Goal: Task Accomplishment & Management: Manage account settings

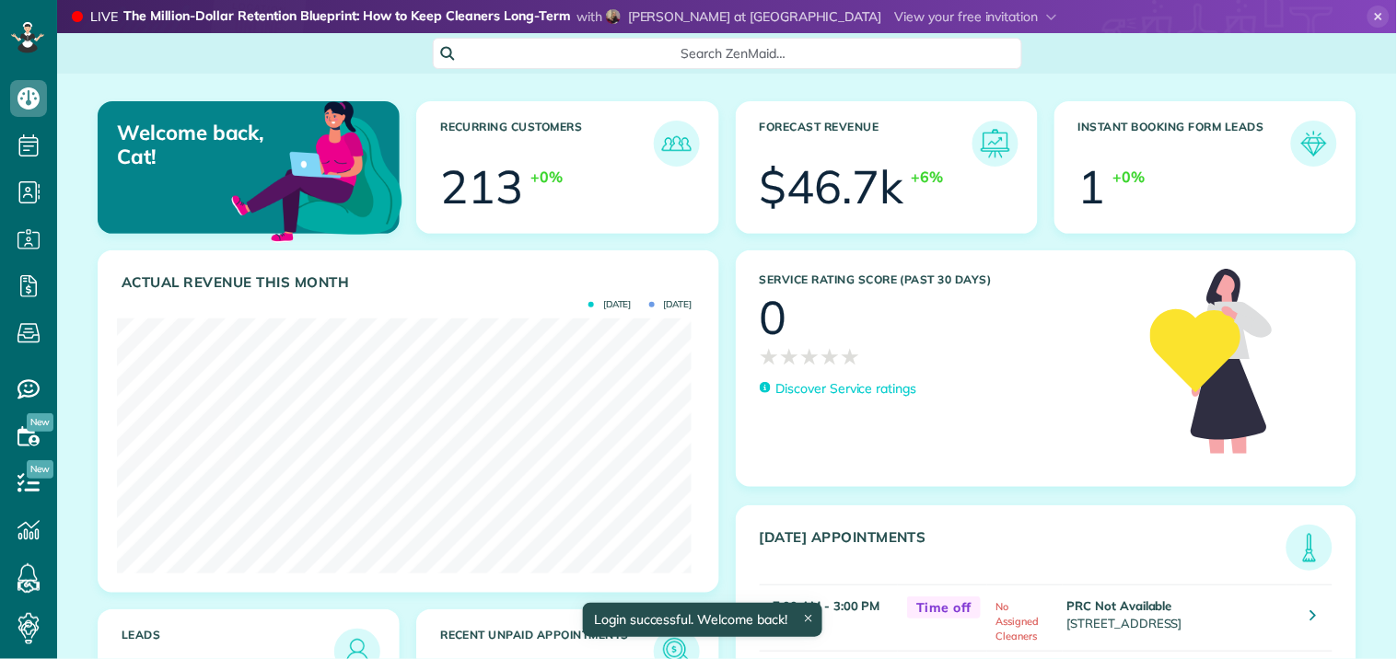
scroll to position [255, 575]
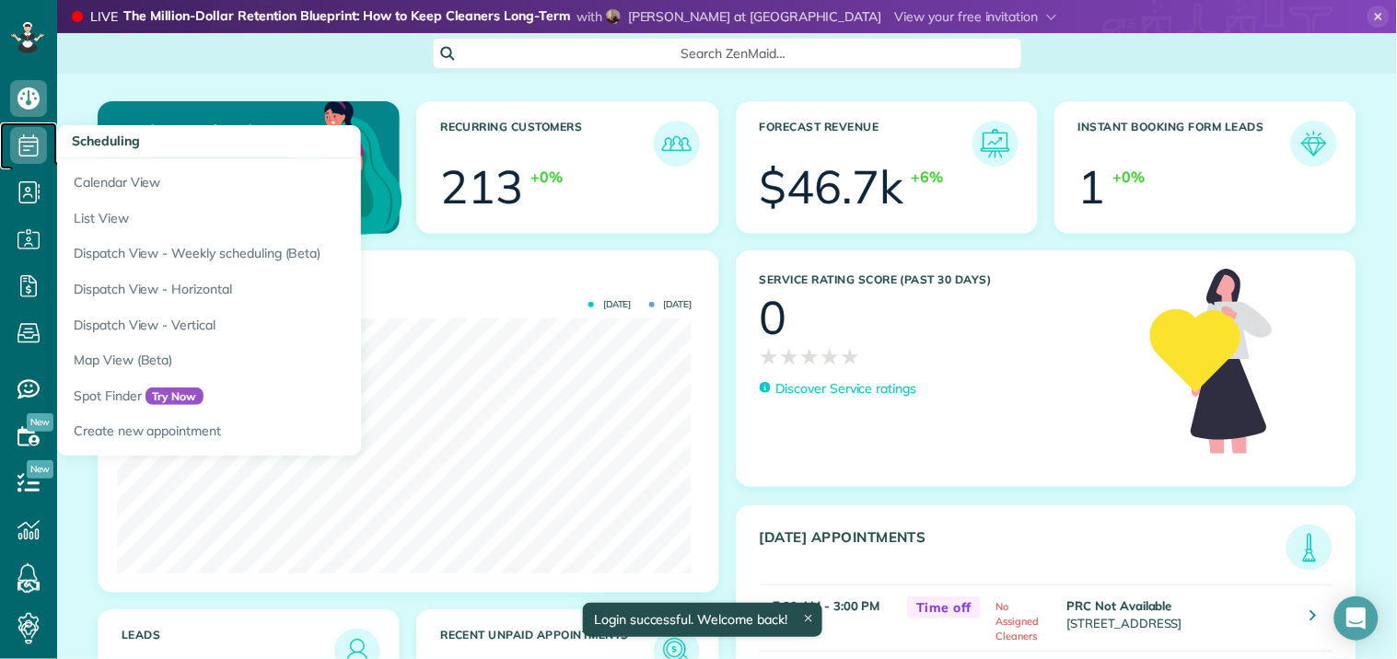
click at [33, 139] on icon at bounding box center [28, 145] width 37 height 37
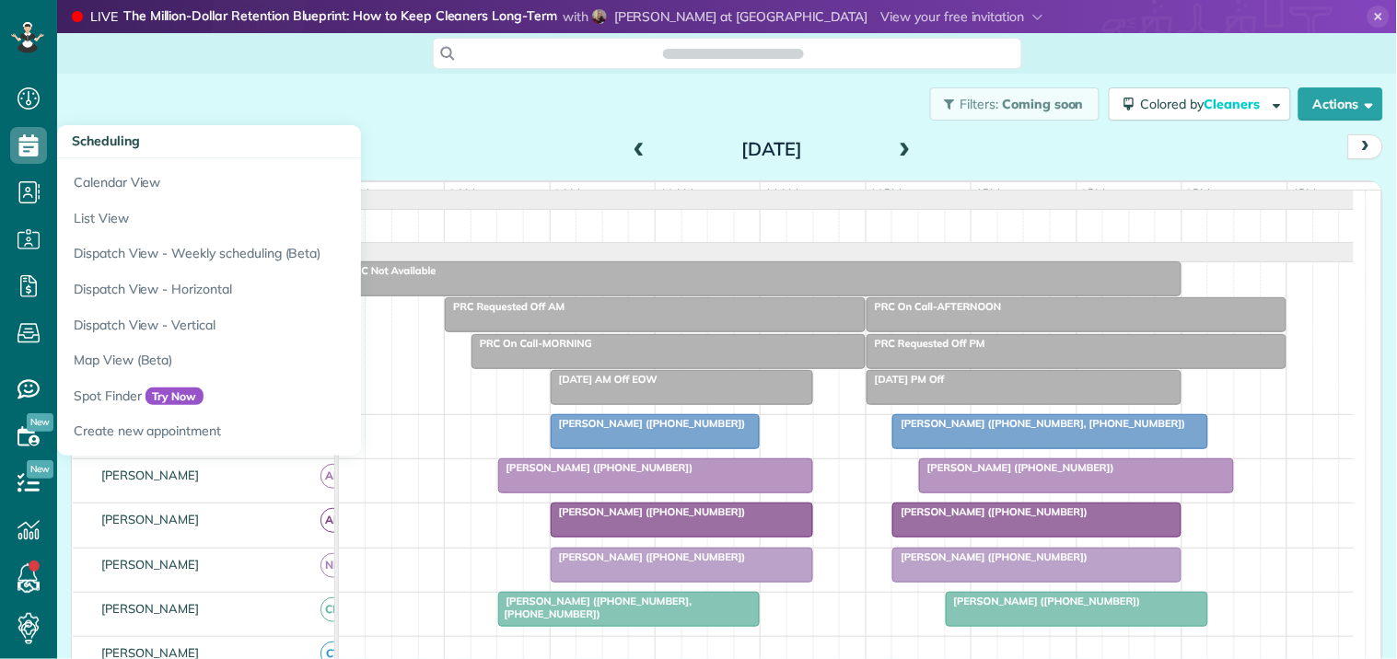
scroll to position [7, 7]
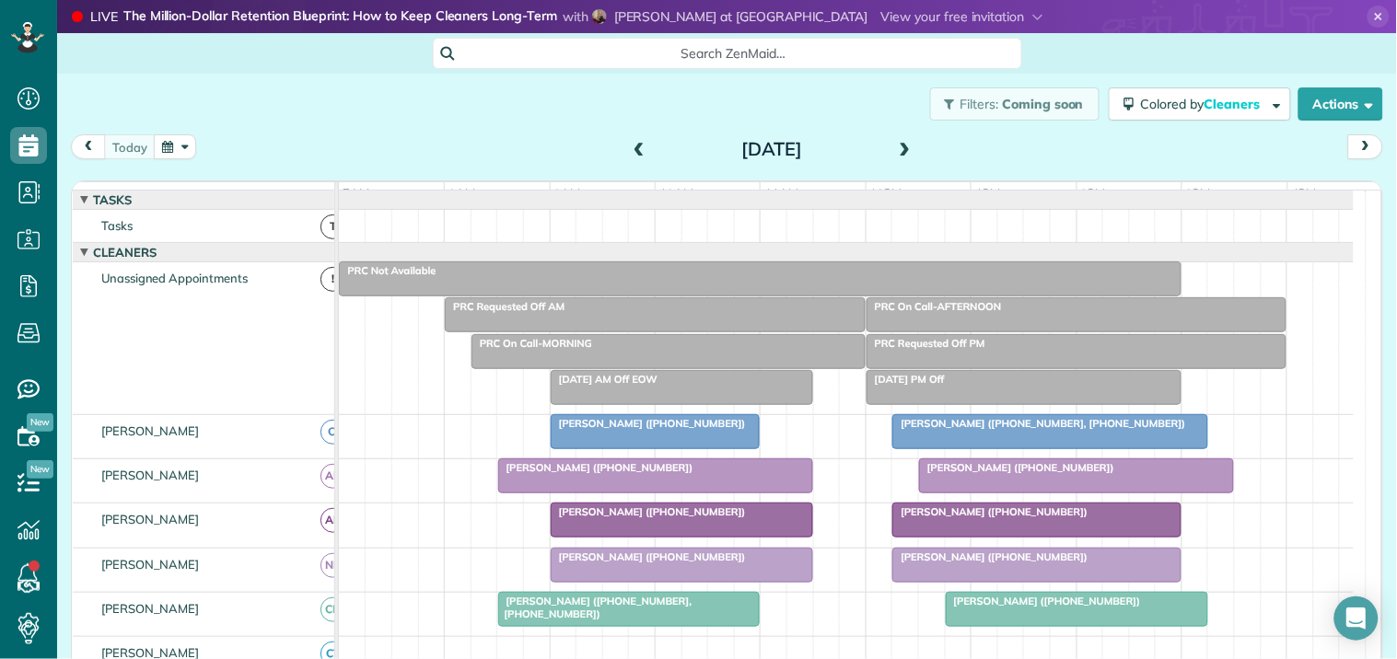
click at [1367, 6] on icon at bounding box center [1378, 17] width 22 height 22
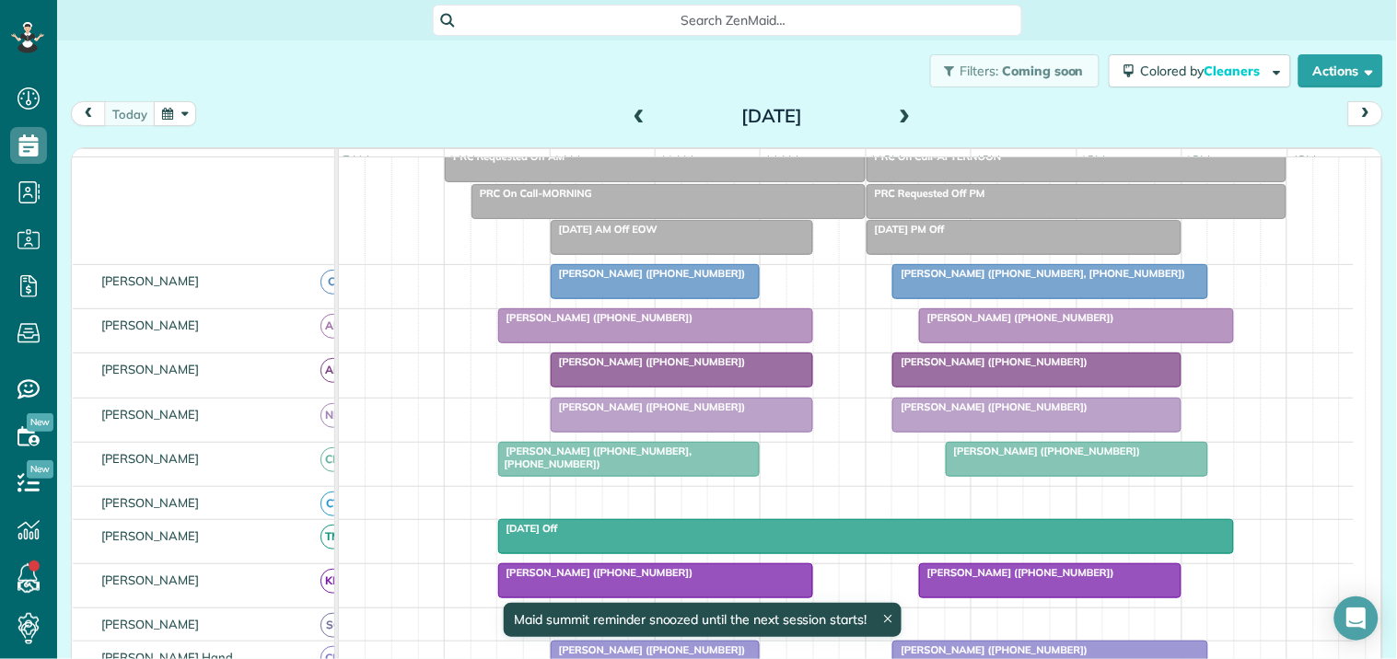
scroll to position [307, 0]
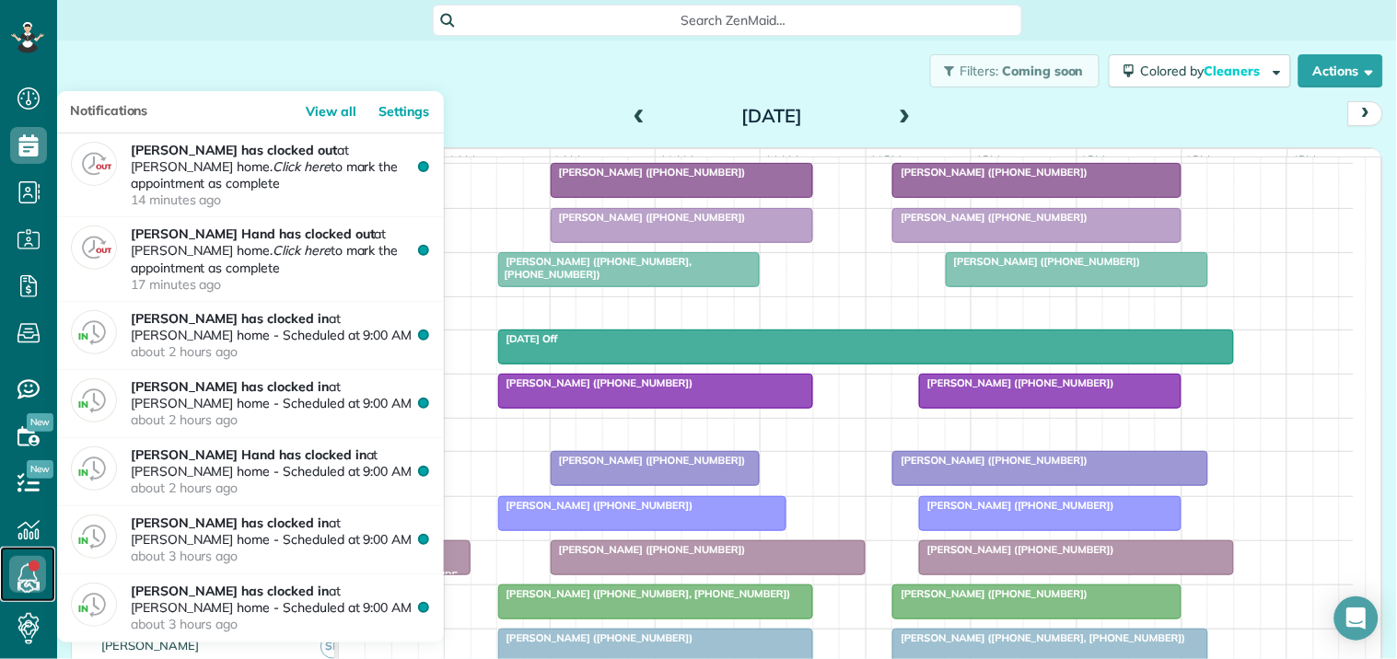
click at [28, 564] on use at bounding box center [27, 574] width 19 height 22
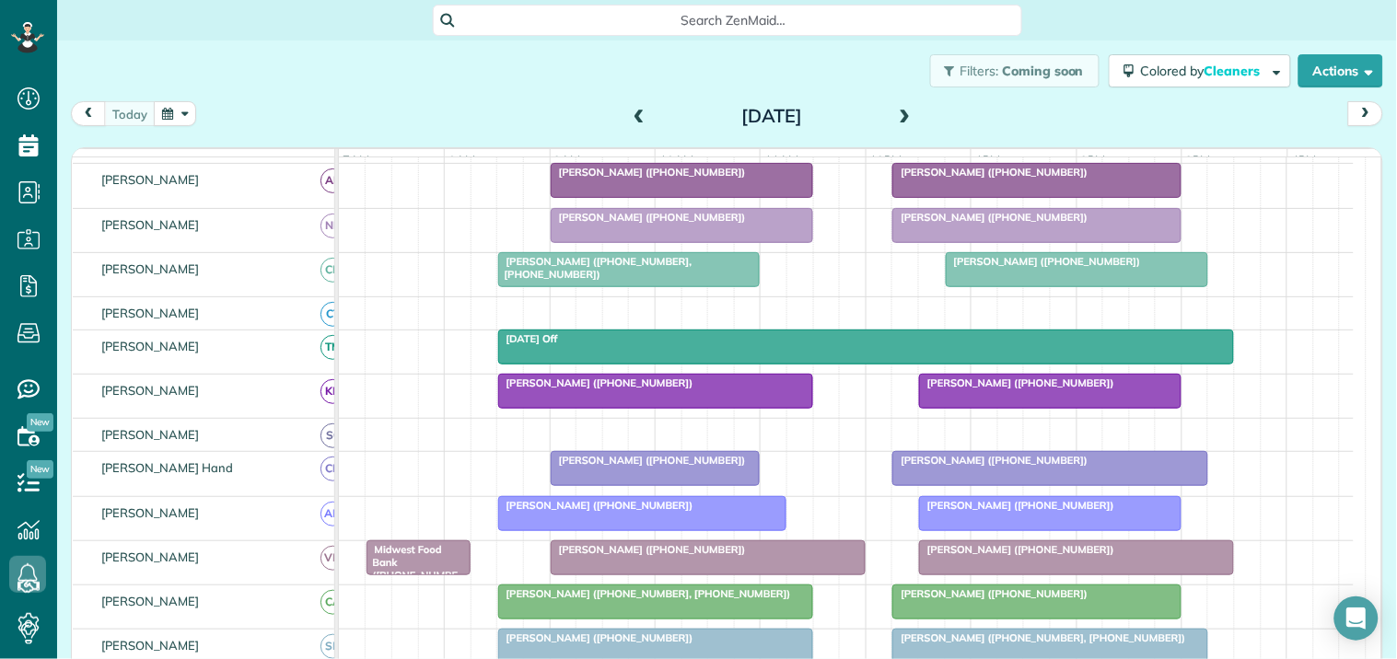
click at [504, 111] on div "today Friday Sep 12, 2025" at bounding box center [727, 118] width 1312 height 34
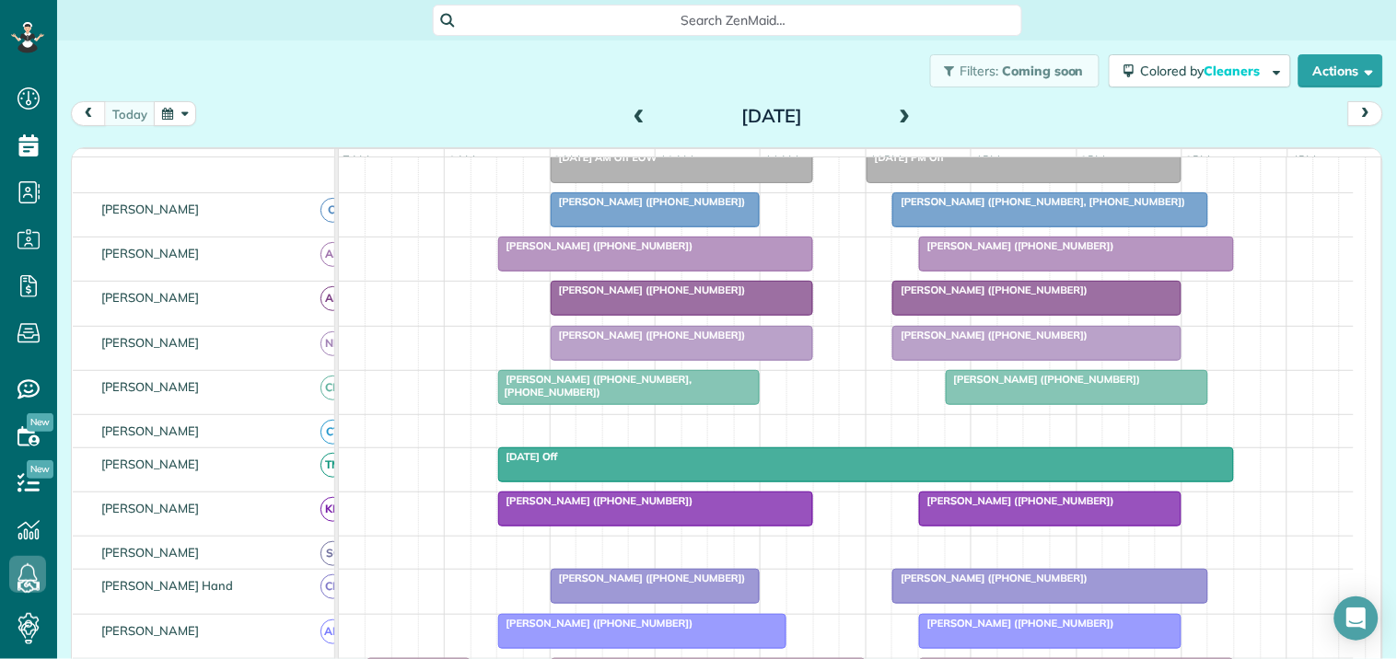
scroll to position [102, 0]
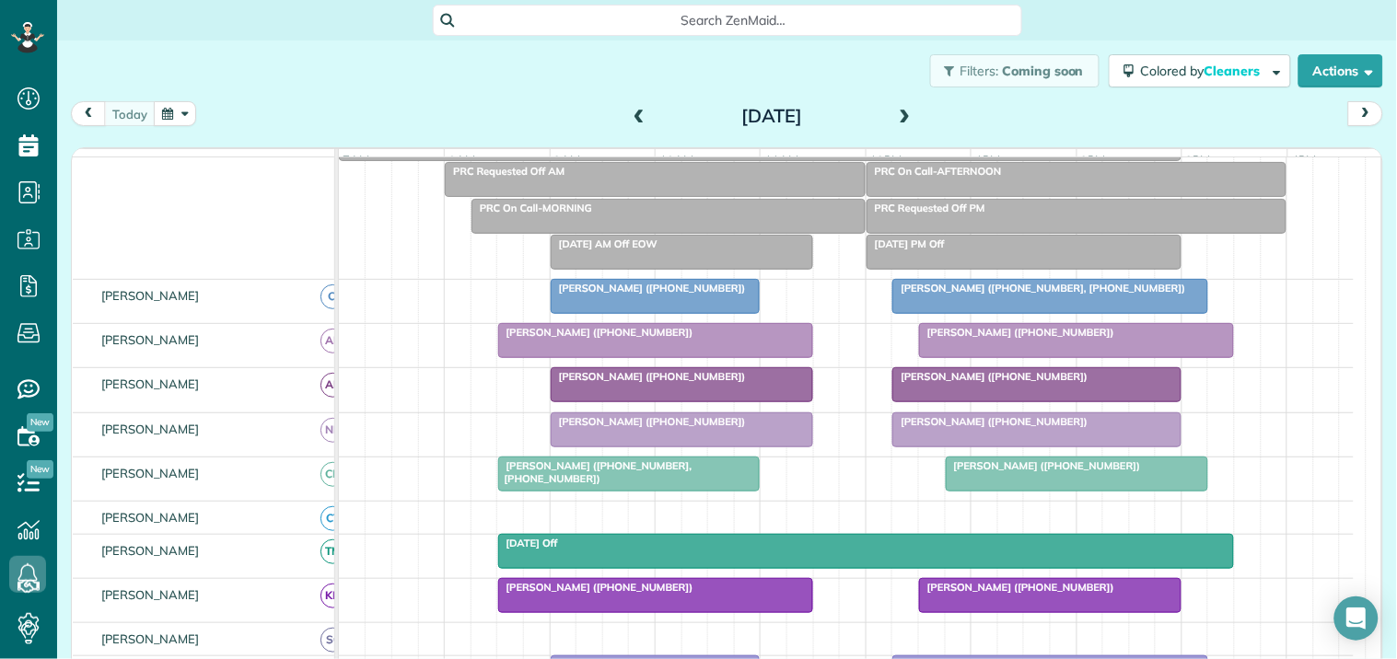
click at [168, 115] on button "button" at bounding box center [175, 113] width 42 height 25
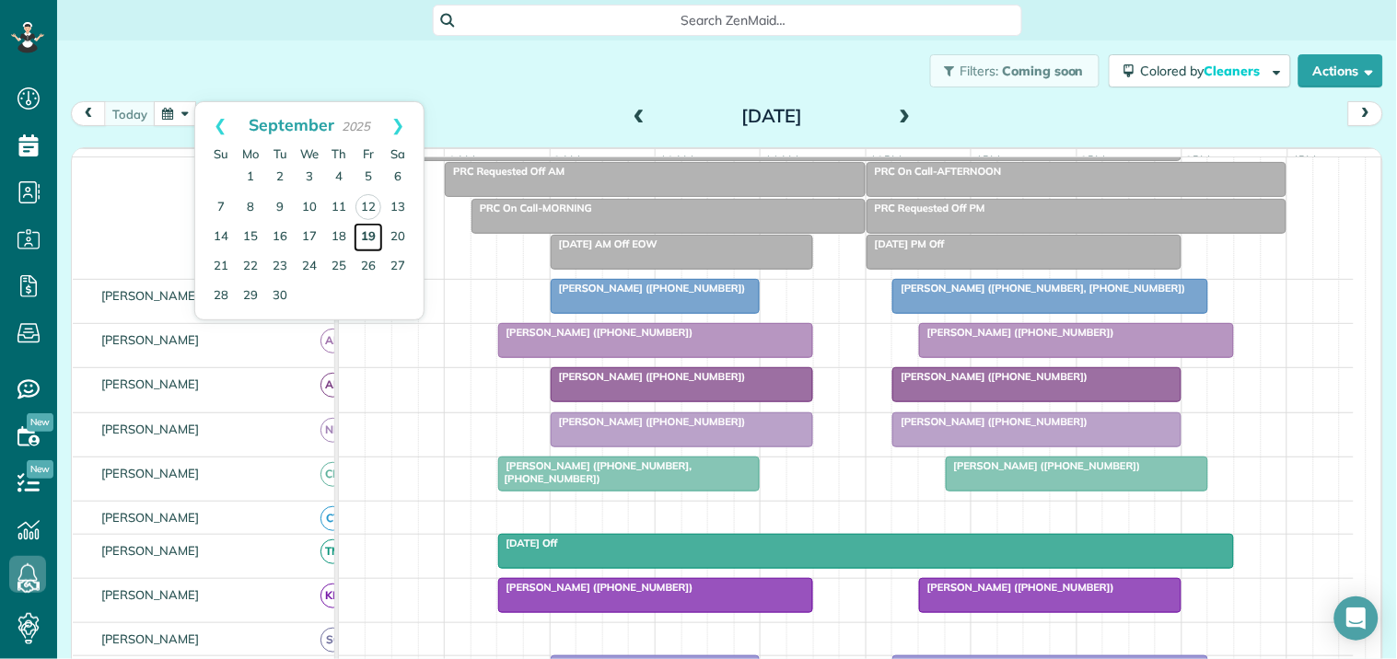
click at [370, 230] on link "19" at bounding box center [368, 237] width 29 height 29
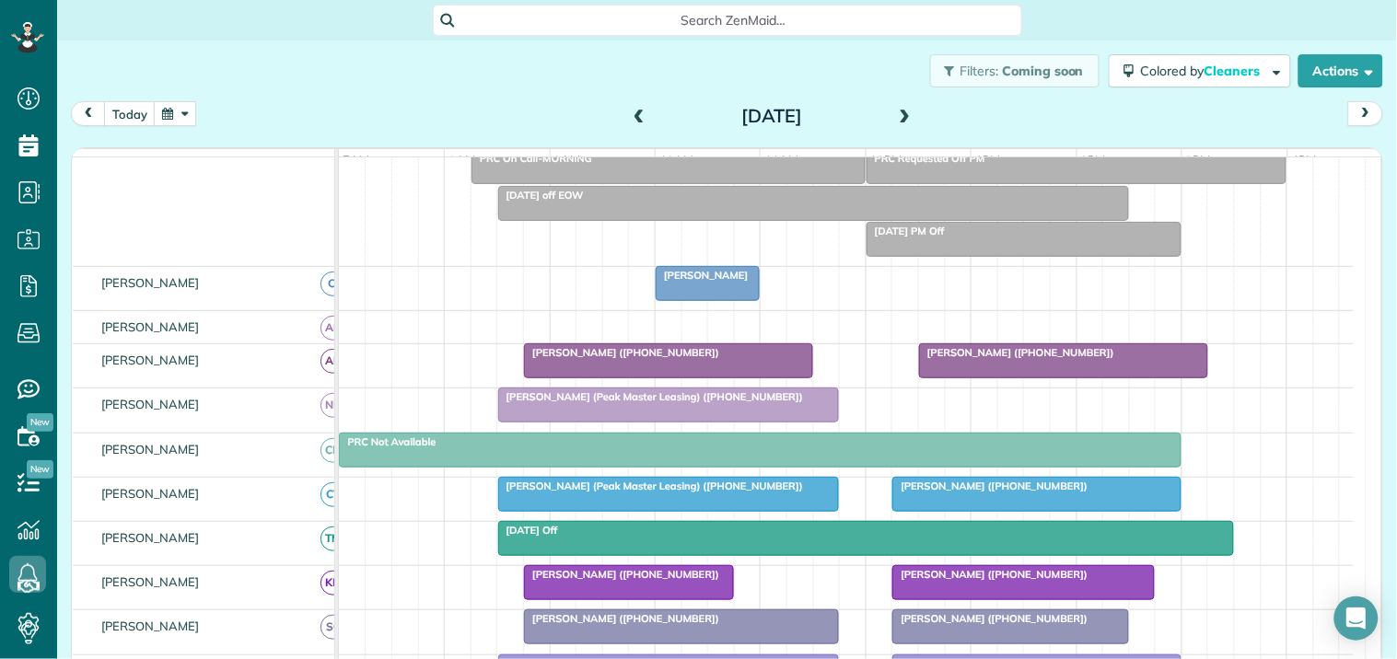
scroll to position [307, 0]
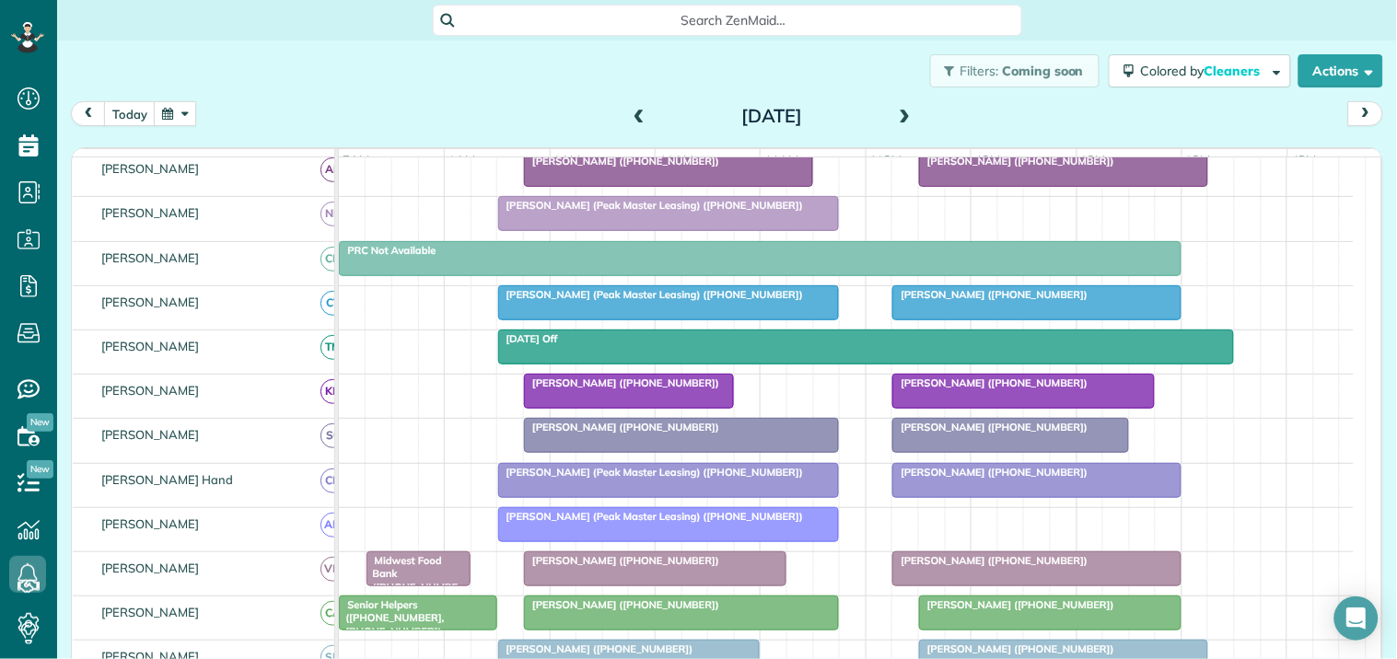
click at [166, 115] on button "button" at bounding box center [175, 113] width 42 height 25
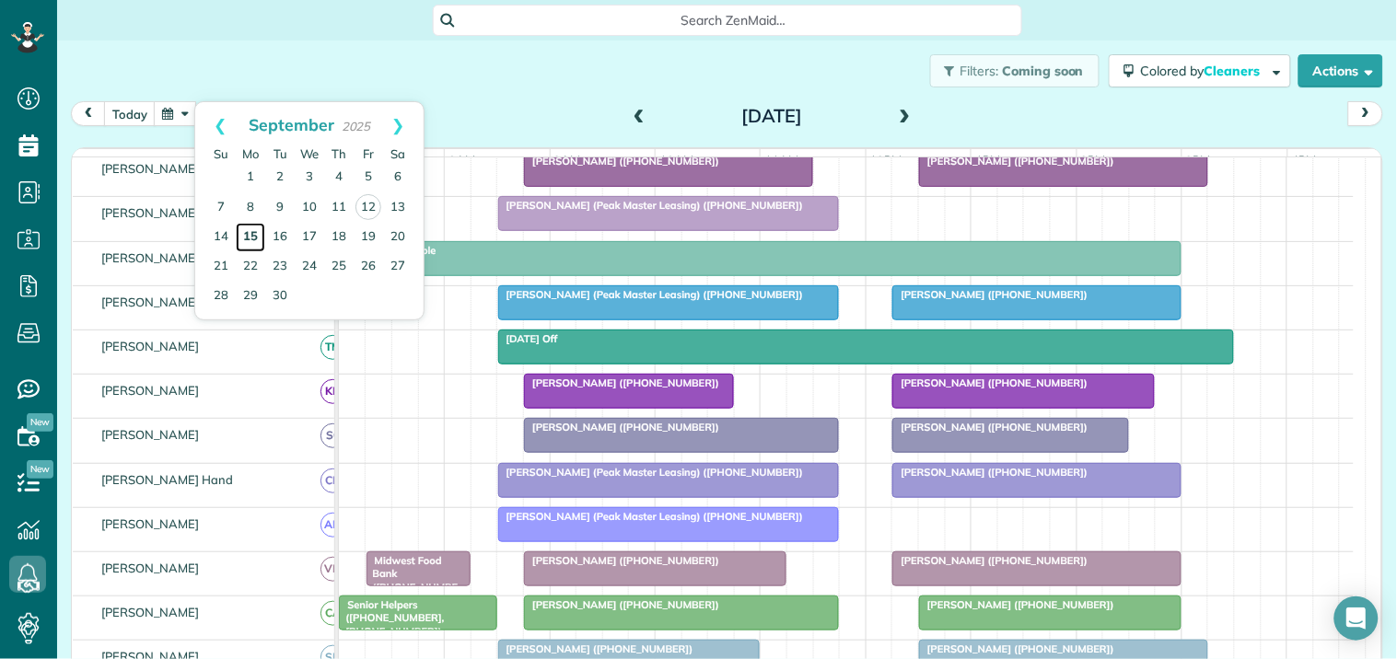
click at [253, 234] on link "15" at bounding box center [250, 237] width 29 height 29
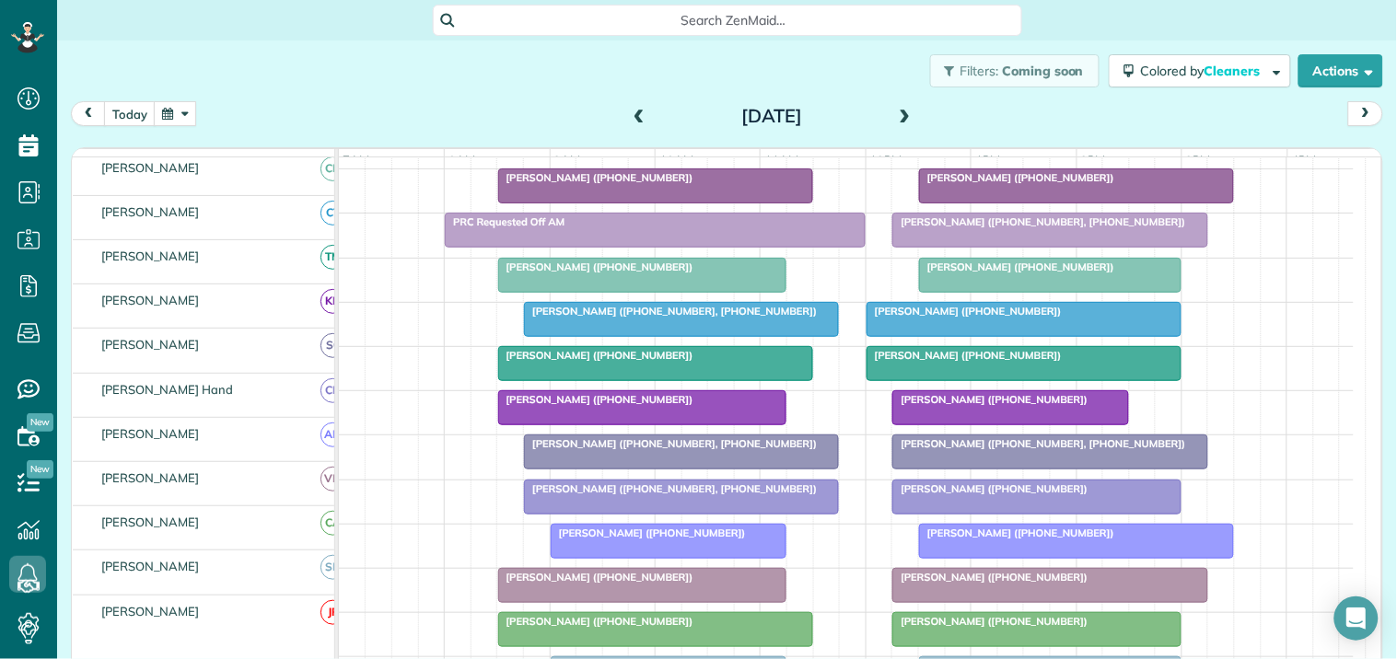
scroll to position [217, 0]
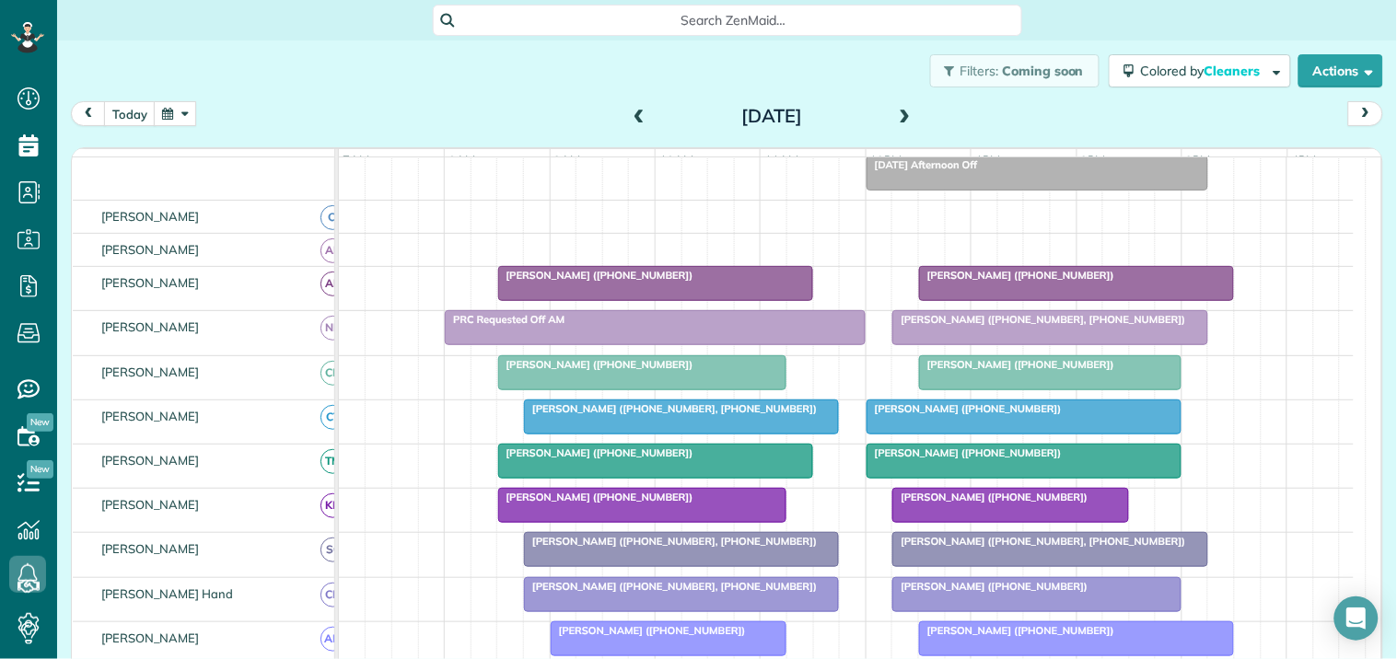
click at [899, 114] on span at bounding box center [905, 117] width 20 height 17
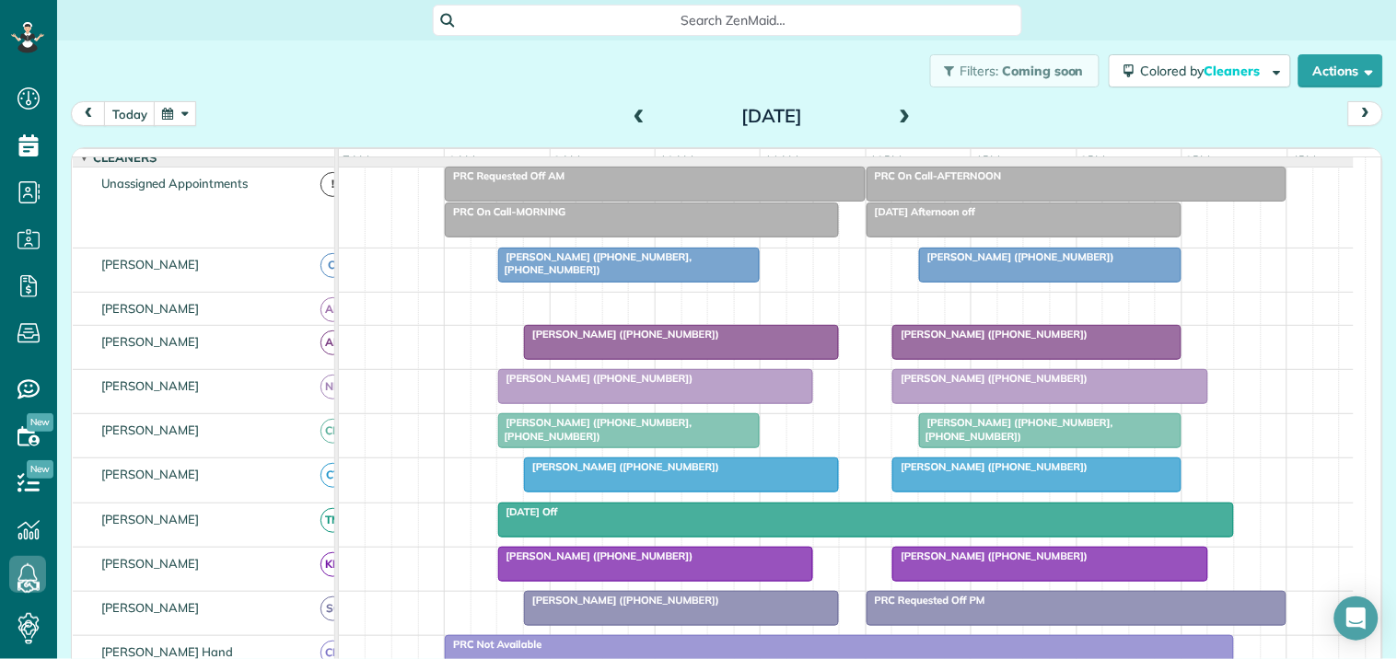
scroll to position [110, 0]
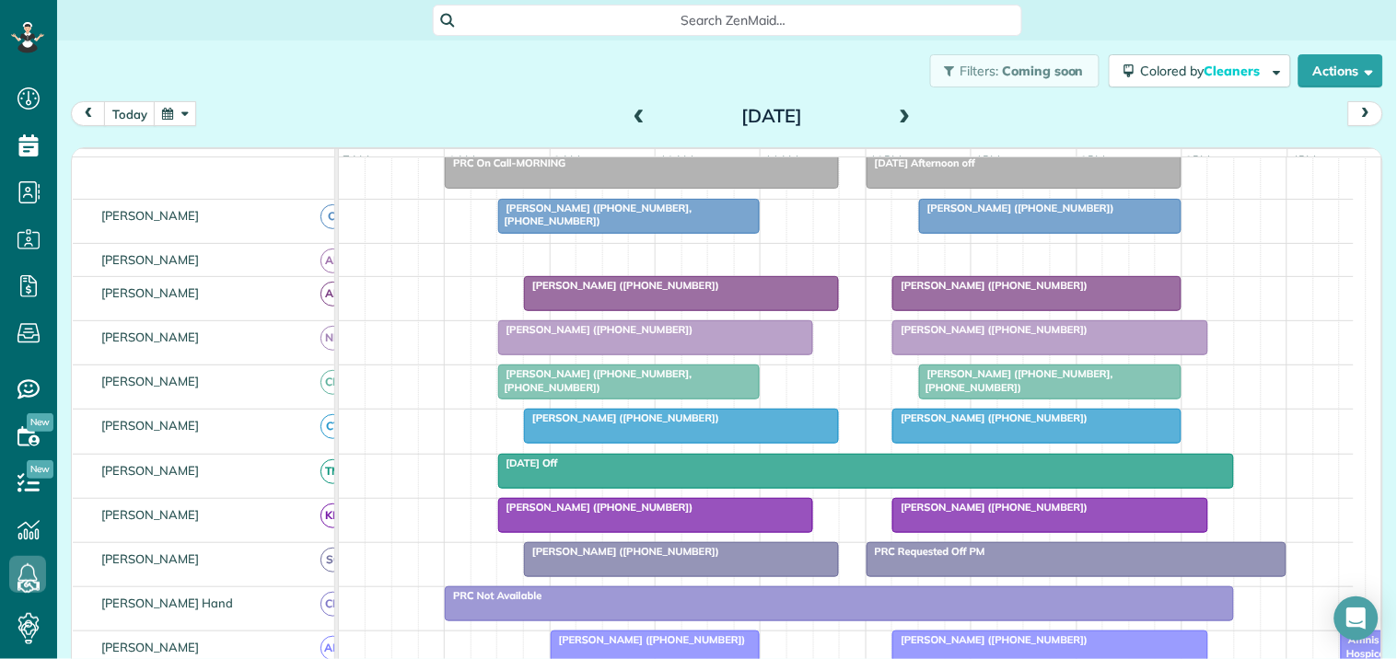
click at [896, 109] on span at bounding box center [905, 117] width 20 height 17
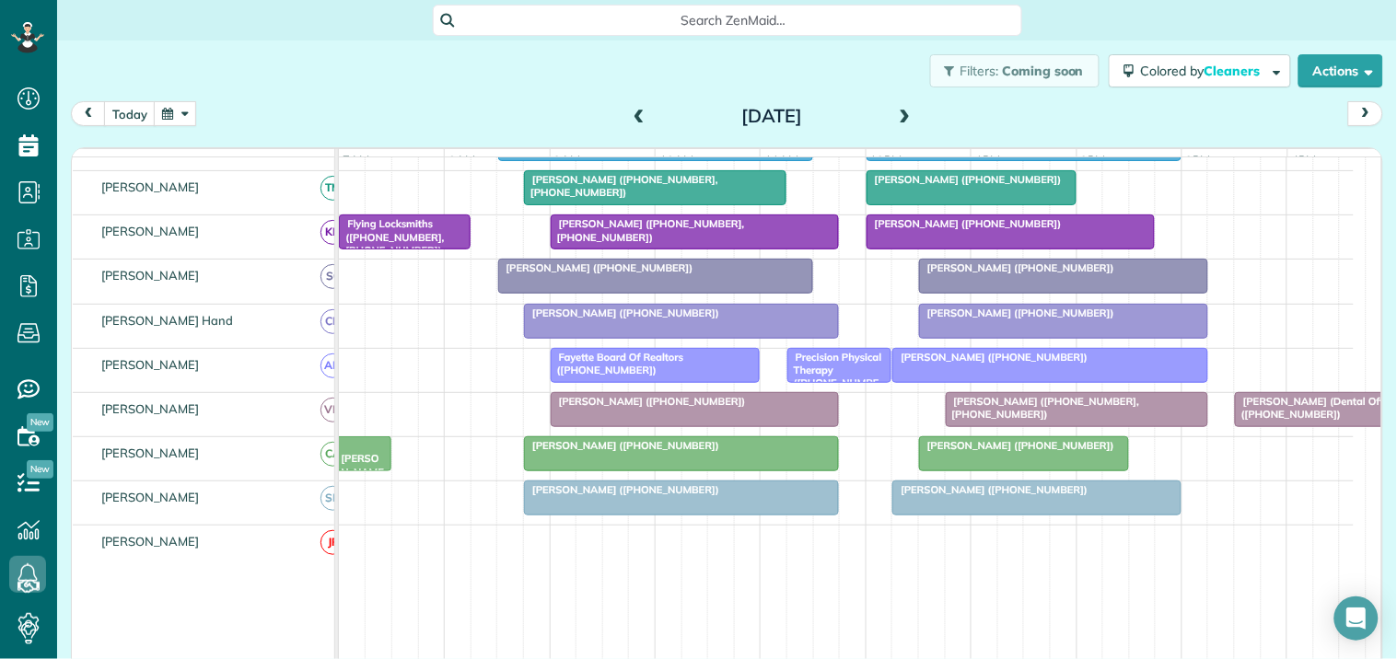
scroll to position [0, 0]
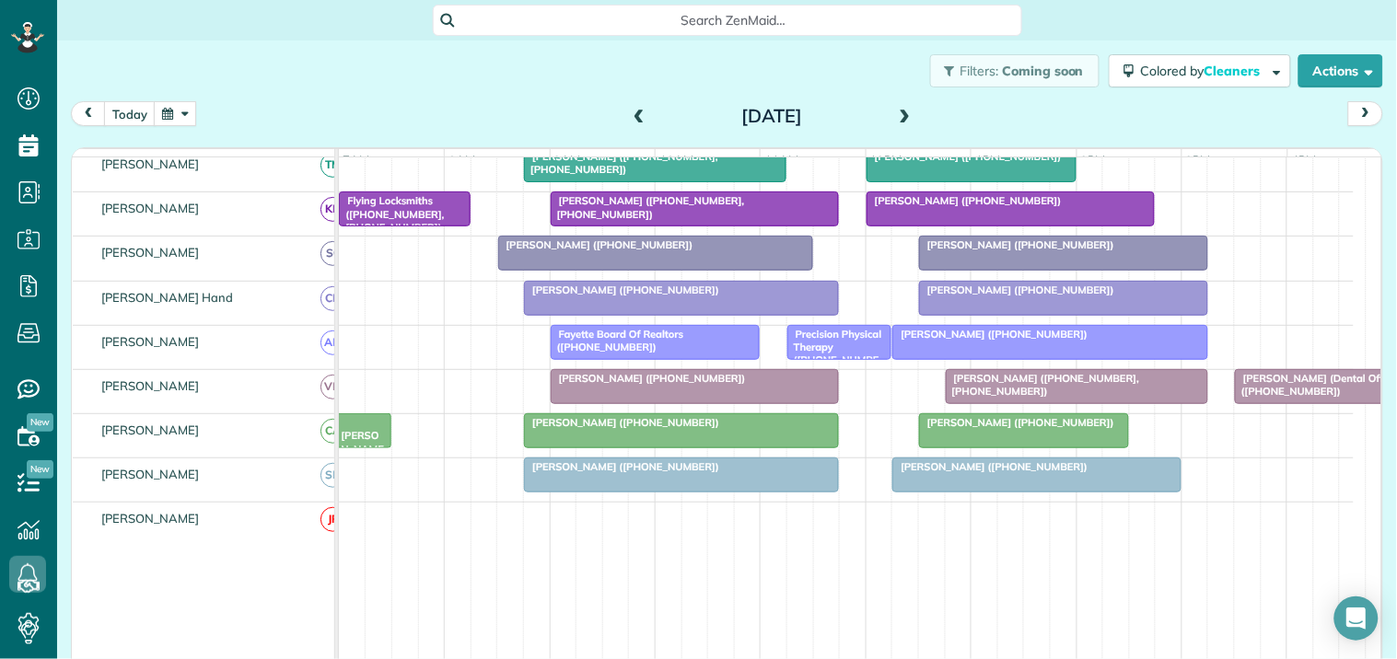
click at [898, 110] on span at bounding box center [905, 117] width 20 height 17
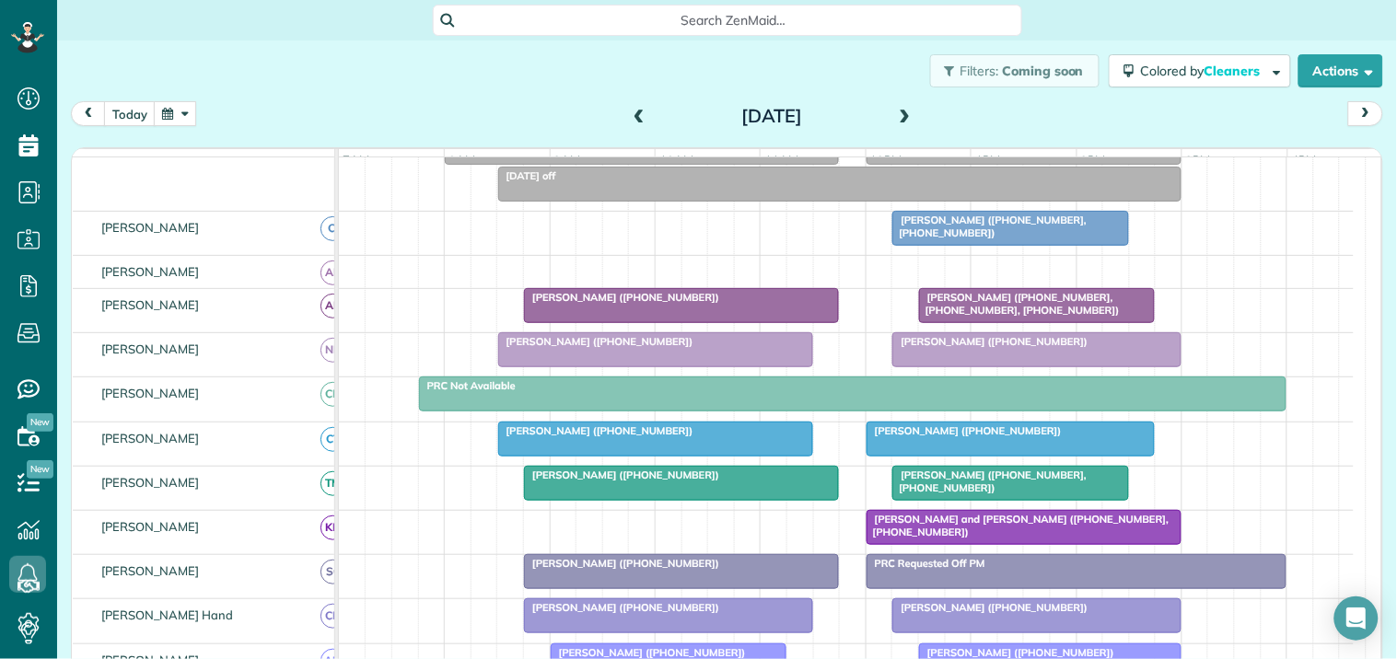
click at [900, 109] on span at bounding box center [905, 117] width 20 height 17
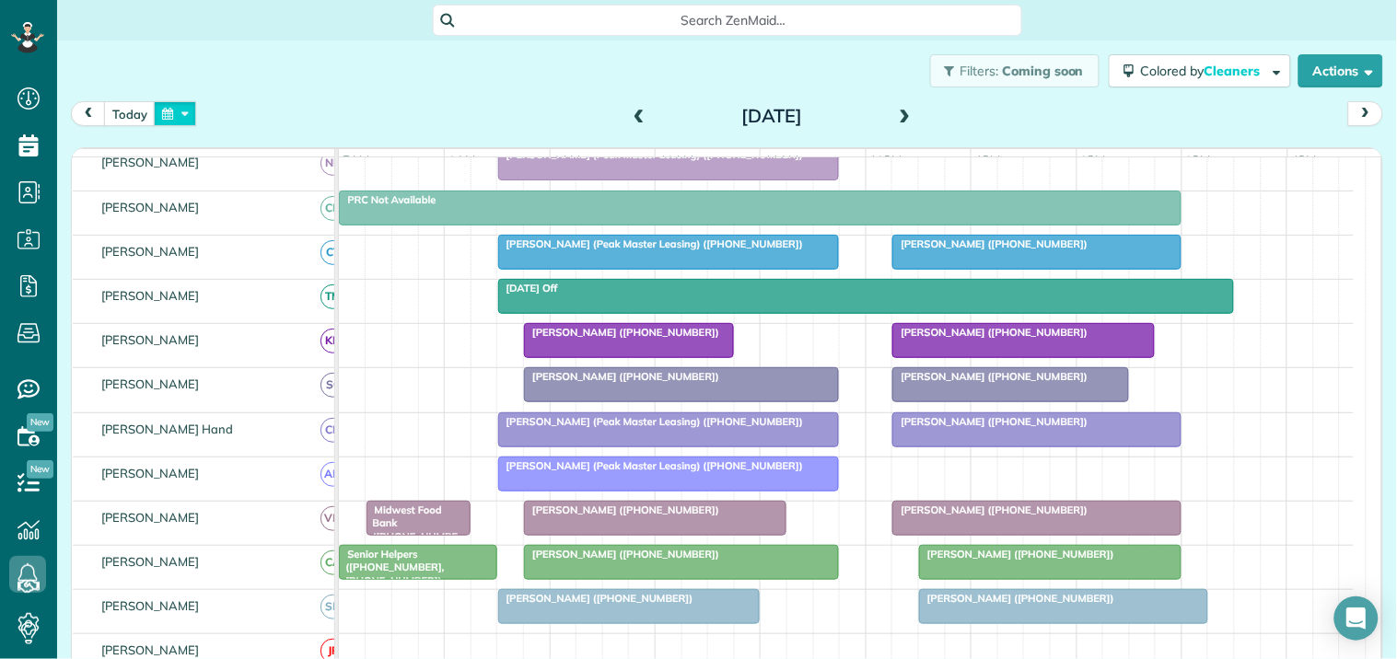
click at [179, 111] on button "button" at bounding box center [175, 113] width 42 height 25
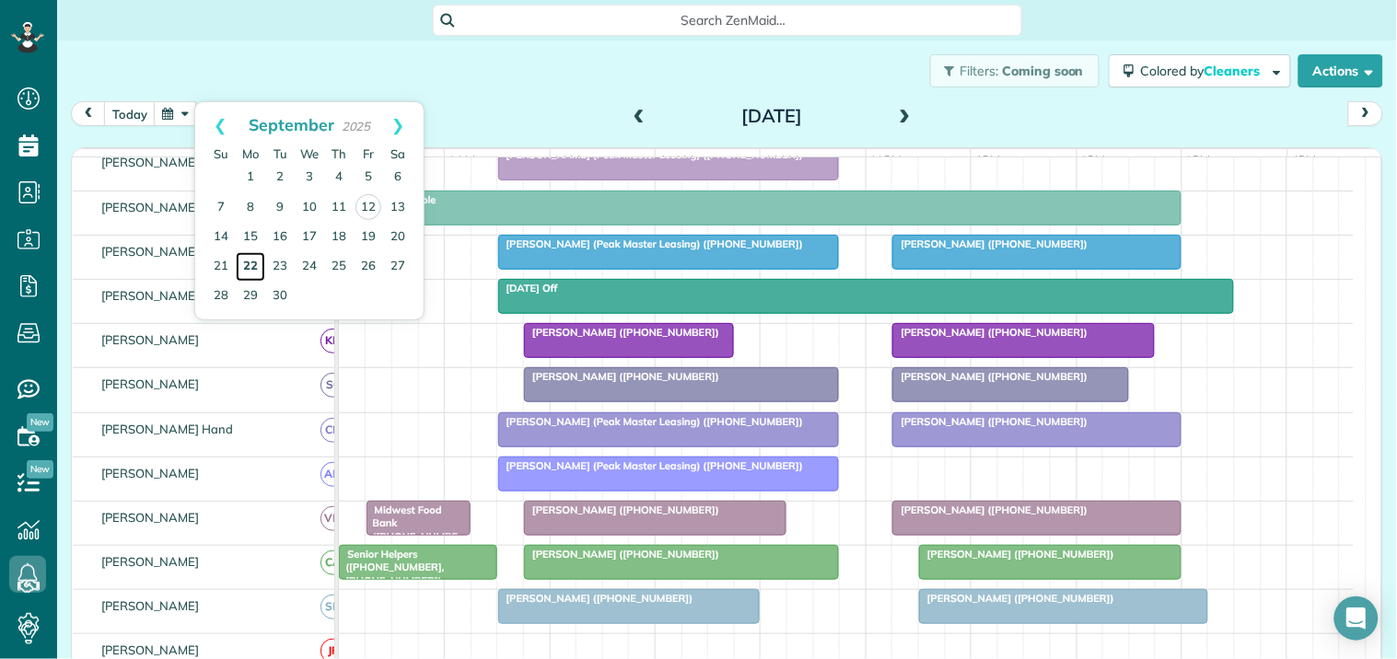
click at [249, 262] on link "22" at bounding box center [250, 266] width 29 height 29
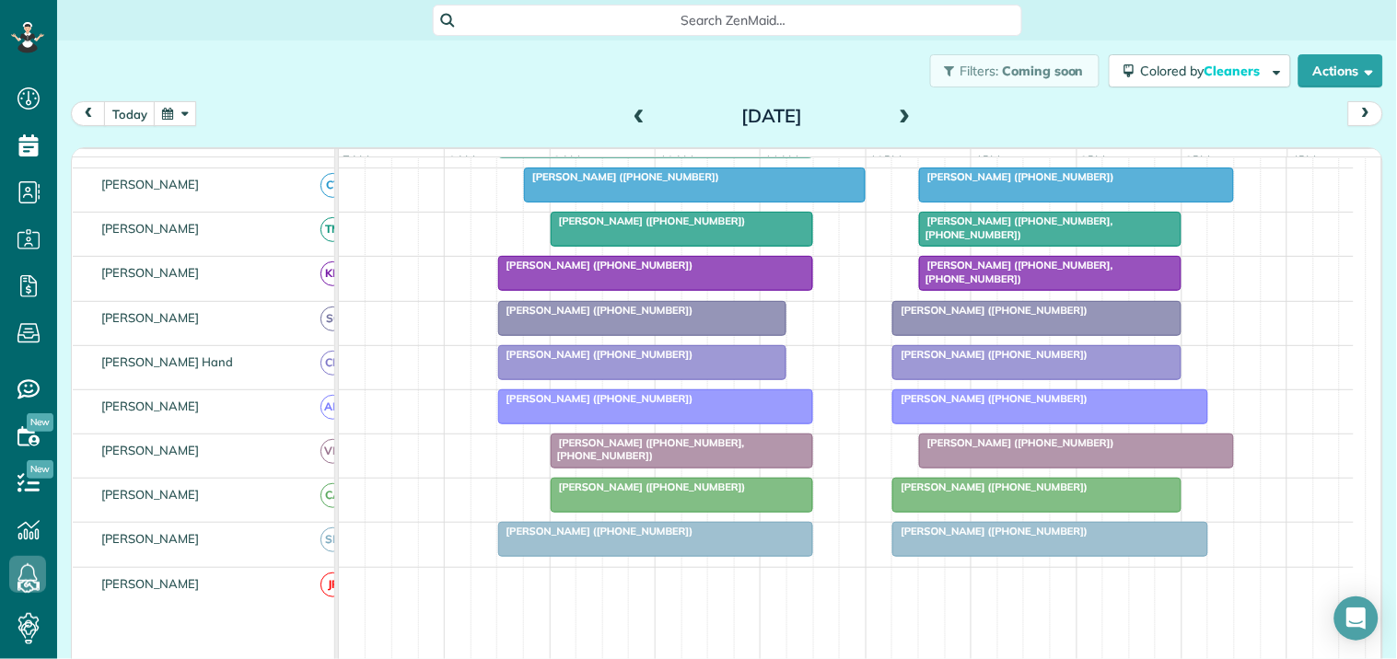
click at [898, 114] on span at bounding box center [905, 117] width 20 height 17
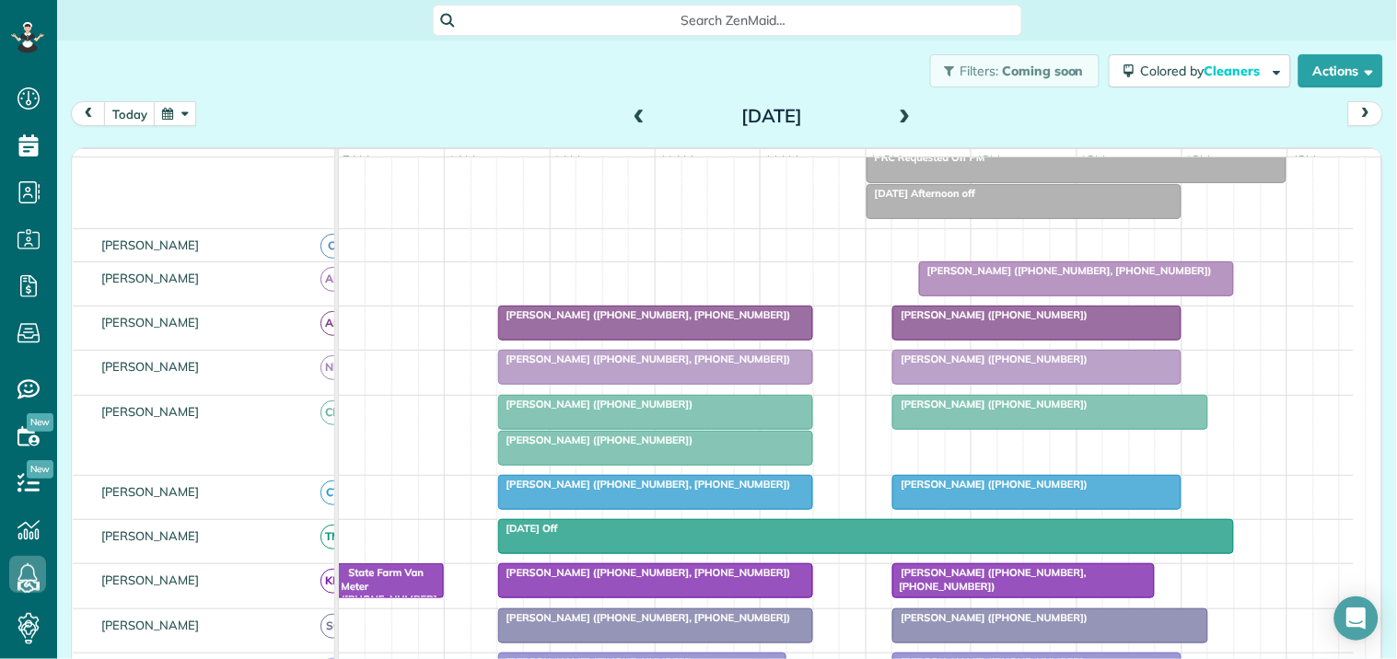
click at [895, 113] on span at bounding box center [905, 117] width 20 height 17
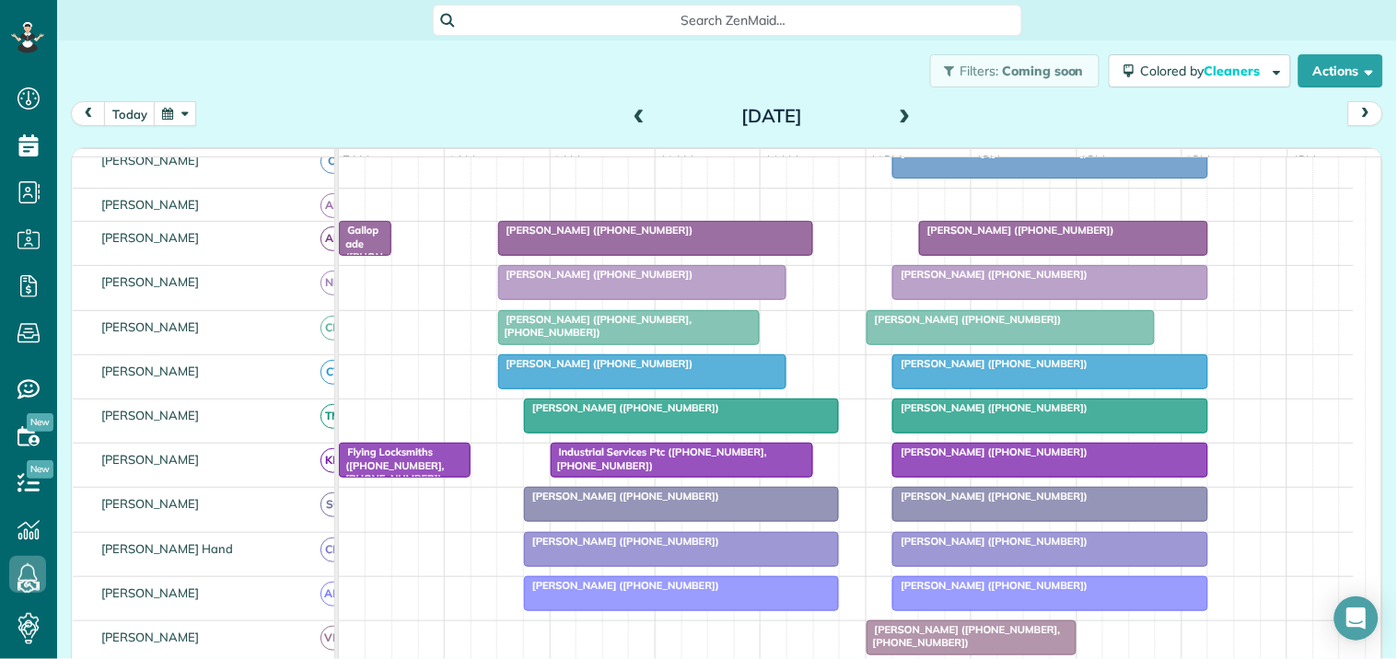
click at [899, 111] on span at bounding box center [905, 117] width 20 height 17
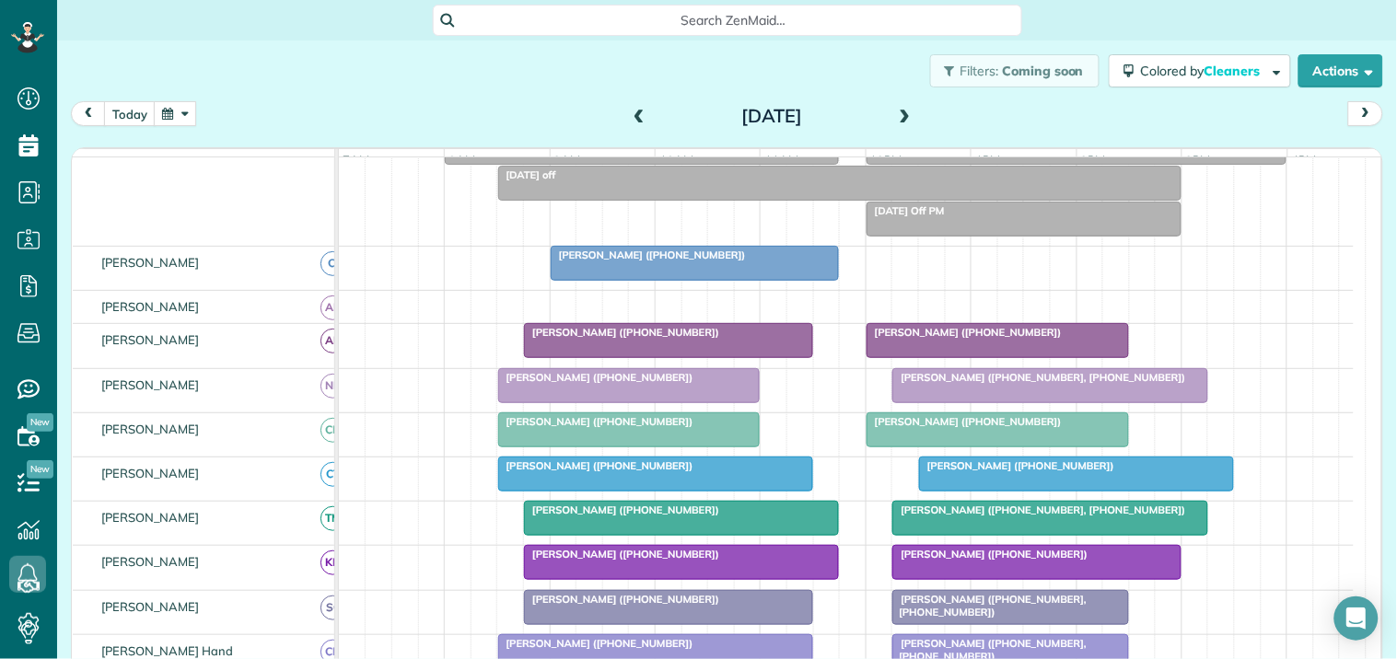
click at [900, 112] on span at bounding box center [905, 117] width 20 height 17
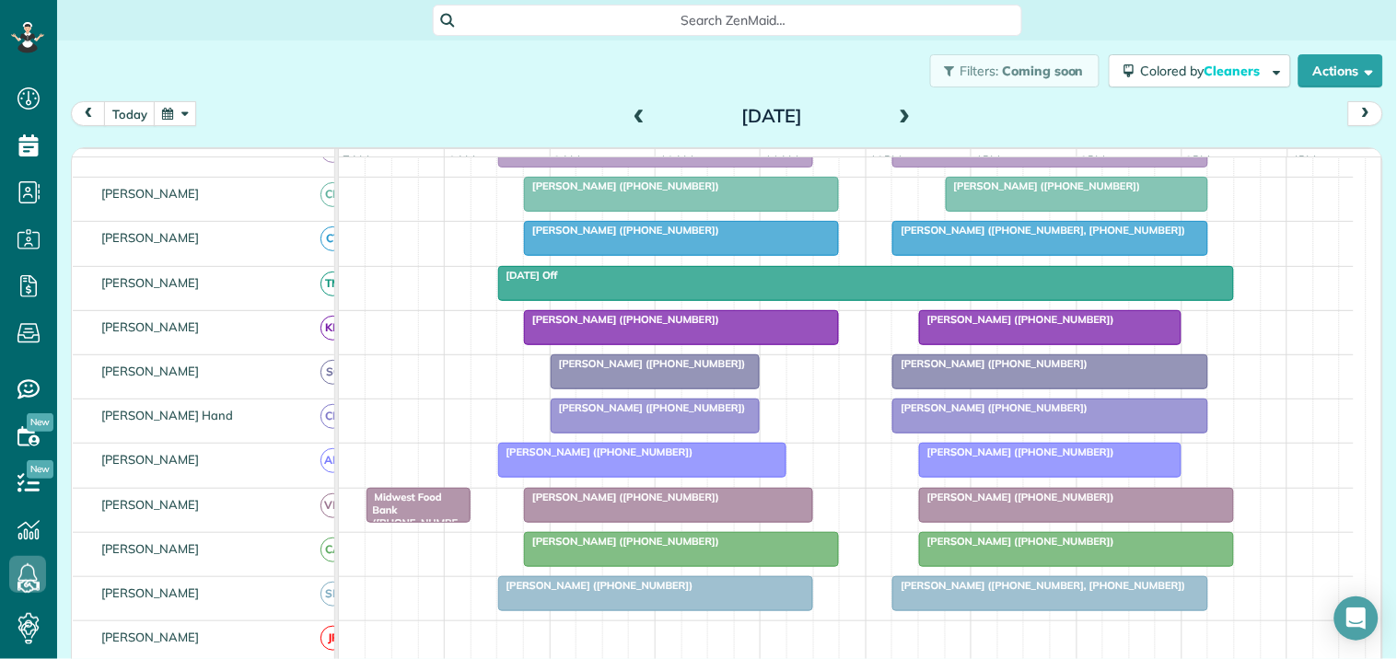
click at [180, 113] on button "button" at bounding box center [175, 113] width 42 height 25
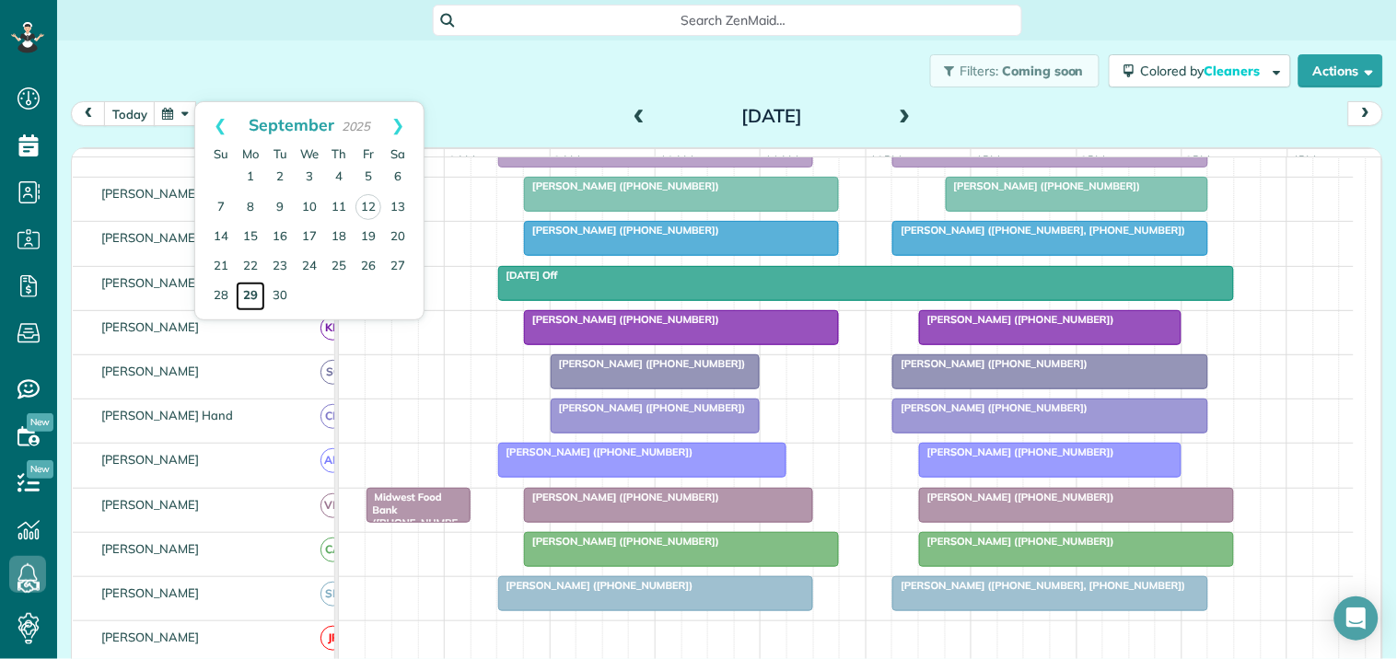
click at [249, 296] on link "29" at bounding box center [250, 296] width 29 height 29
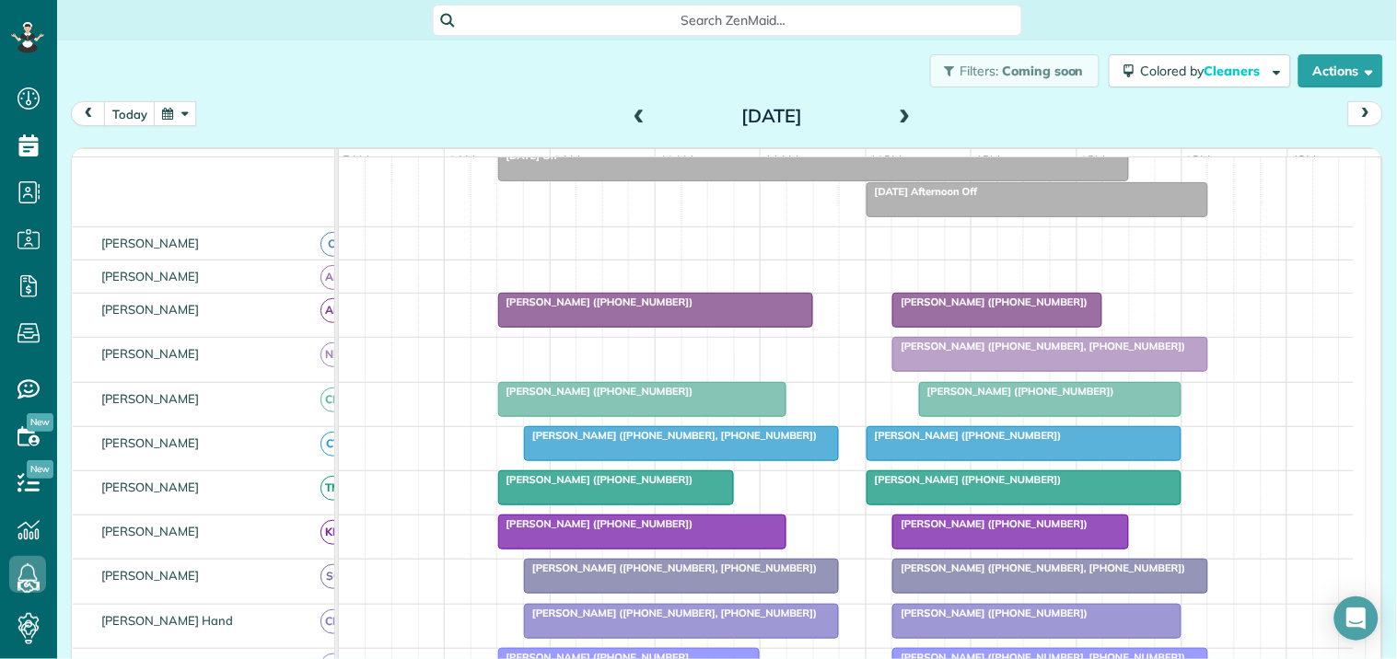
click at [899, 107] on span at bounding box center [905, 117] width 20 height 28
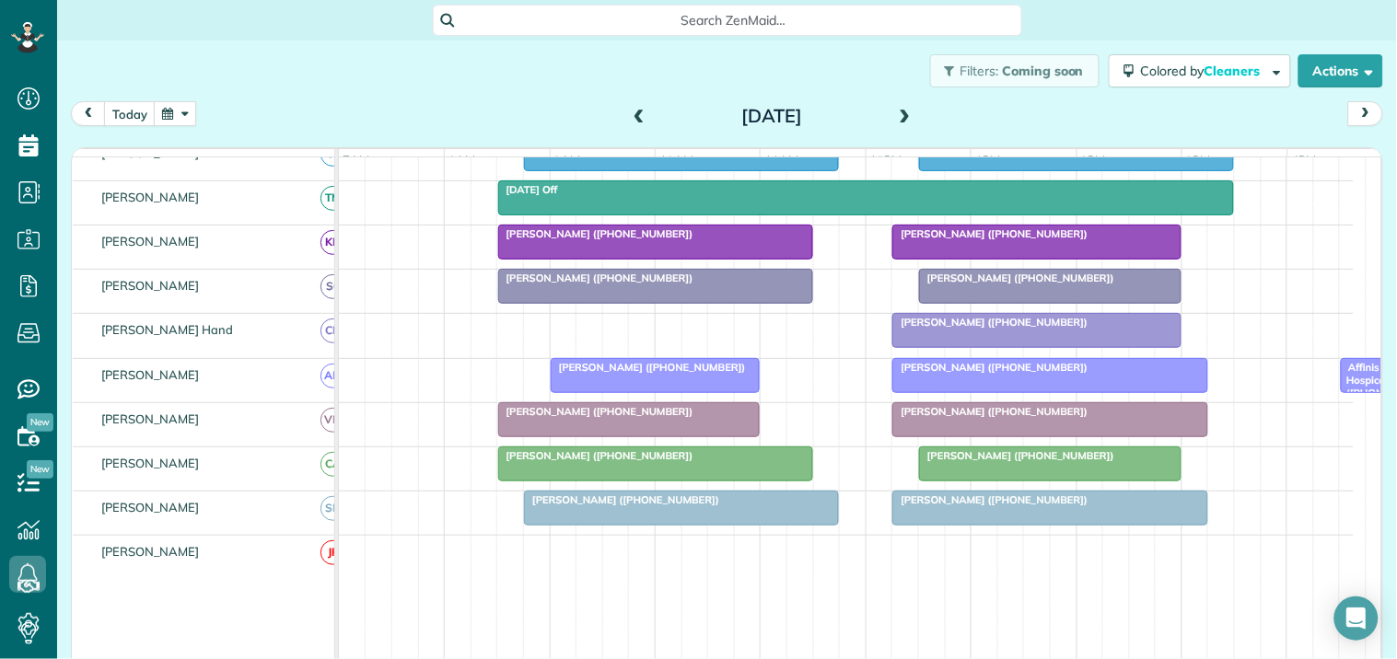
click at [895, 114] on span at bounding box center [905, 117] width 20 height 17
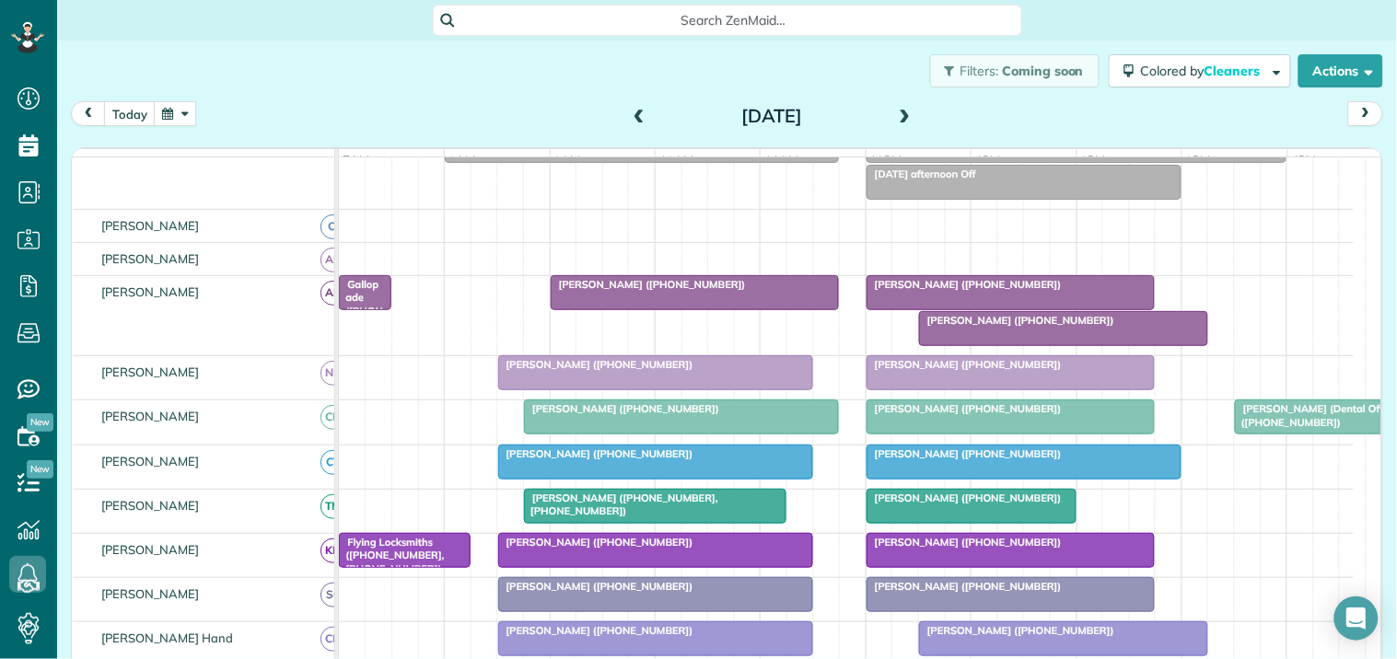
click at [898, 105] on span at bounding box center [905, 117] width 20 height 28
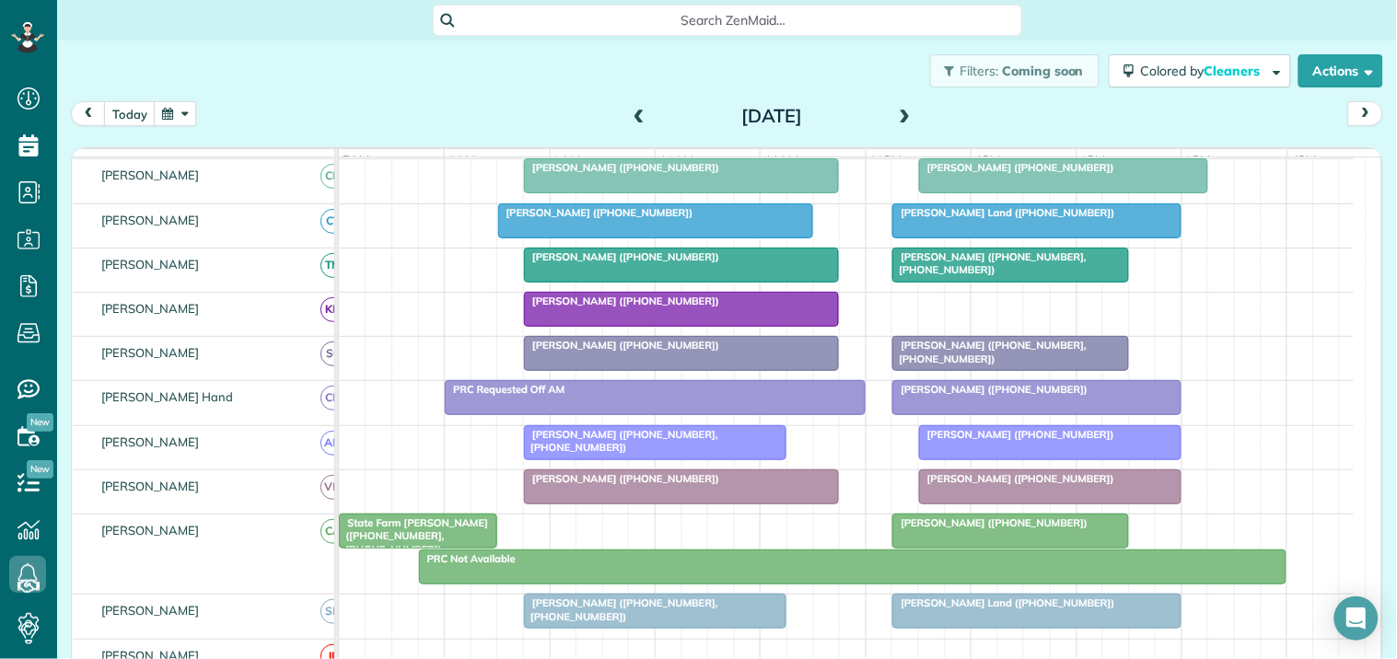
click at [905, 109] on span at bounding box center [905, 117] width 20 height 17
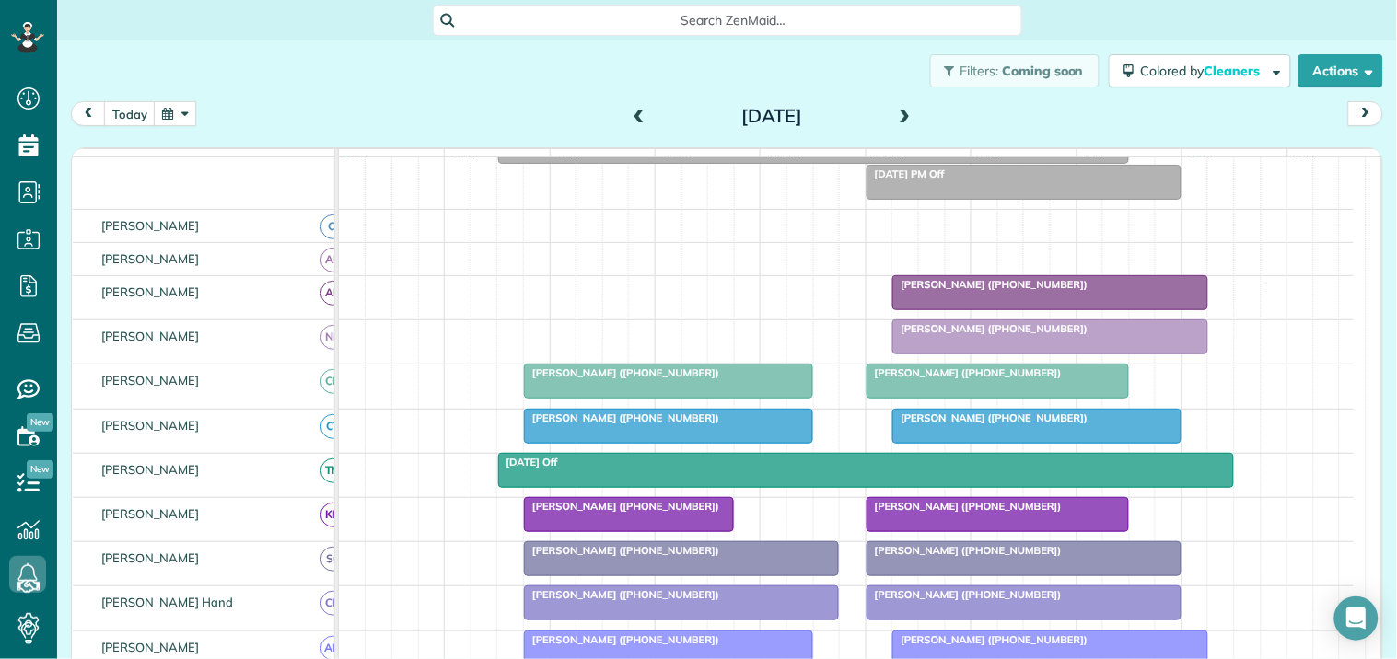
click at [633, 111] on span at bounding box center [639, 117] width 20 height 17
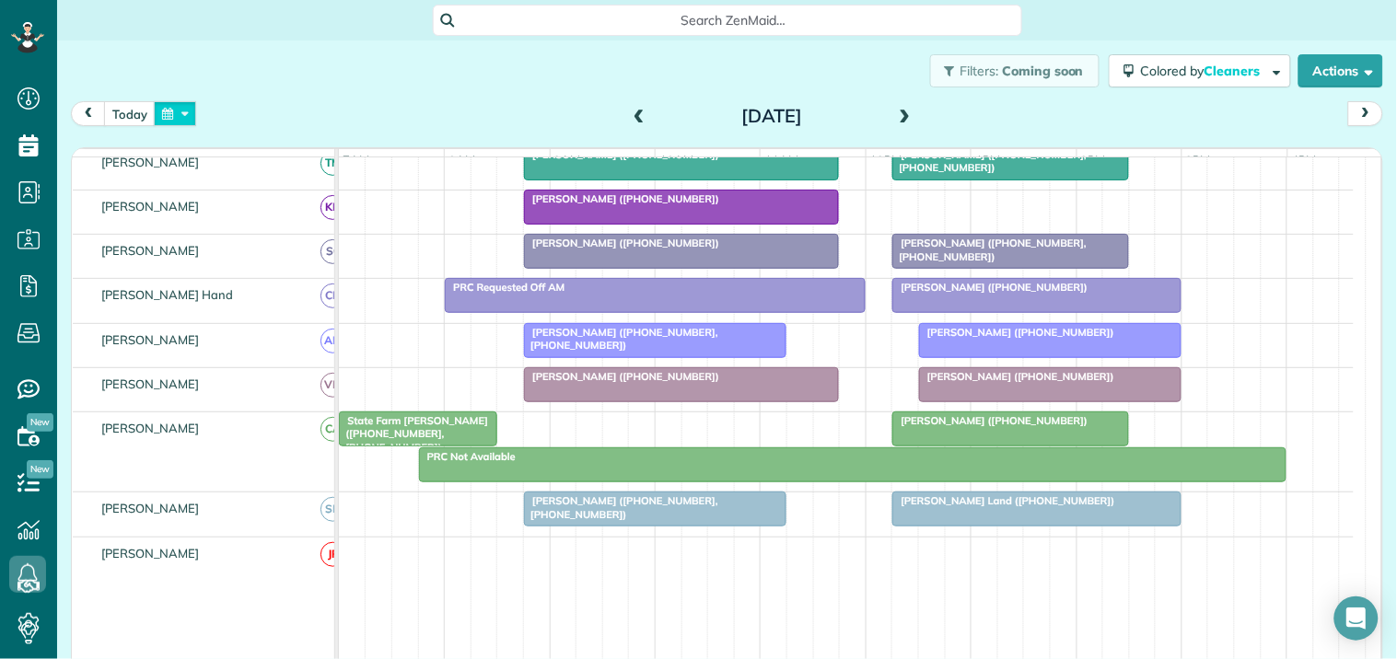
click at [191, 105] on button "button" at bounding box center [175, 113] width 42 height 25
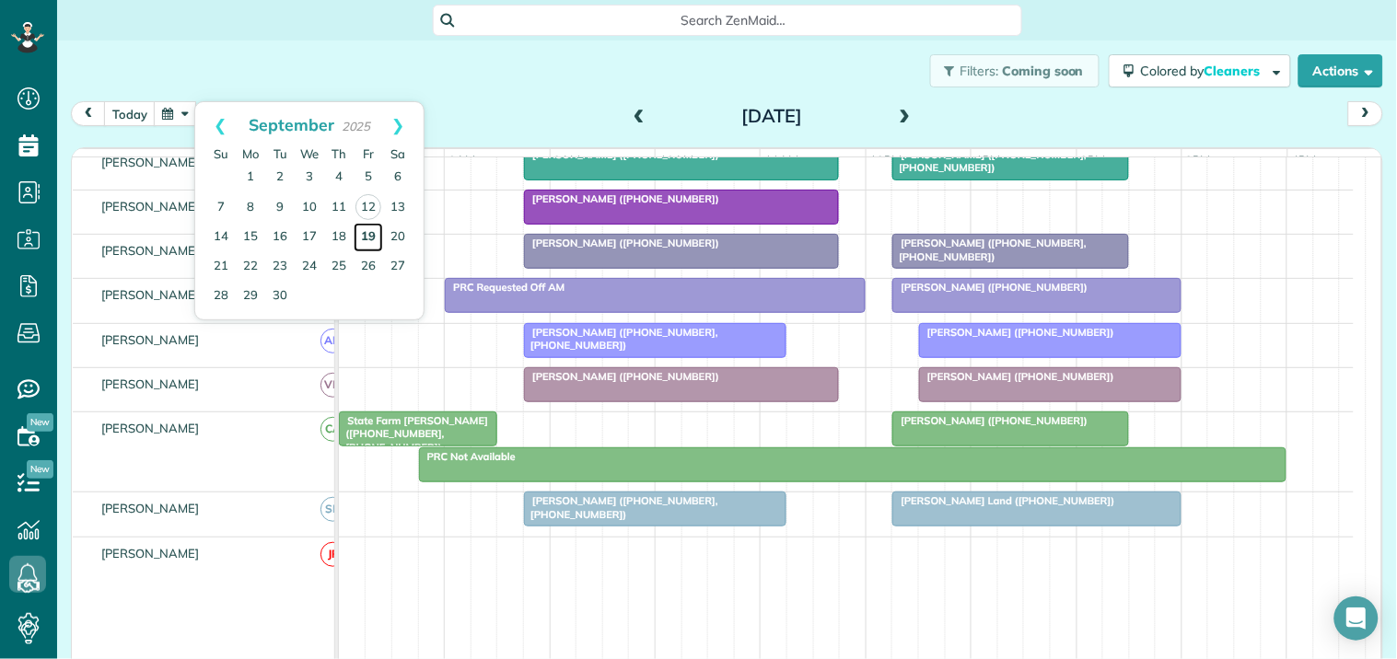
click at [375, 238] on link "19" at bounding box center [368, 237] width 29 height 29
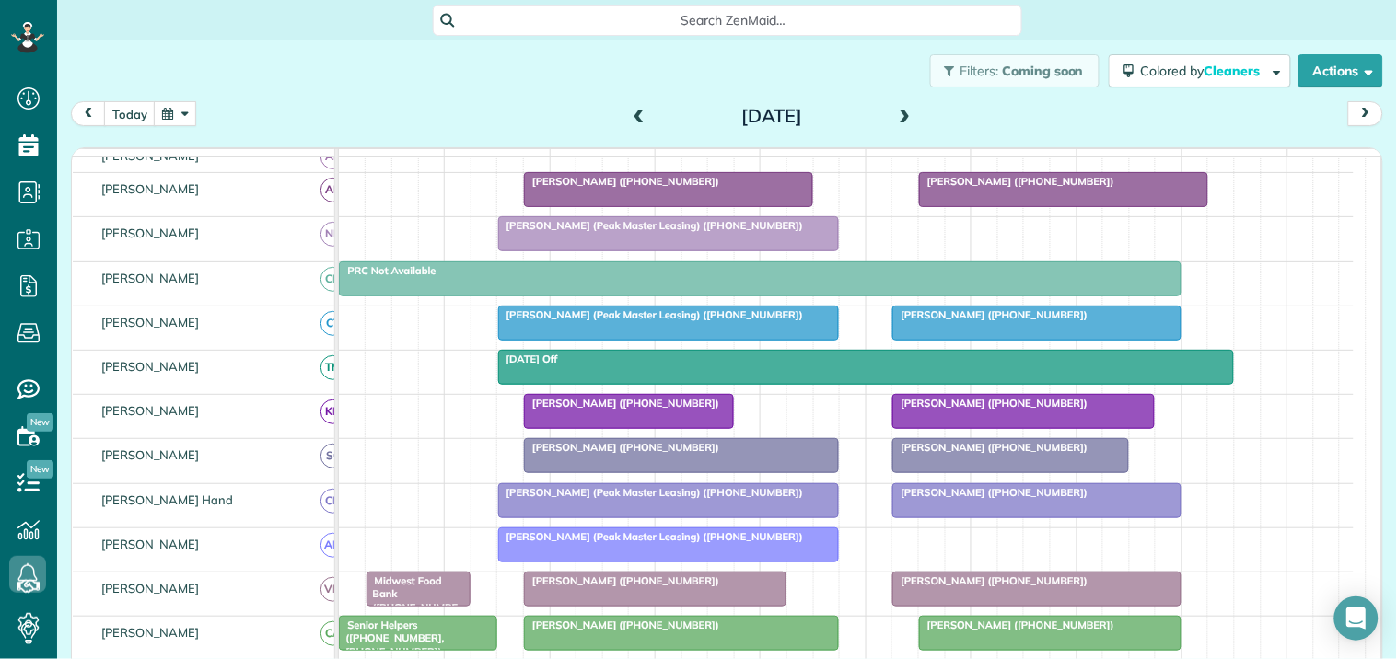
click at [189, 110] on button "button" at bounding box center [175, 113] width 42 height 25
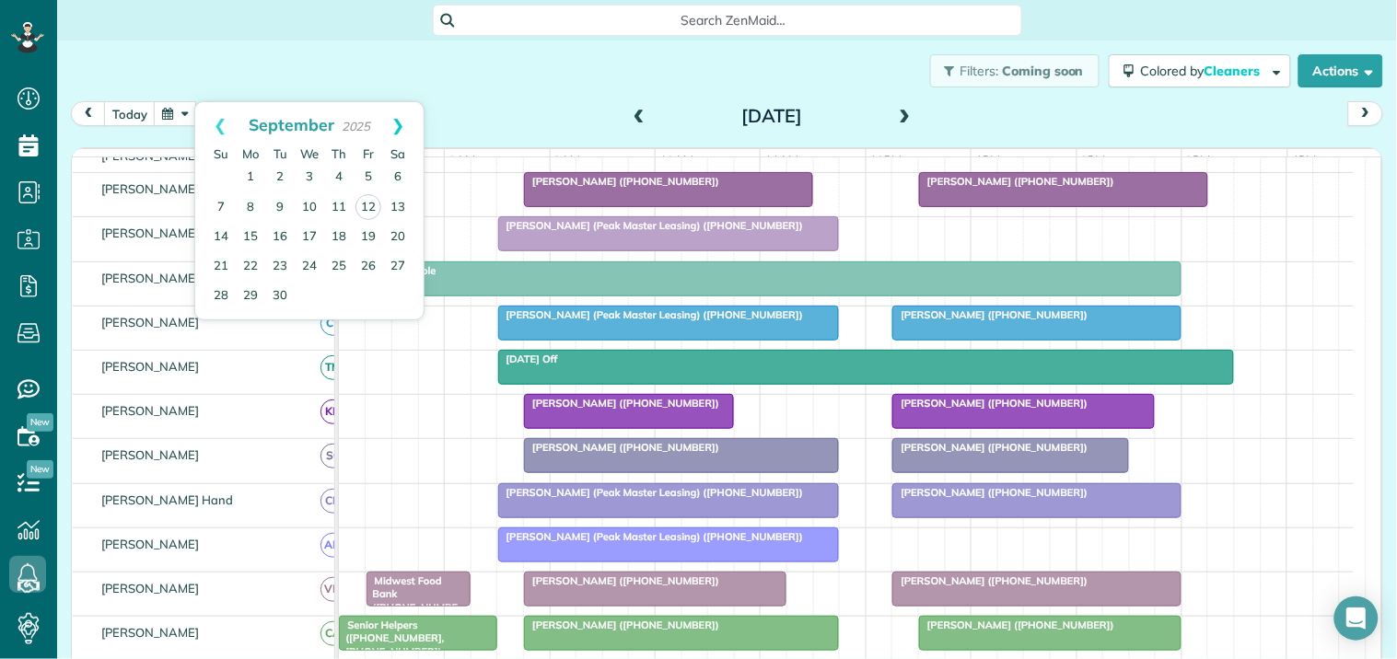
click at [403, 117] on link "Next" at bounding box center [398, 125] width 51 height 46
click at [364, 167] on link "3" at bounding box center [368, 177] width 29 height 29
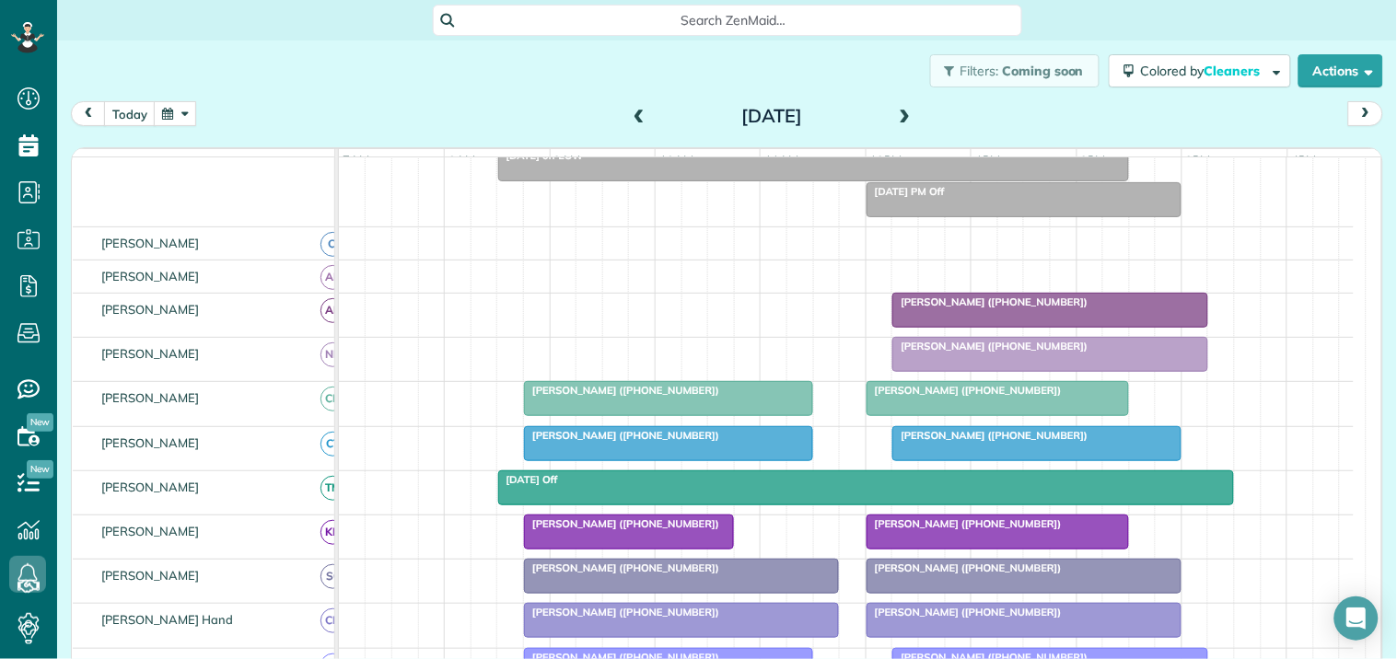
scroll to position [274, 0]
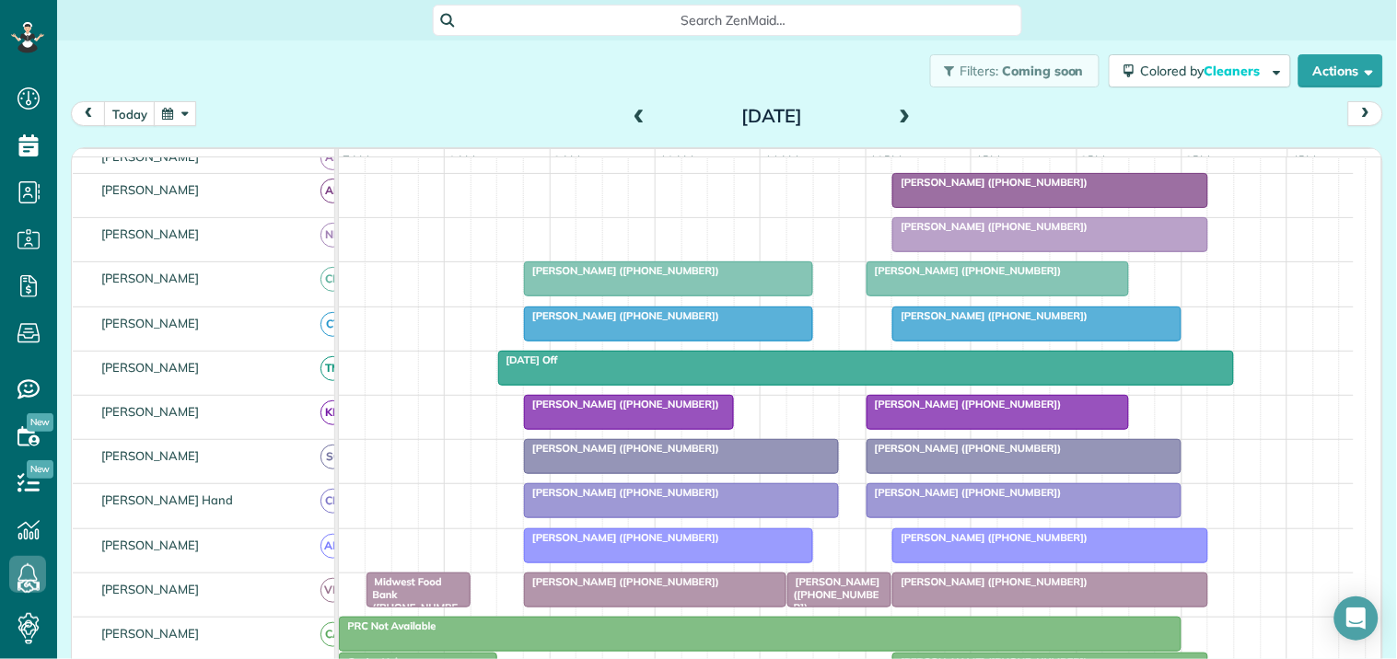
click at [629, 110] on span at bounding box center [639, 117] width 20 height 17
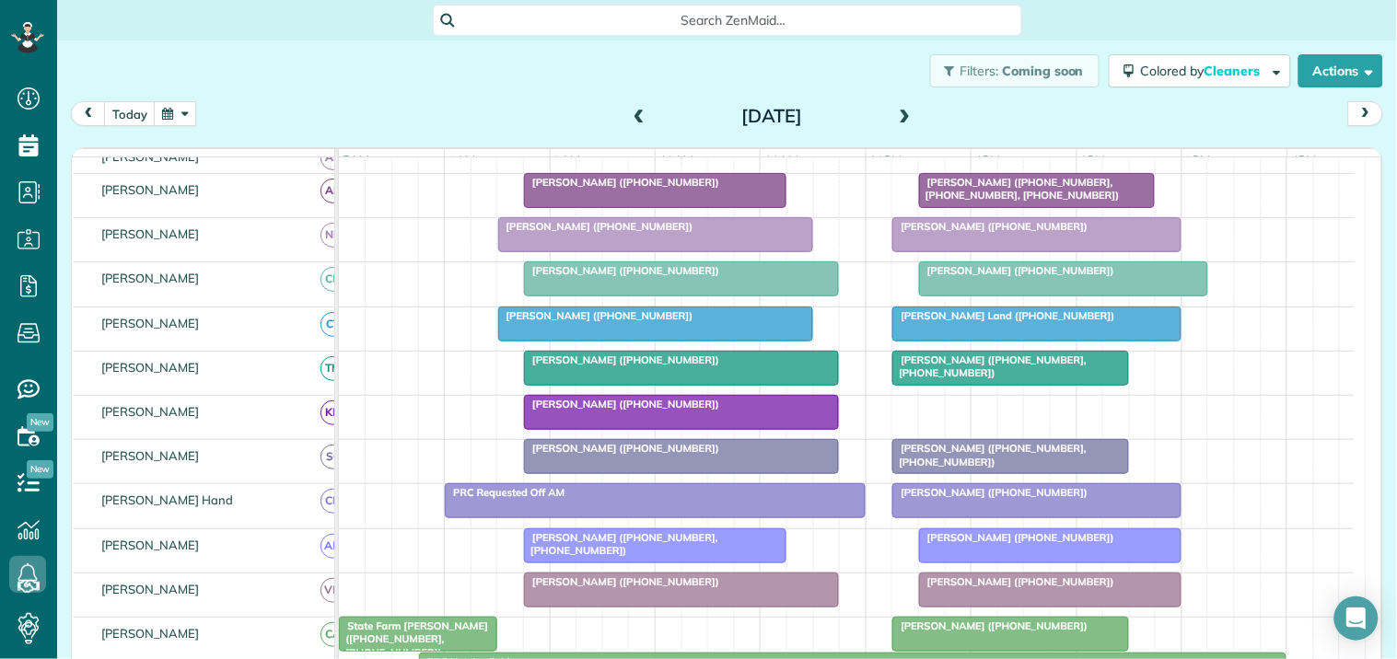
click at [897, 112] on span at bounding box center [905, 117] width 20 height 17
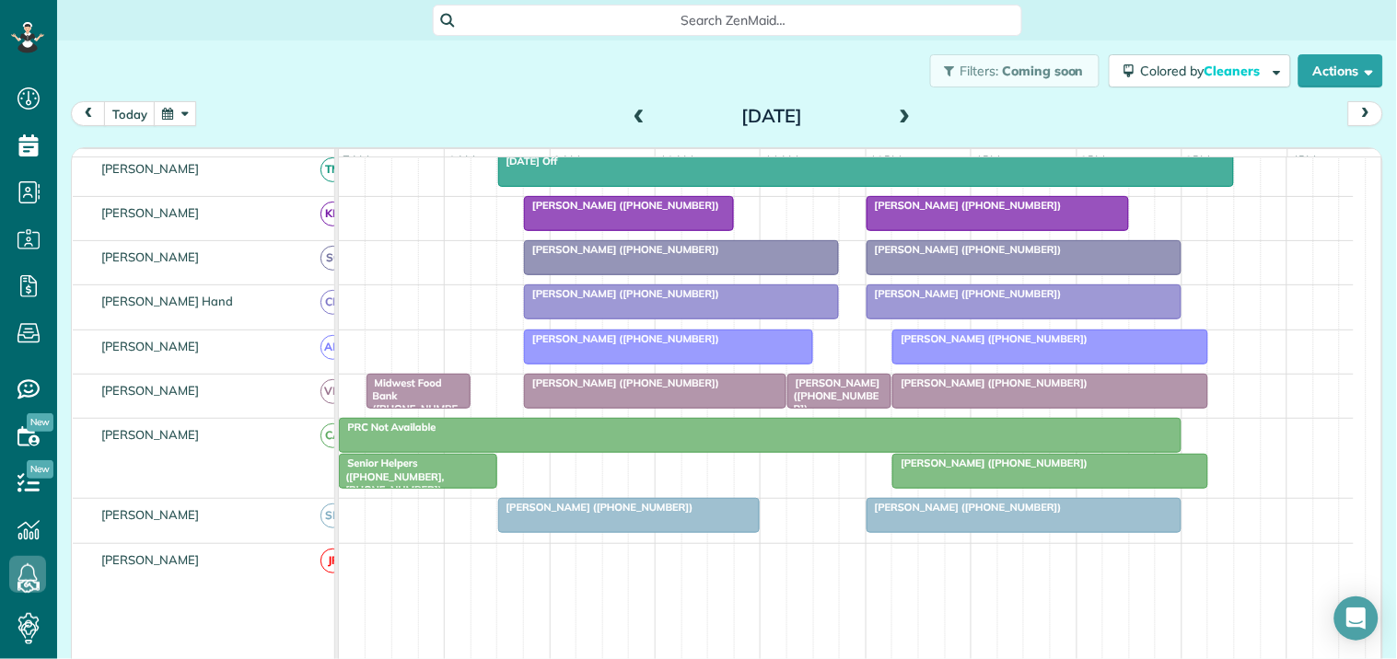
scroll to position [480, 0]
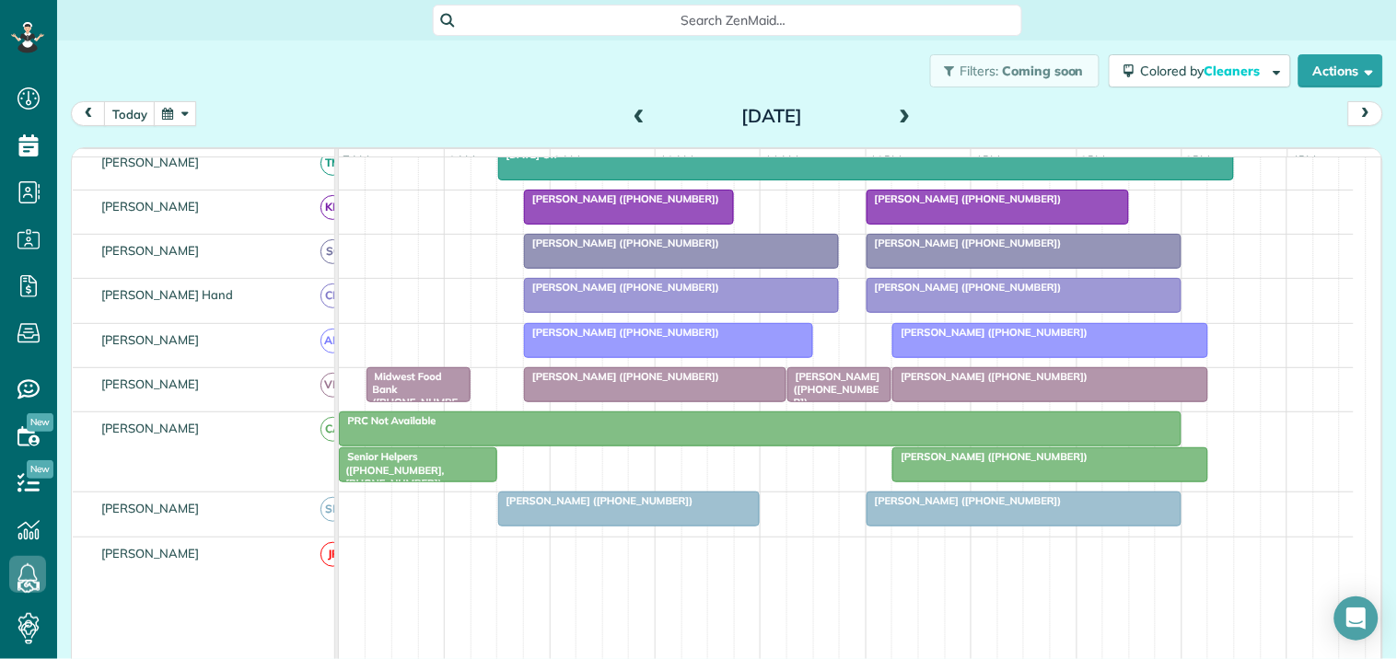
click at [991, 383] on span "Monika Shah (+18479713235)" at bounding box center [989, 376] width 197 height 13
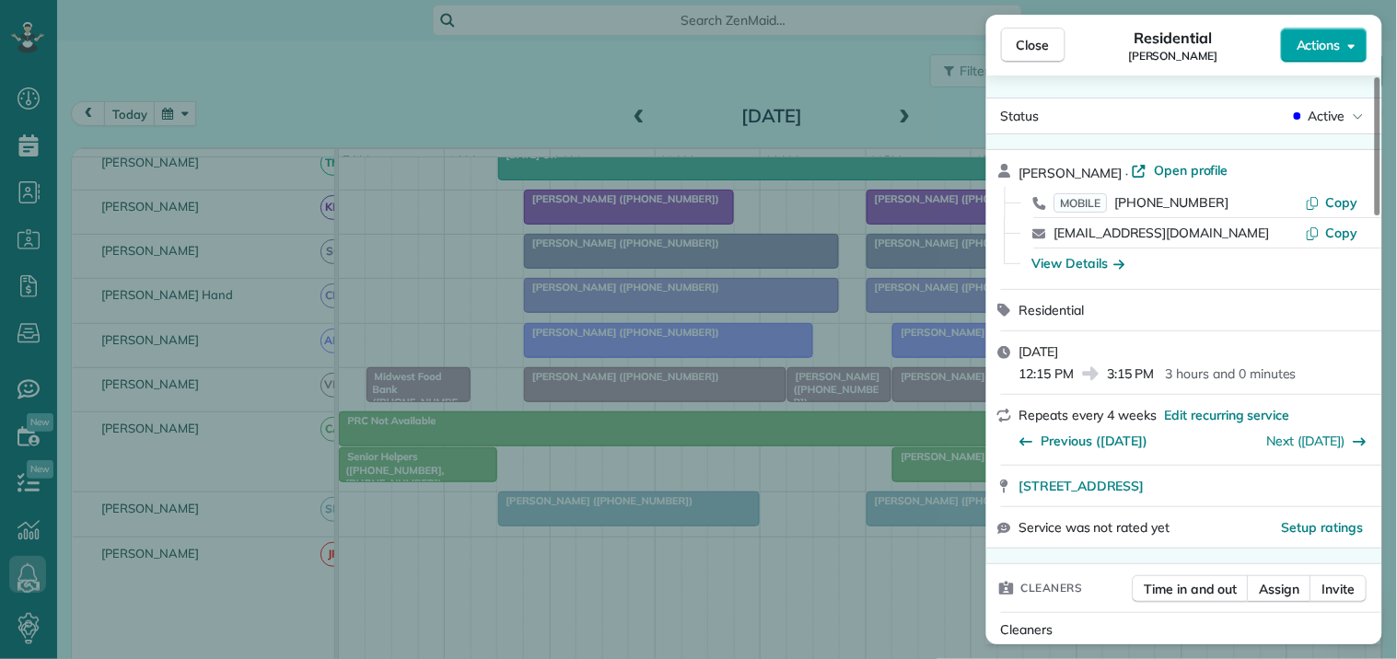
click at [1321, 41] on span "Actions" at bounding box center [1318, 45] width 44 height 18
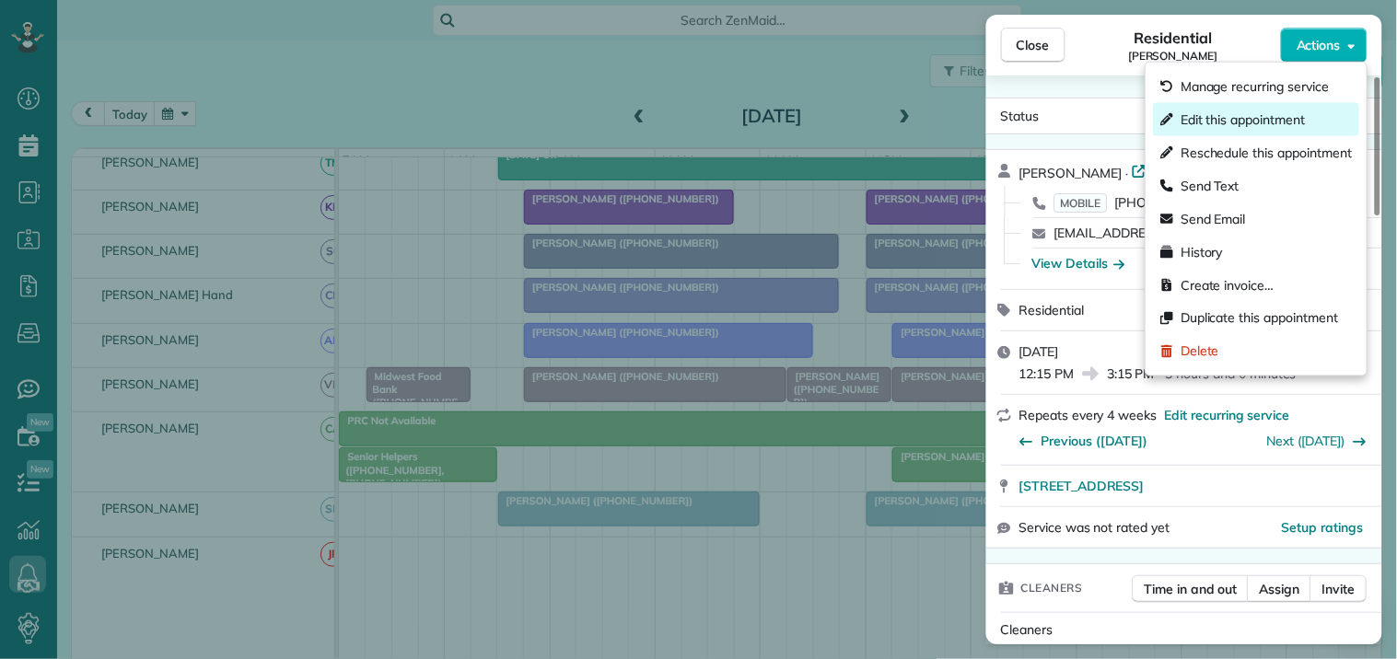
click at [1255, 110] on span "Edit this appointment" at bounding box center [1242, 119] width 124 height 18
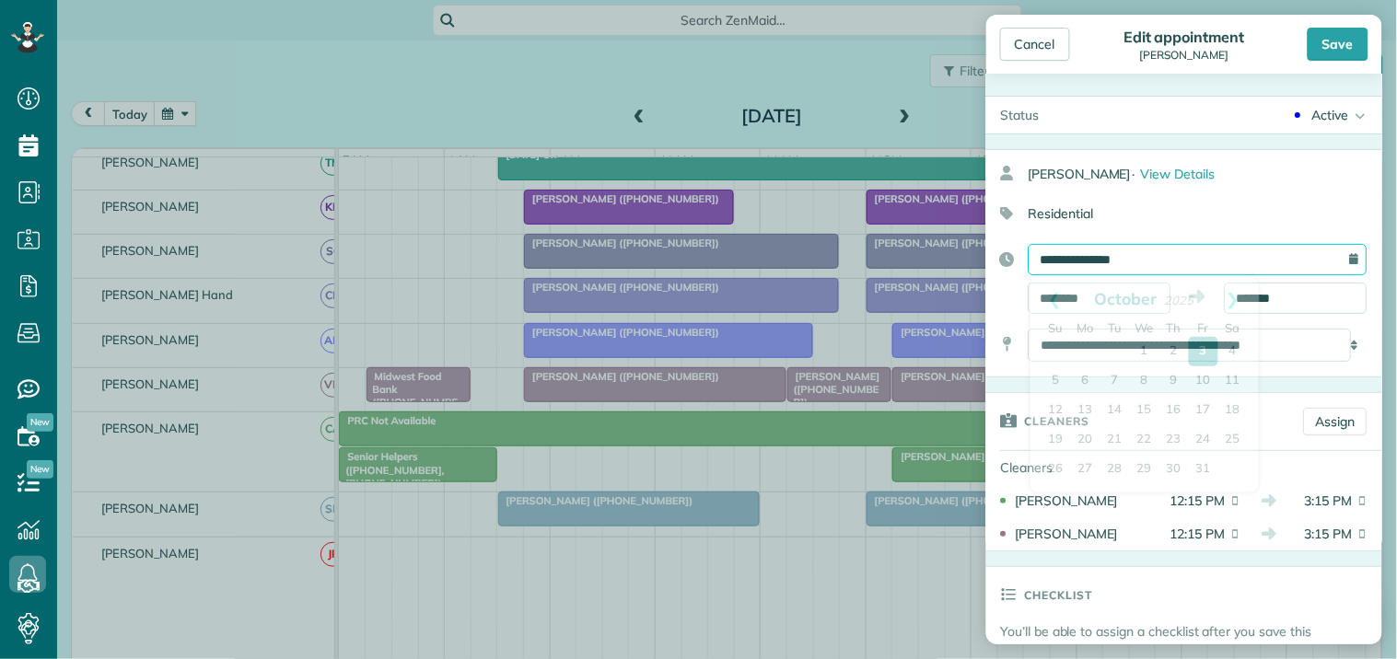
click at [1143, 255] on input "**********" at bounding box center [1197, 259] width 339 height 31
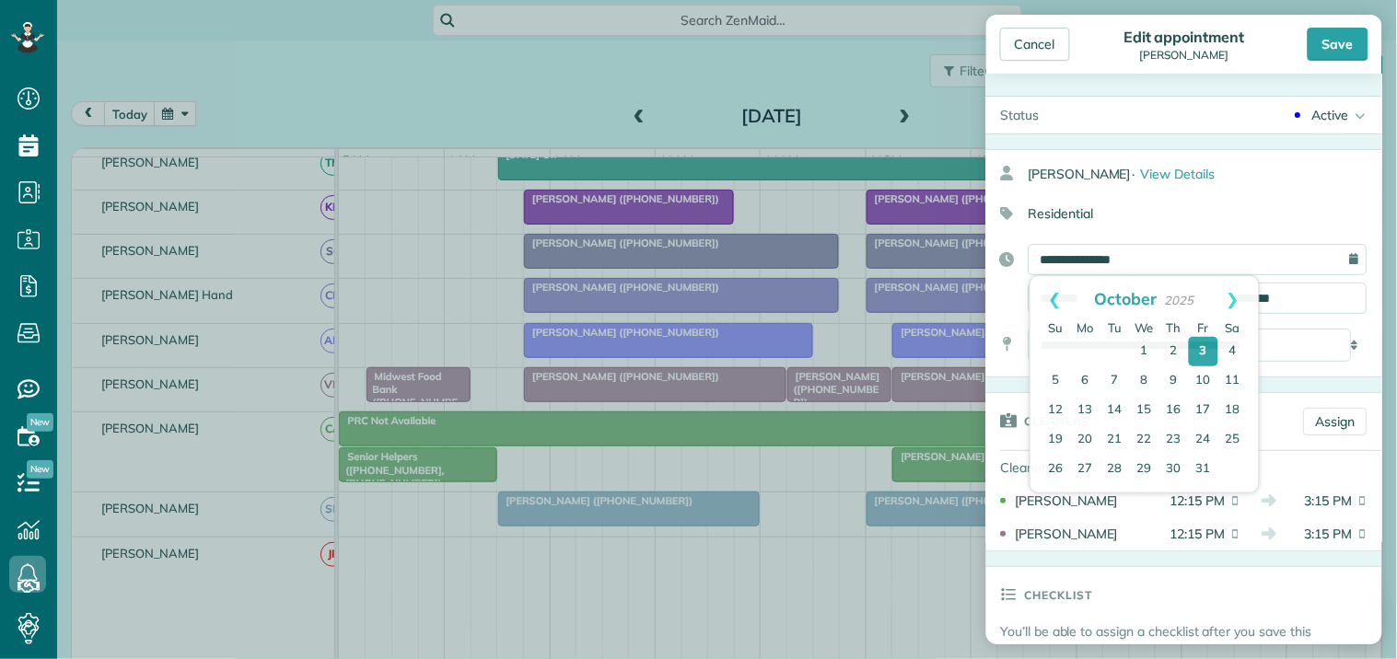
click at [1218, 191] on div "**********" at bounding box center [1184, 263] width 396 height 228
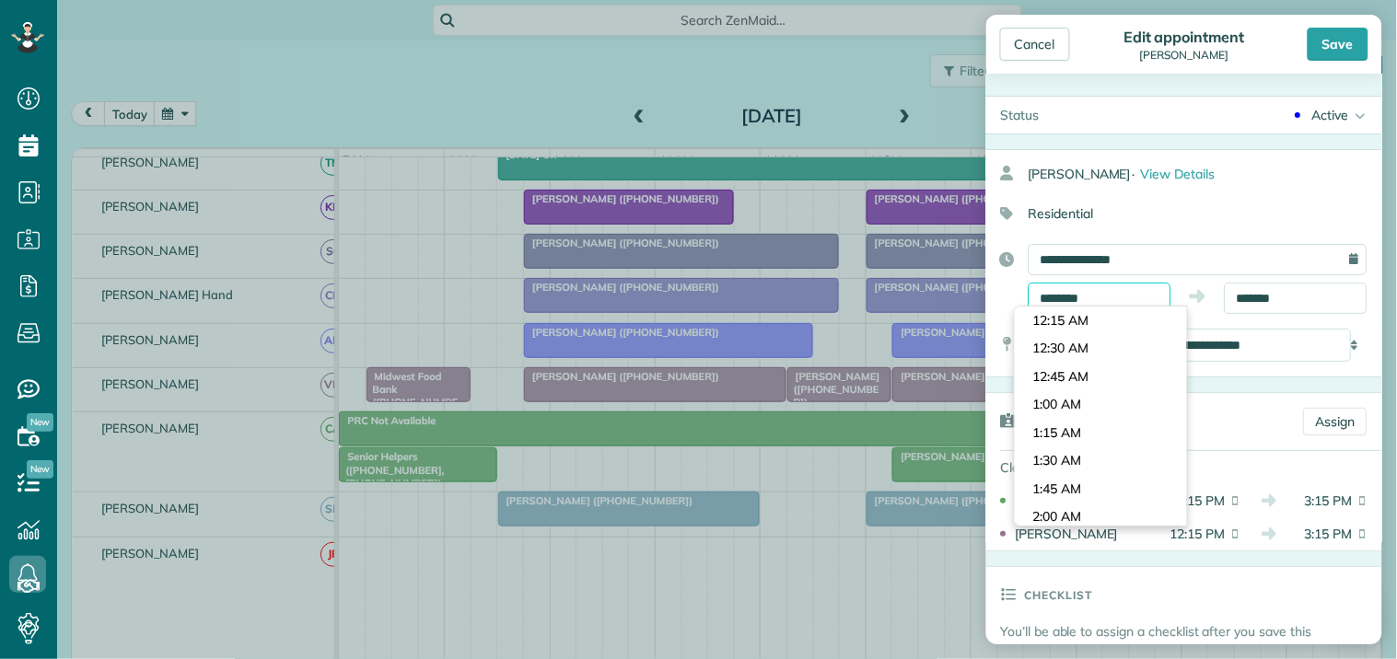
click at [1082, 292] on input "********" at bounding box center [1099, 298] width 143 height 31
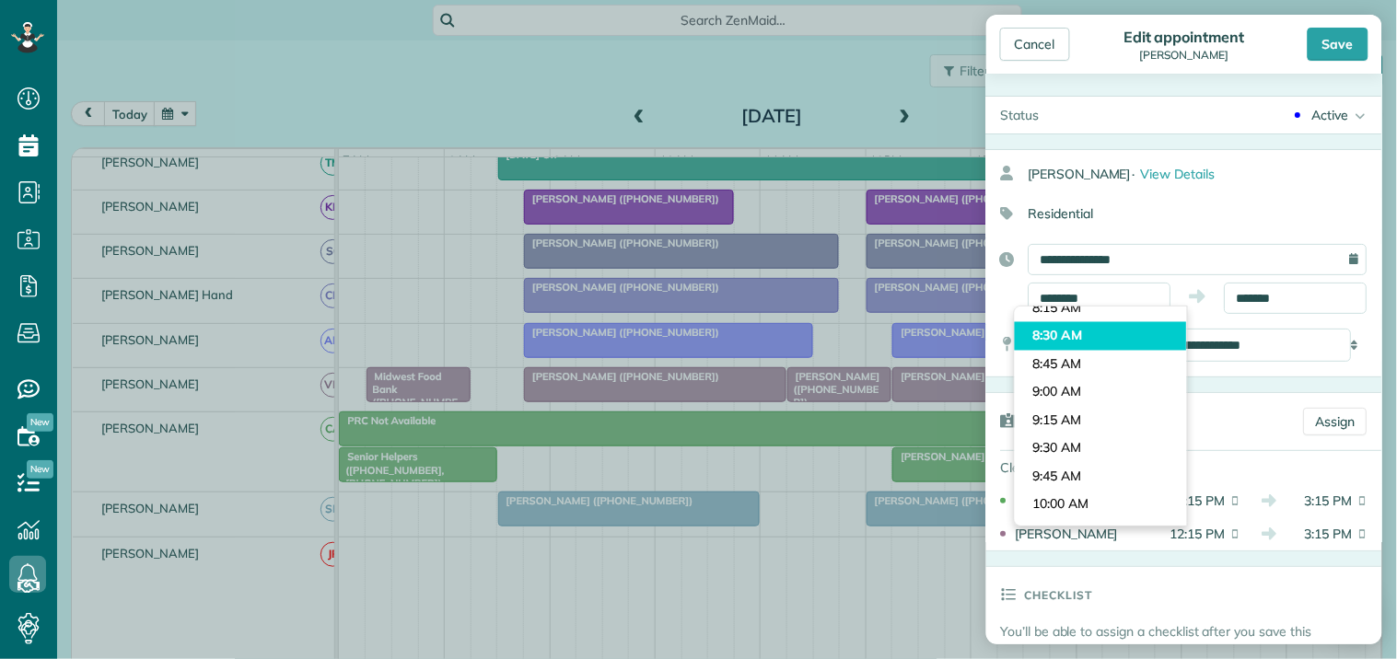
type input "*******"
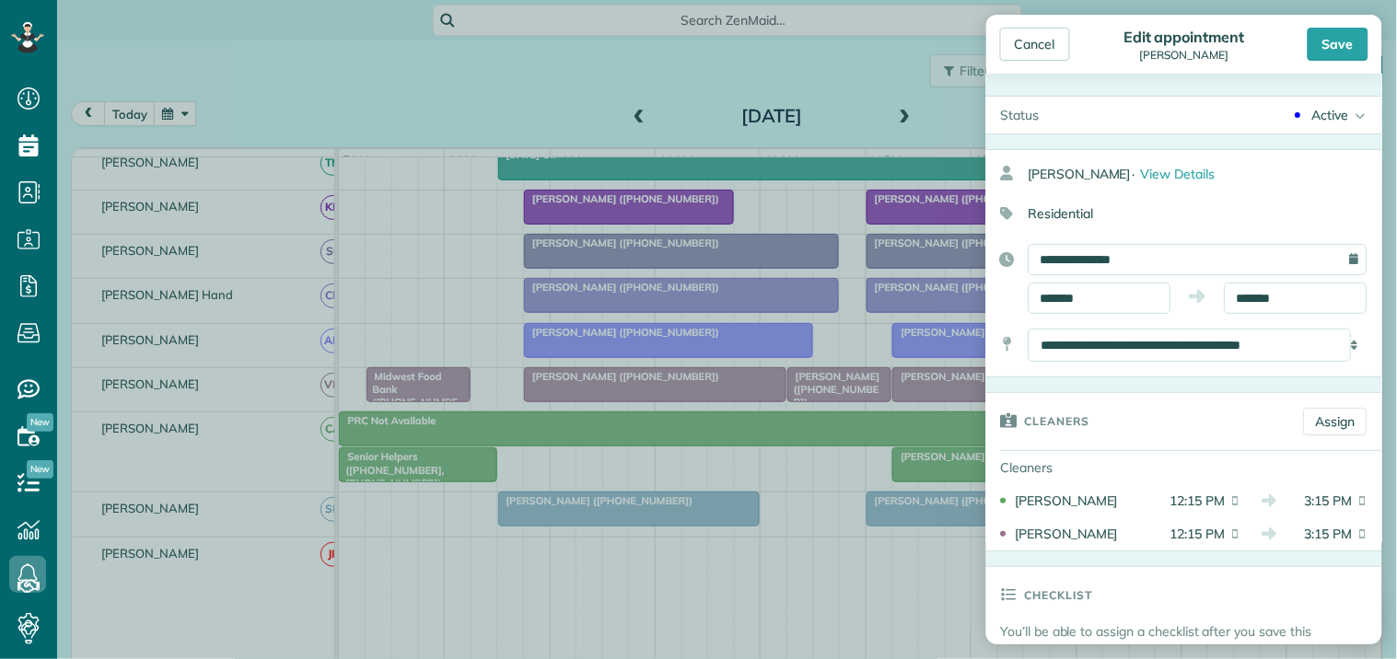
drag, startPoint x: 1065, startPoint y: 337, endPoint x: 1130, endPoint y: 317, distance: 67.6
click at [1066, 337] on body "Dashboard Scheduling Calendar View List View Dispatch View - Weekly scheduling …" at bounding box center [698, 329] width 1397 height 659
click at [1258, 304] on input "*******" at bounding box center [1296, 298] width 143 height 31
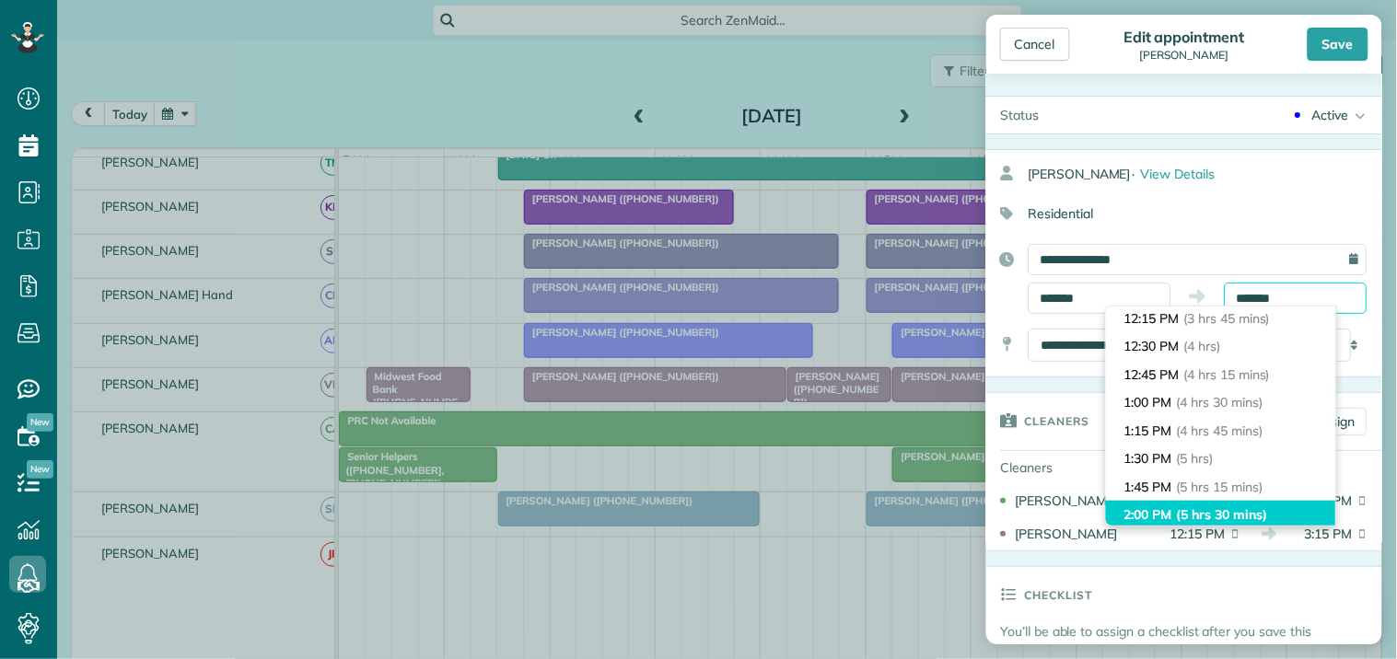
scroll to position [320, 0]
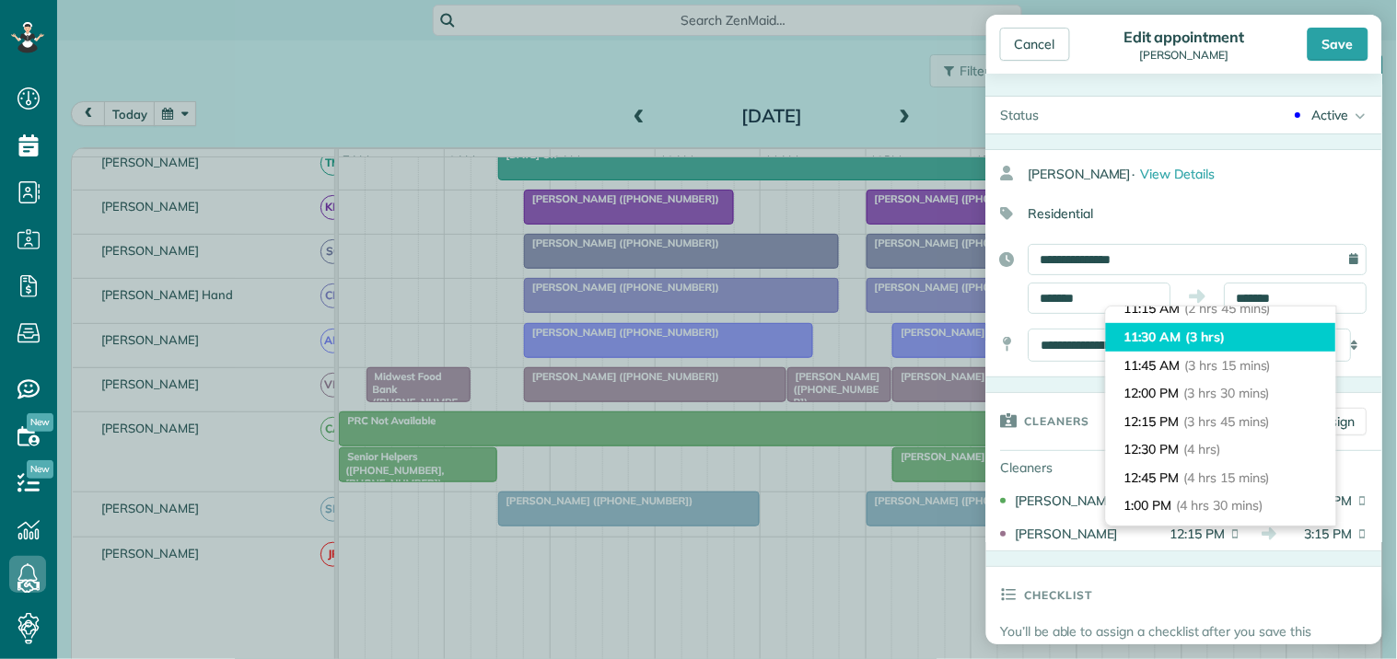
type input "********"
click at [1181, 326] on li "11:30 AM (3 hrs)" at bounding box center [1221, 337] width 230 height 29
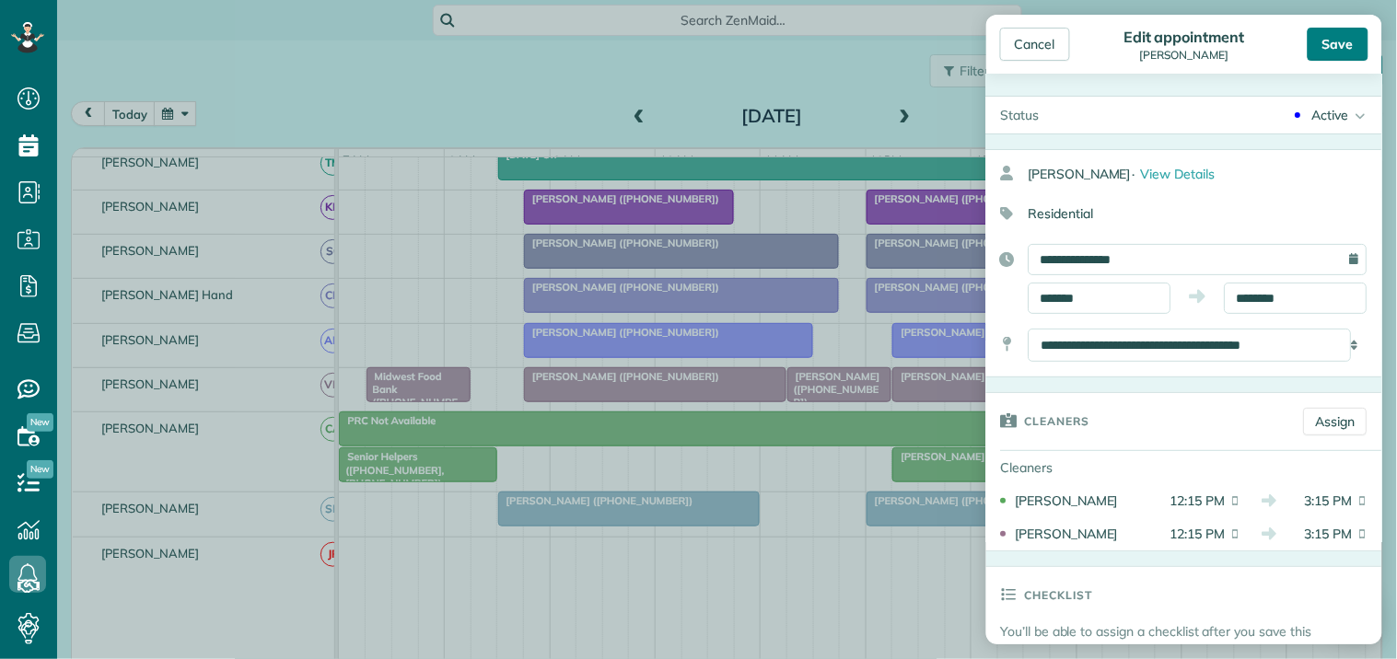
click at [1354, 39] on div "Save" at bounding box center [1337, 44] width 61 height 33
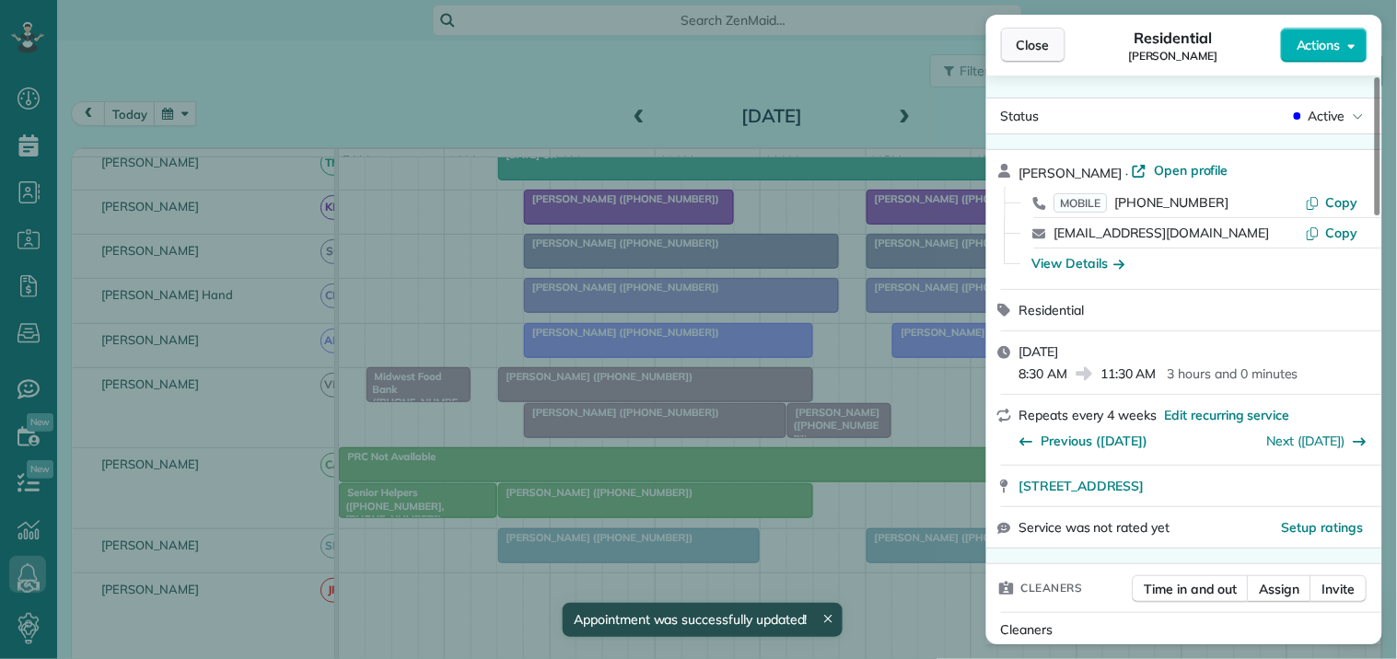
click at [1040, 43] on span "Close" at bounding box center [1033, 45] width 33 height 18
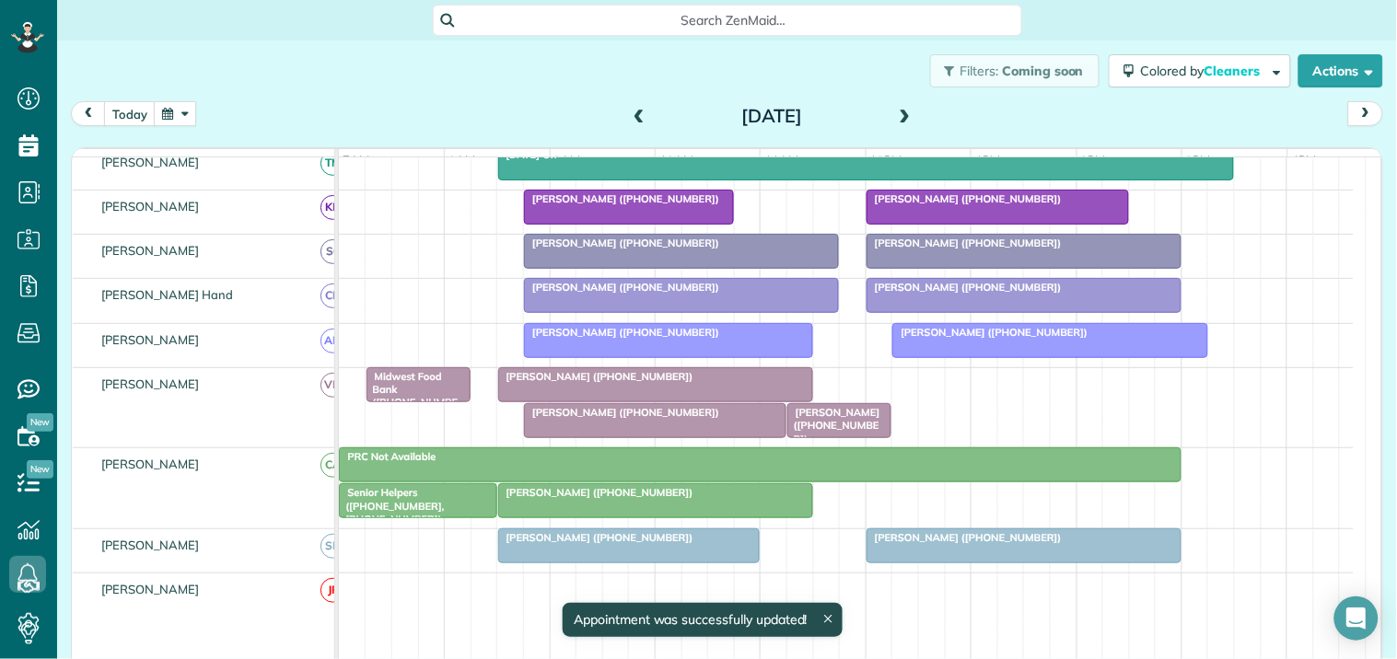
click at [658, 383] on div "Monika Shah (+18479713235)" at bounding box center [656, 376] width 304 height 13
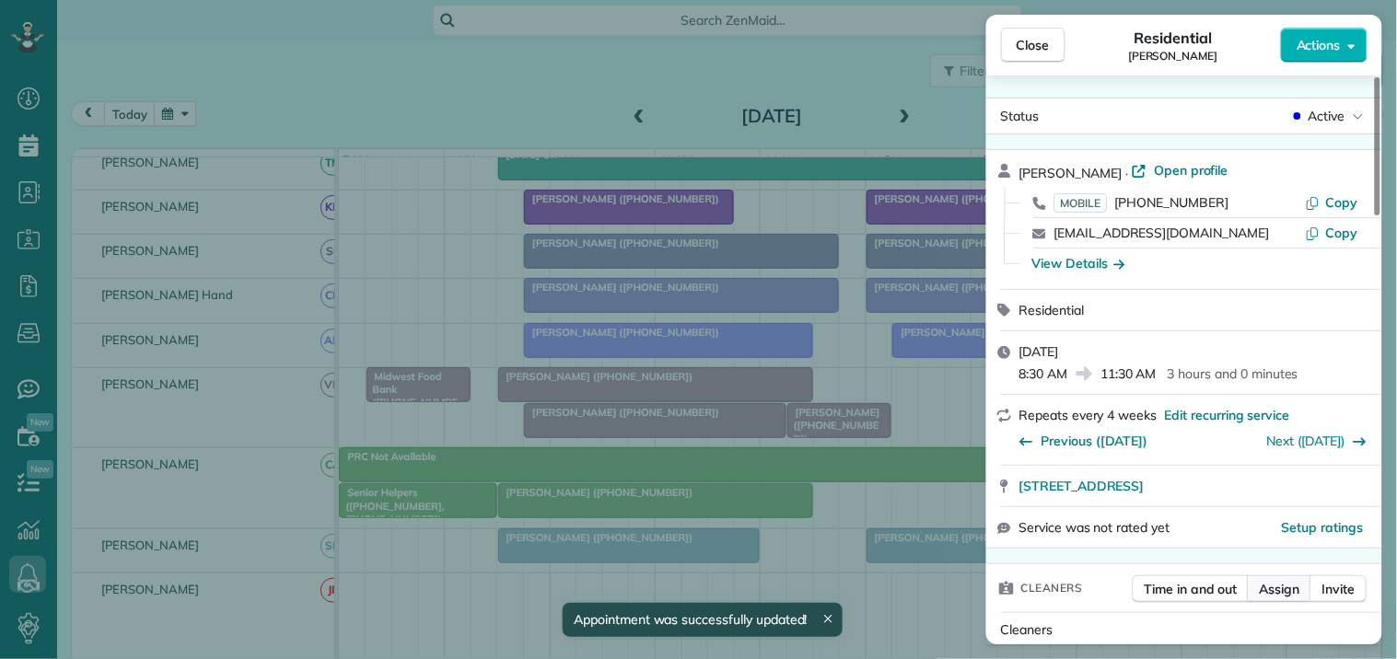
click at [1291, 589] on span "Assign" at bounding box center [1280, 589] width 41 height 18
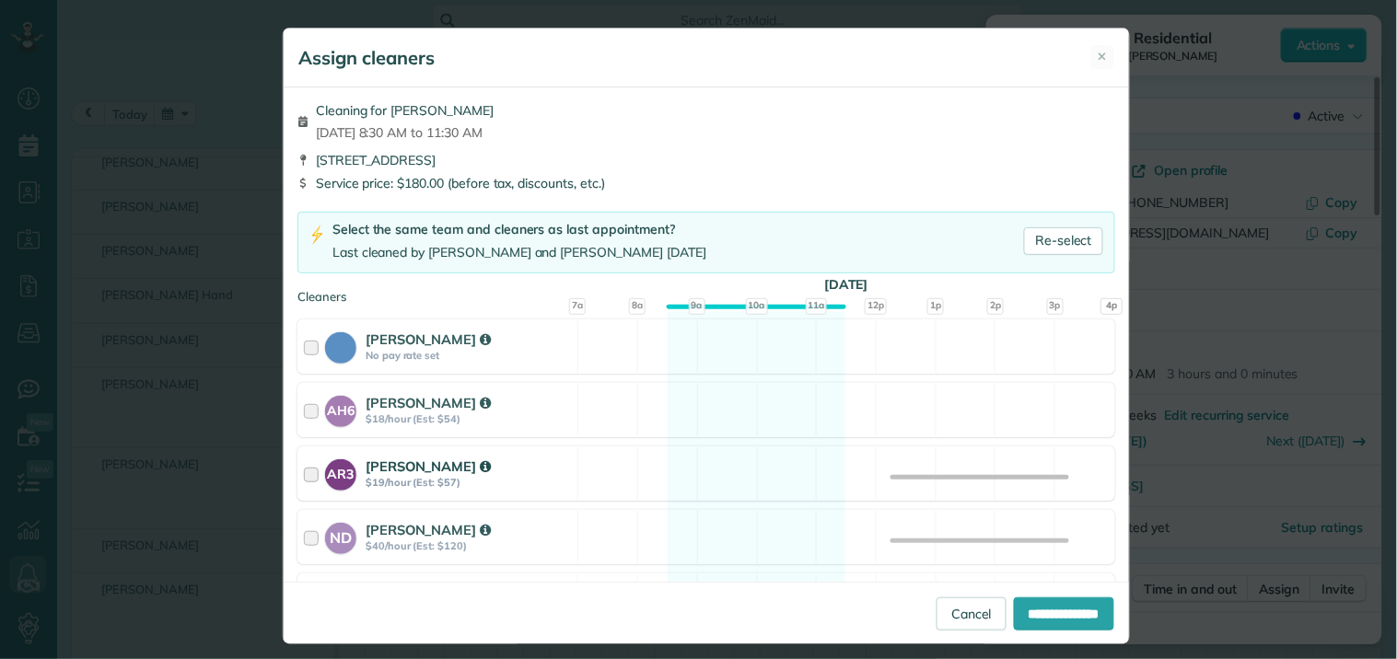
drag, startPoint x: 747, startPoint y: 409, endPoint x: 744, endPoint y: 465, distance: 56.2
click at [747, 411] on div "AH6 Ashley Hudson $18/hour (Est: $54) Available" at bounding box center [706, 410] width 818 height 54
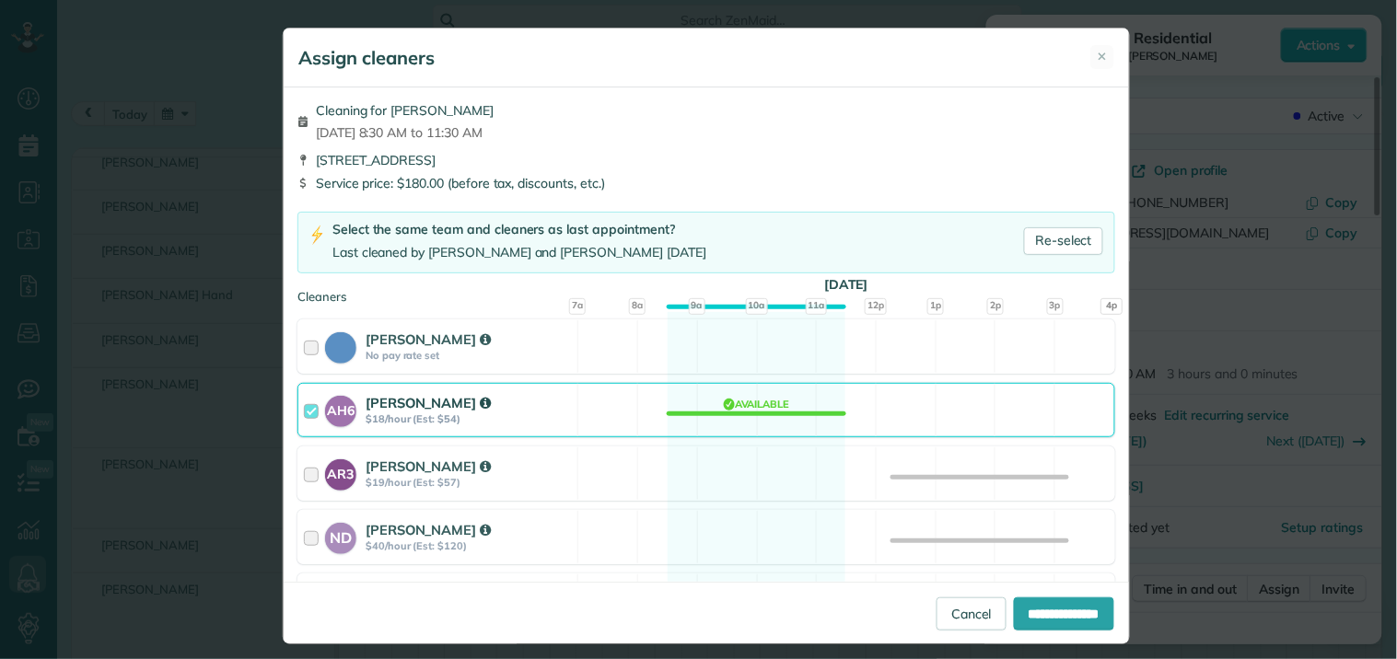
click at [751, 412] on div "AH6 Ashley Hudson $18/hour (Est: $54) Available" at bounding box center [706, 410] width 818 height 54
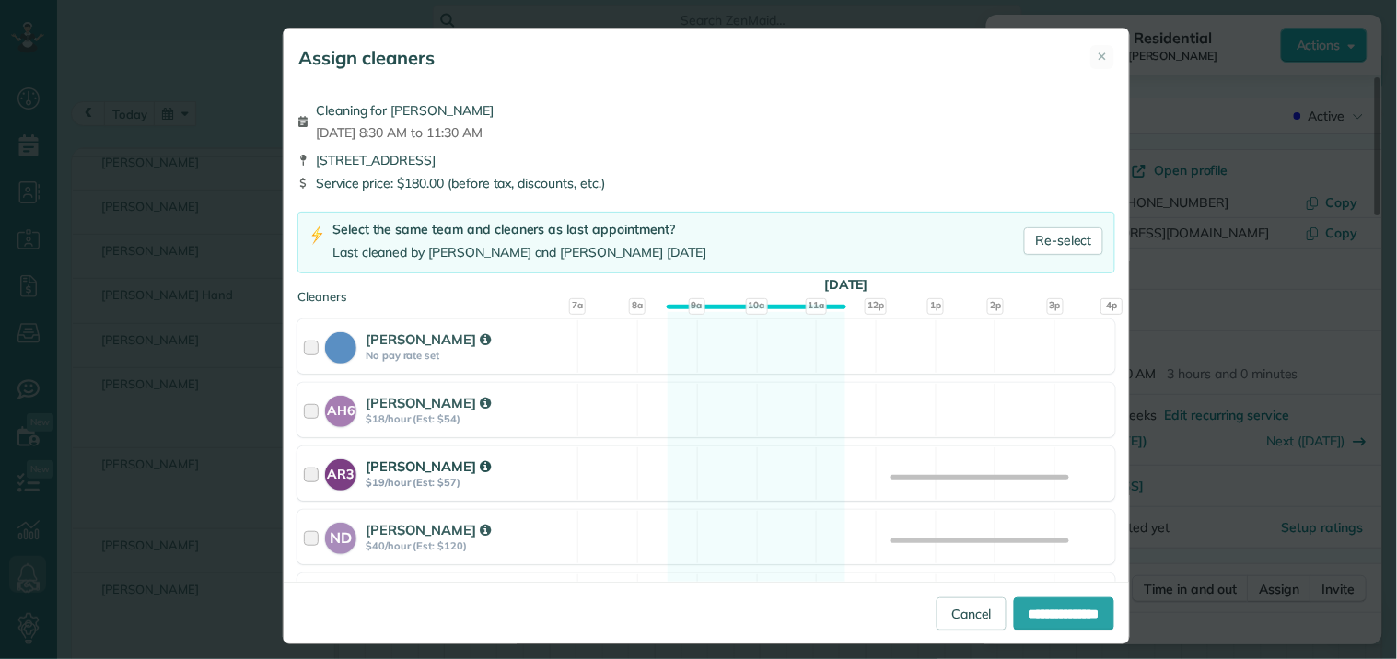
click at [750, 463] on div "AR3 Amy Reid $19/hour (Est: $57) Available" at bounding box center [706, 474] width 818 height 54
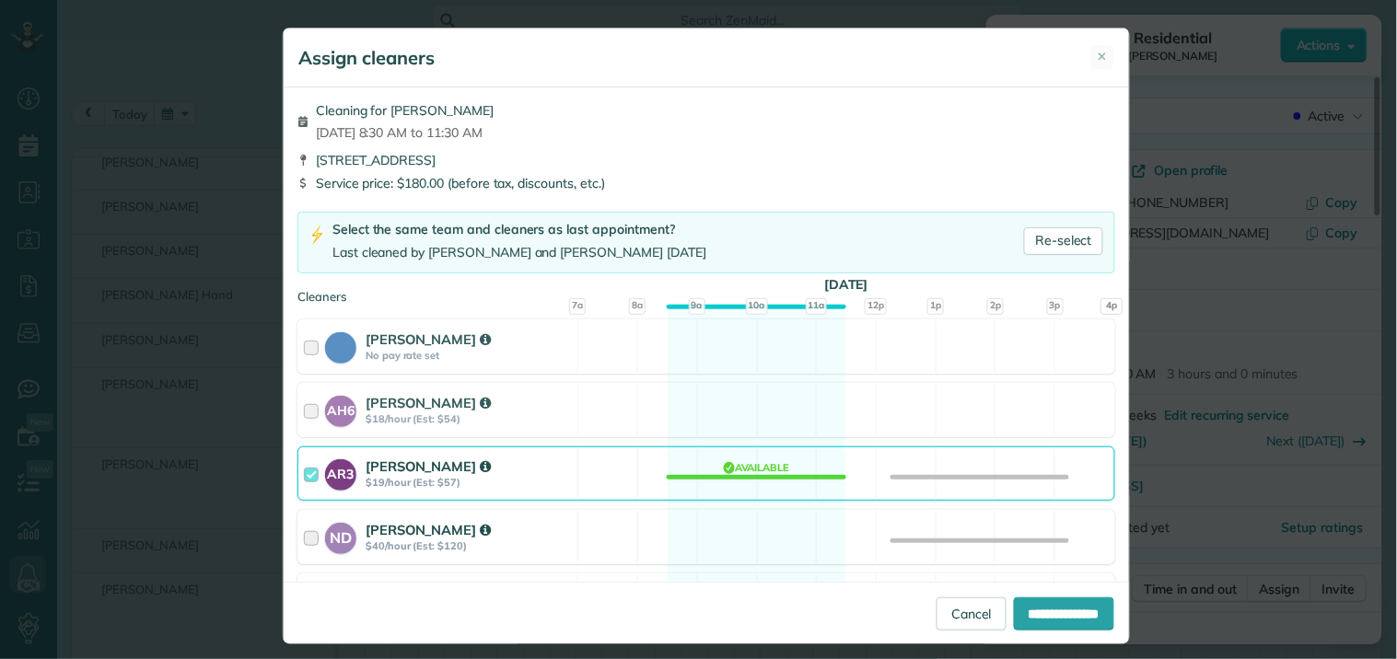
click at [751, 527] on div "ND Nathalie Duverna $40/hour (Est: $120) Available" at bounding box center [706, 537] width 818 height 54
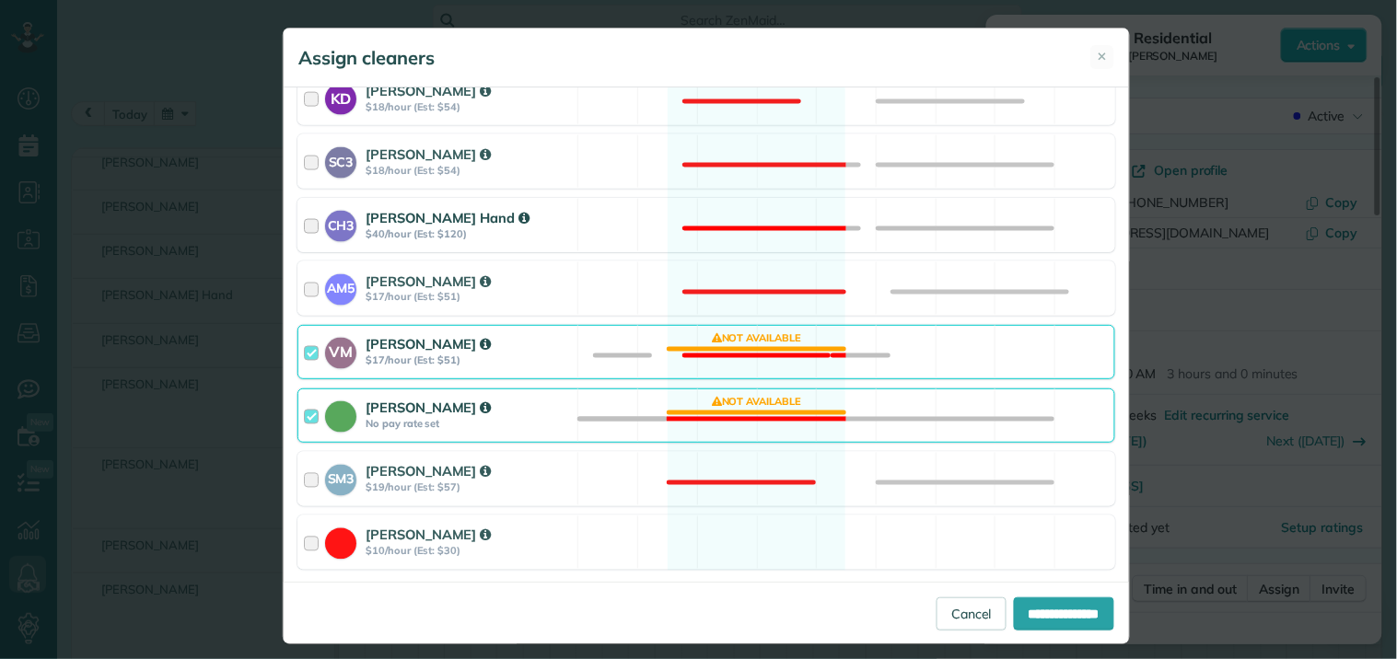
scroll to position [750, 0]
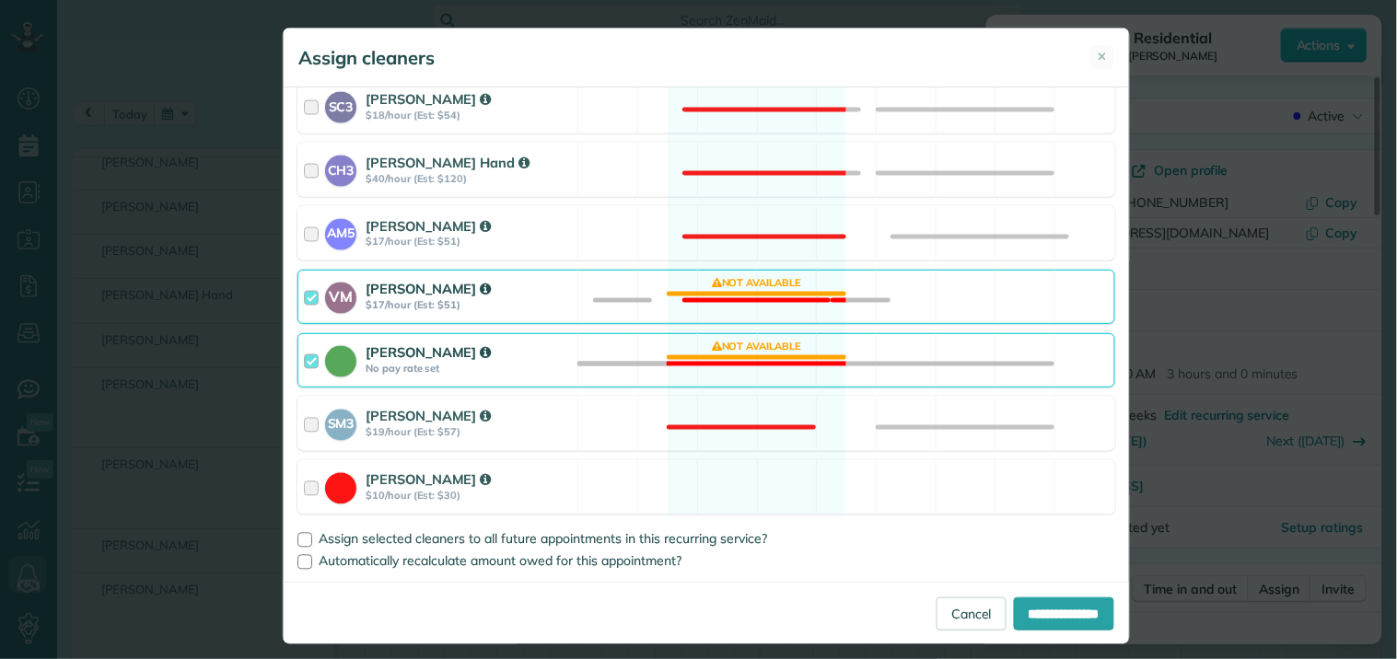
click at [774, 360] on div "Catherine Altman No pay rate set Not available" at bounding box center [706, 360] width 818 height 54
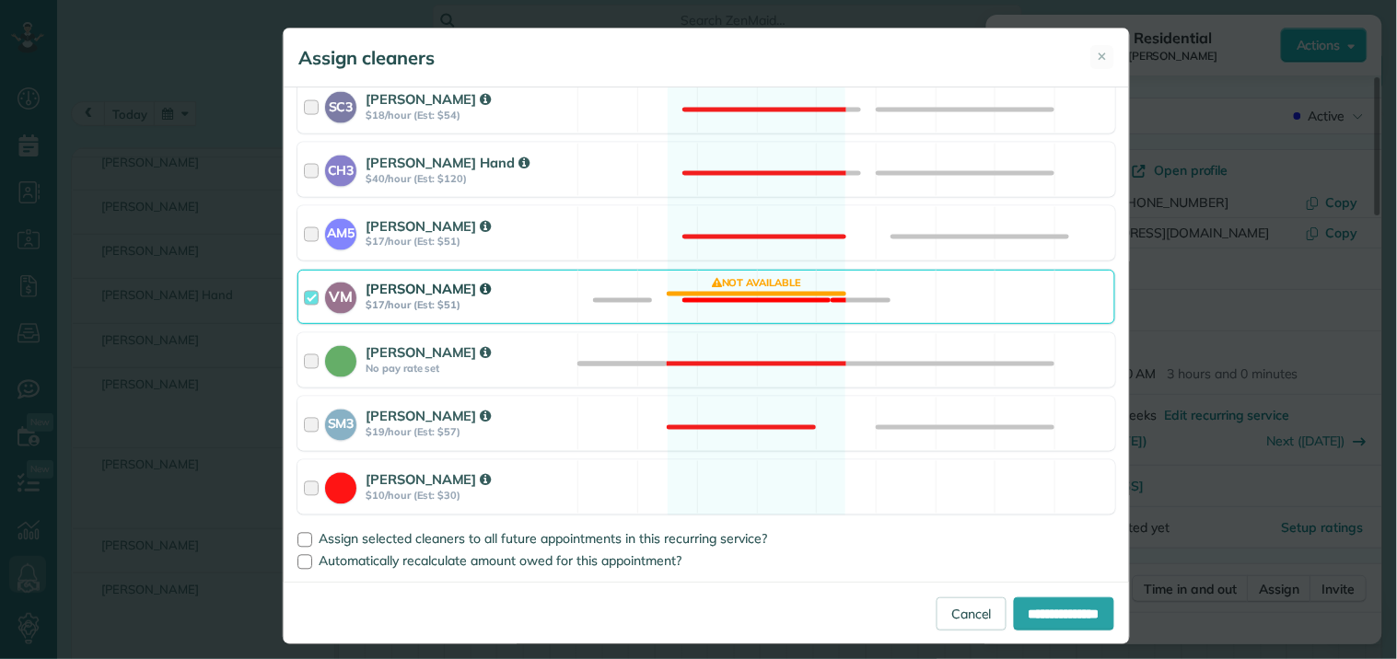
click at [762, 267] on div "Cleaning for Monika Shah Fri, Oct 03 - 8:30 AM to 11:30 AM 595 Plainfield Stree…" at bounding box center [706, 334] width 845 height 494
click at [764, 297] on div "VM Victoria Minix $17/hour (Est: $51) Not available" at bounding box center [706, 297] width 818 height 54
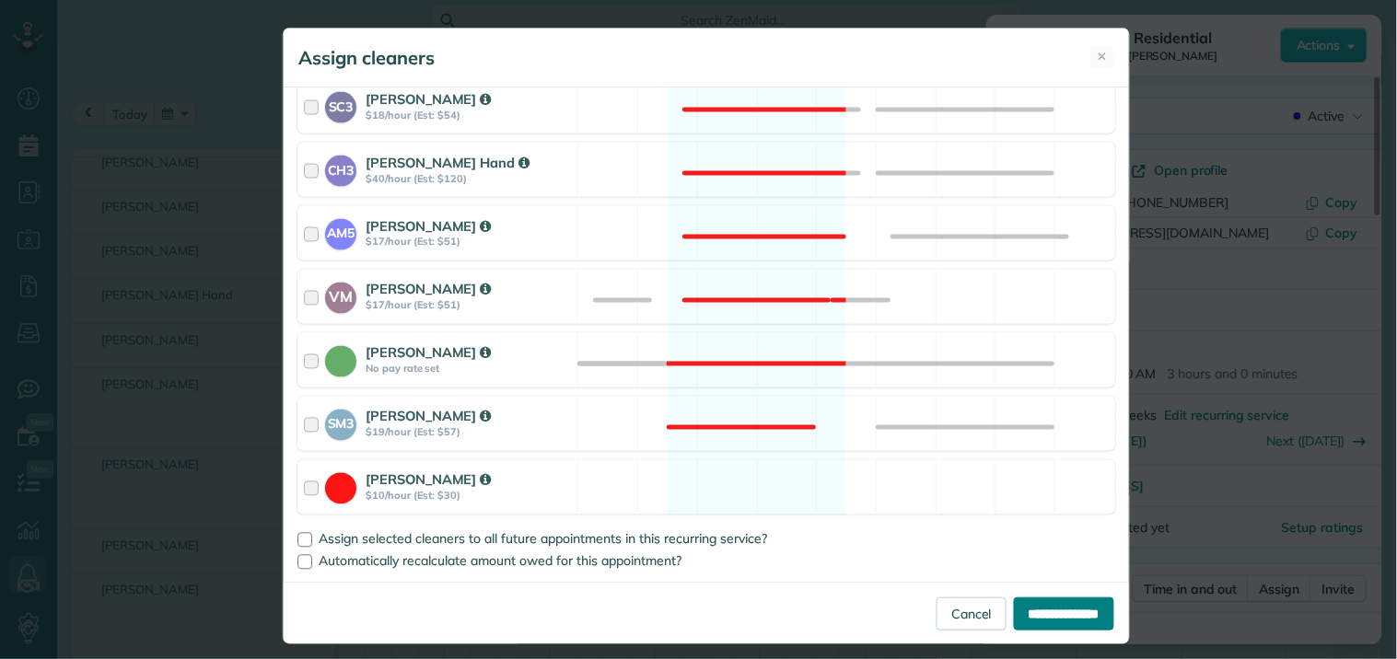
click at [1063, 612] on input "**********" at bounding box center [1064, 614] width 100 height 33
type input "**********"
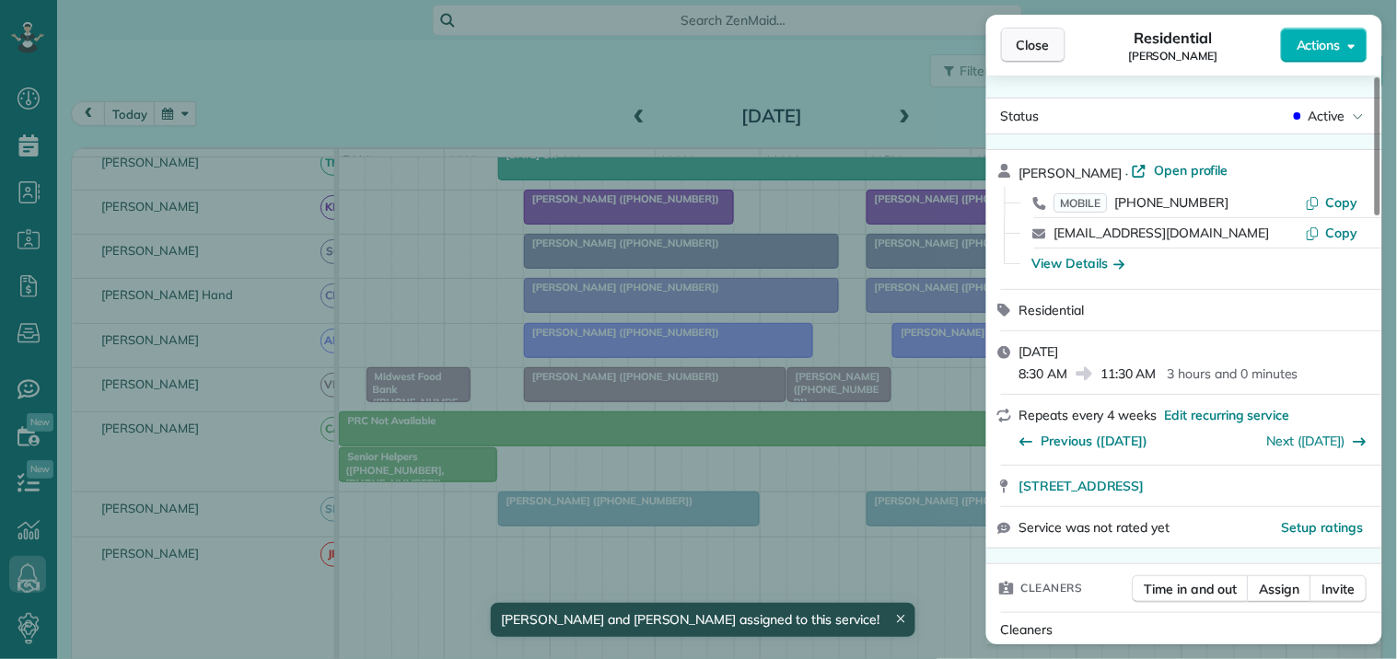
click at [1045, 32] on button "Close" at bounding box center [1033, 45] width 64 height 35
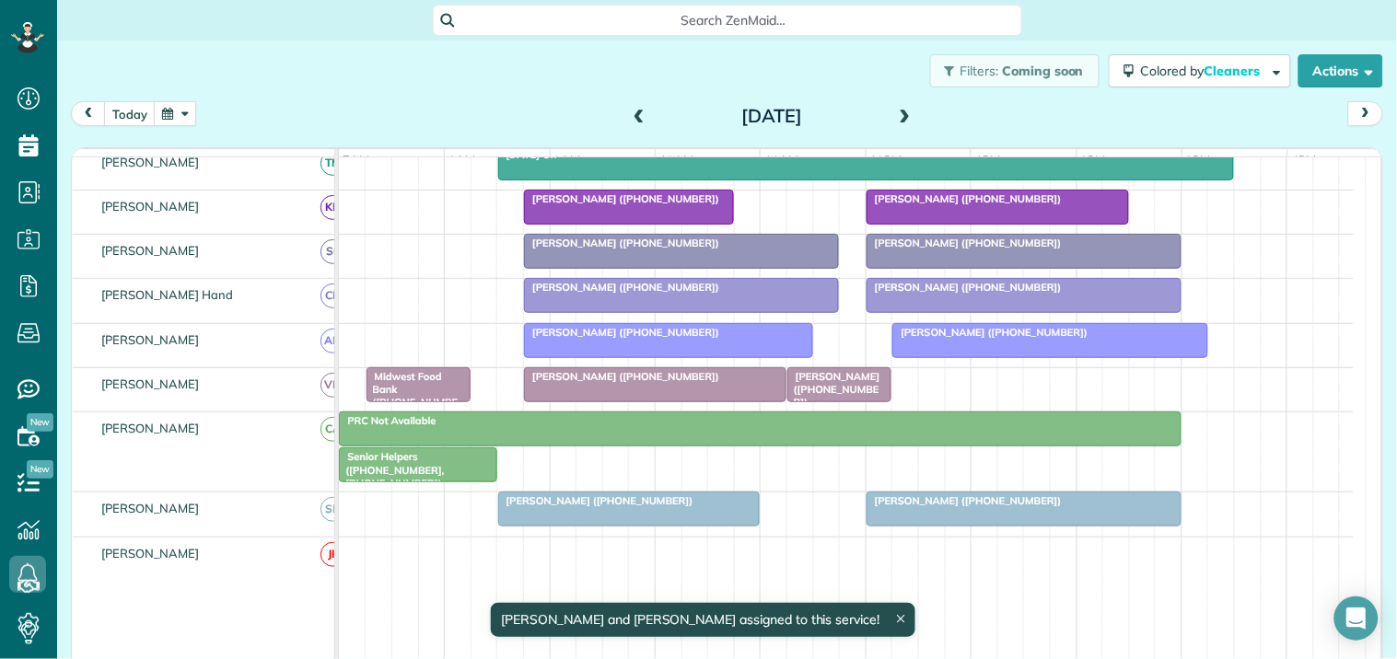
scroll to position [274, 0]
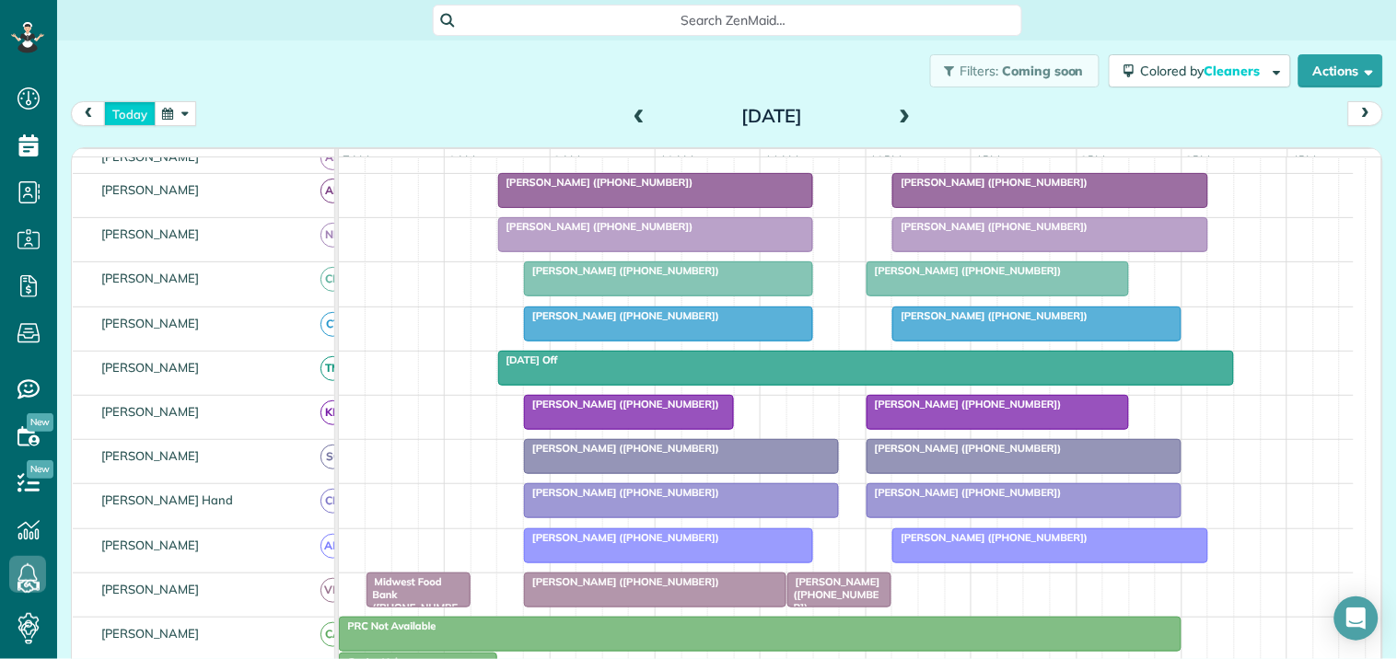
click at [132, 120] on button "today" at bounding box center [130, 113] width 52 height 25
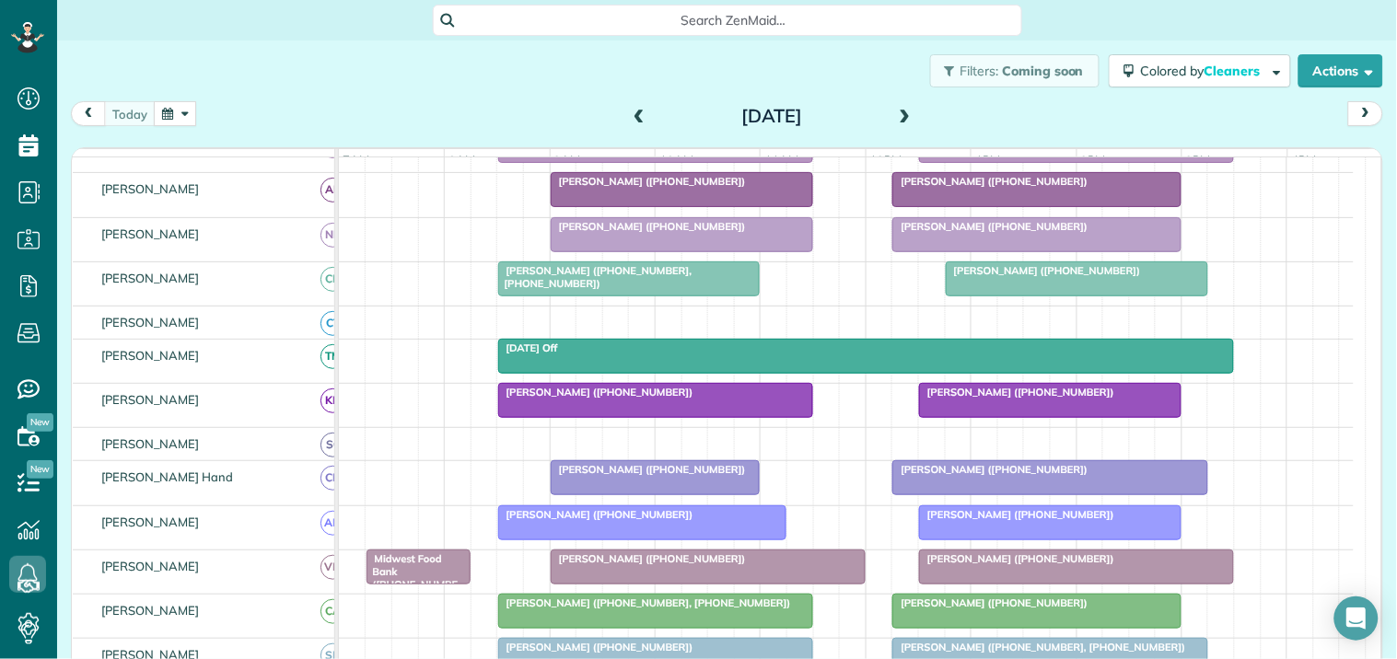
scroll to position [93, 0]
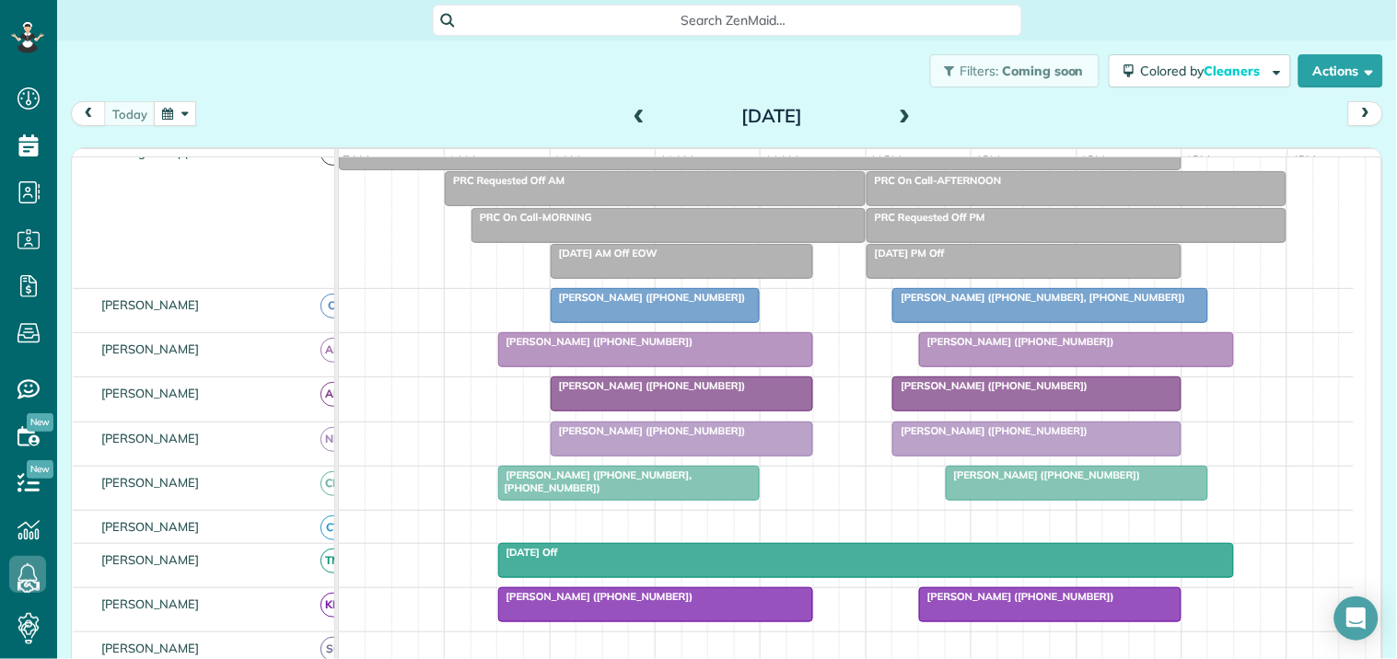
click at [364, 64] on div "Filters: Coming soon Colored by Cleaners Color by Cleaner Color by Team Color b…" at bounding box center [727, 71] width 1340 height 61
click at [620, 494] on span "Debi Montgomery (+14043866598, +16784362180)" at bounding box center [594, 482] width 195 height 26
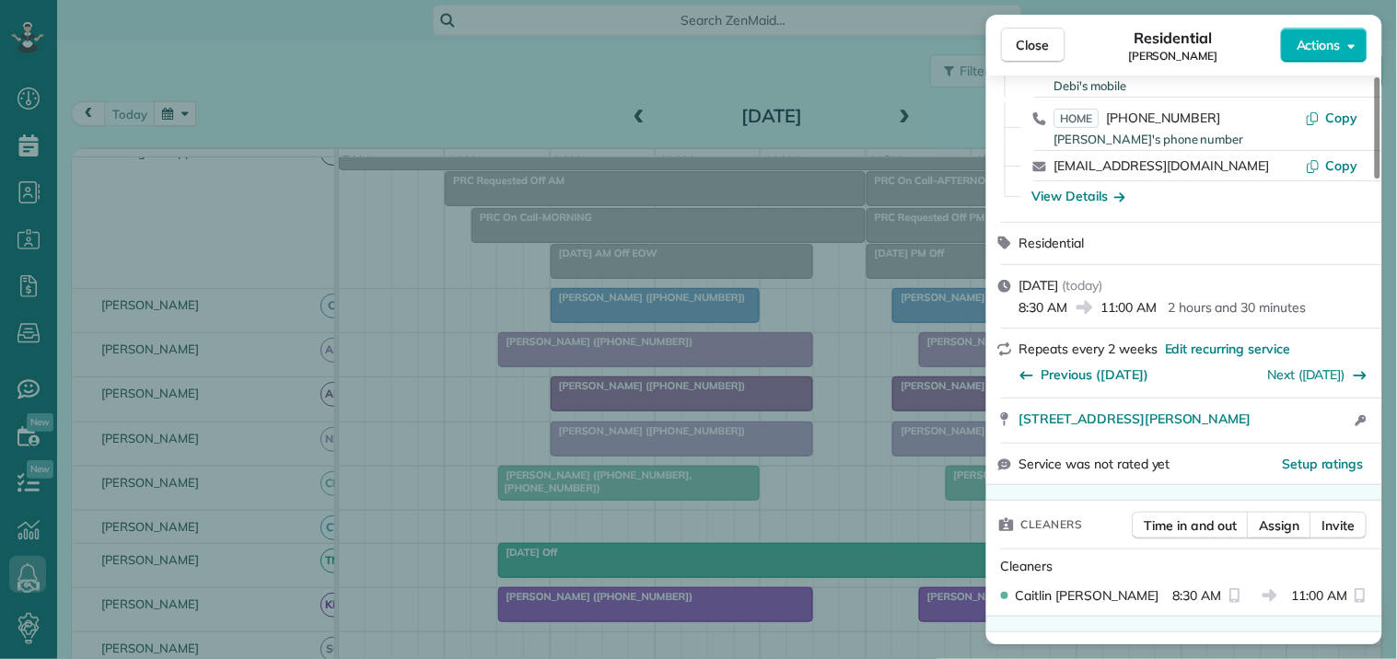
scroll to position [307, 0]
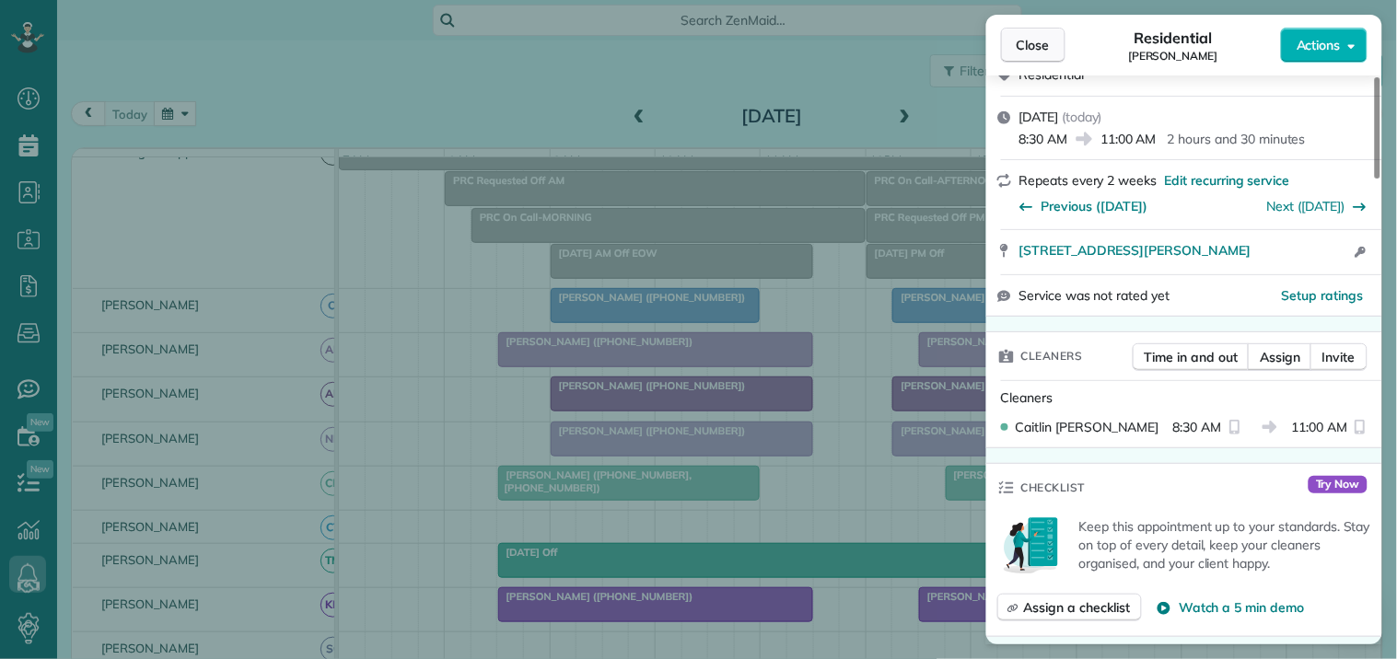
click at [1034, 40] on span "Close" at bounding box center [1033, 45] width 33 height 18
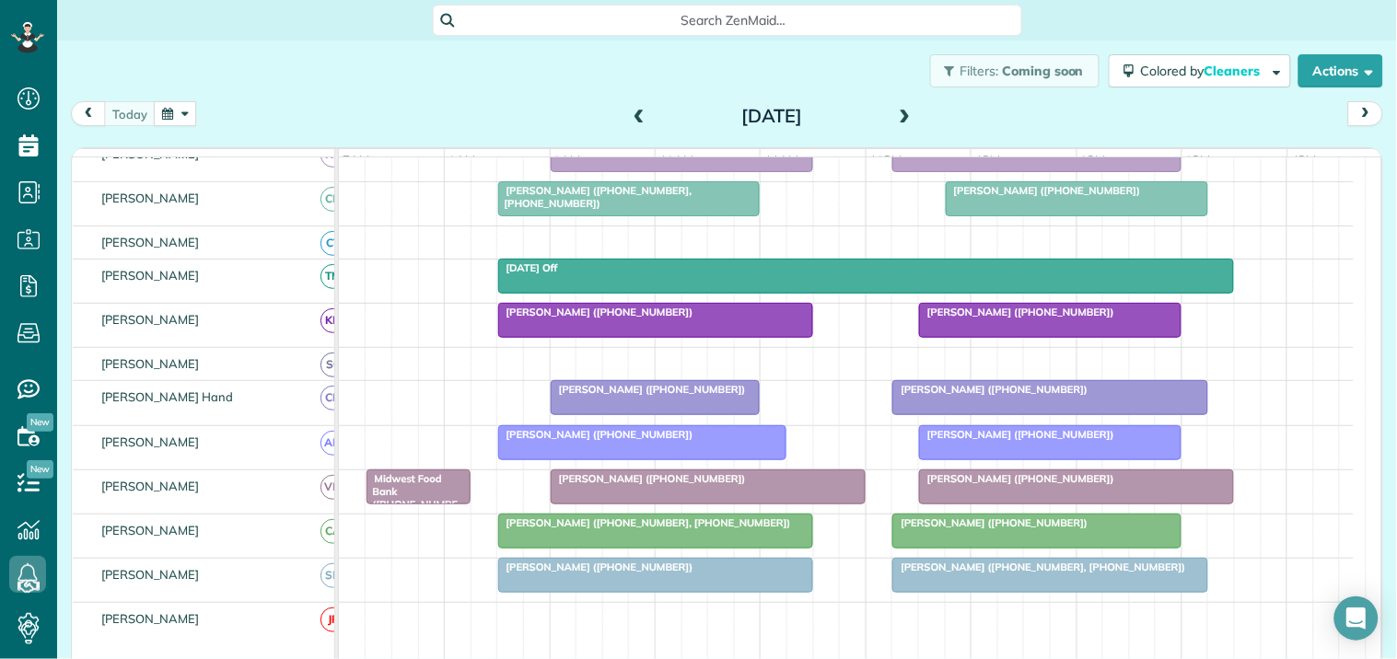
scroll to position [400, 0]
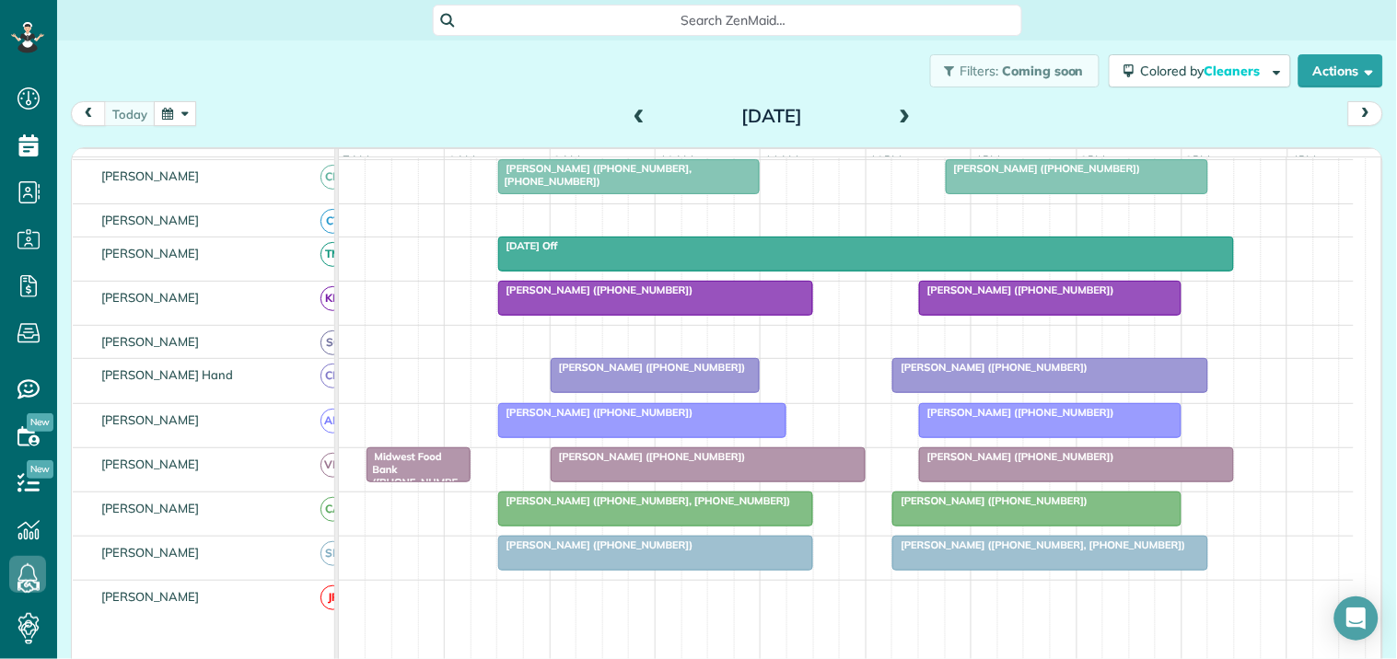
click at [610, 437] on div at bounding box center [642, 420] width 287 height 33
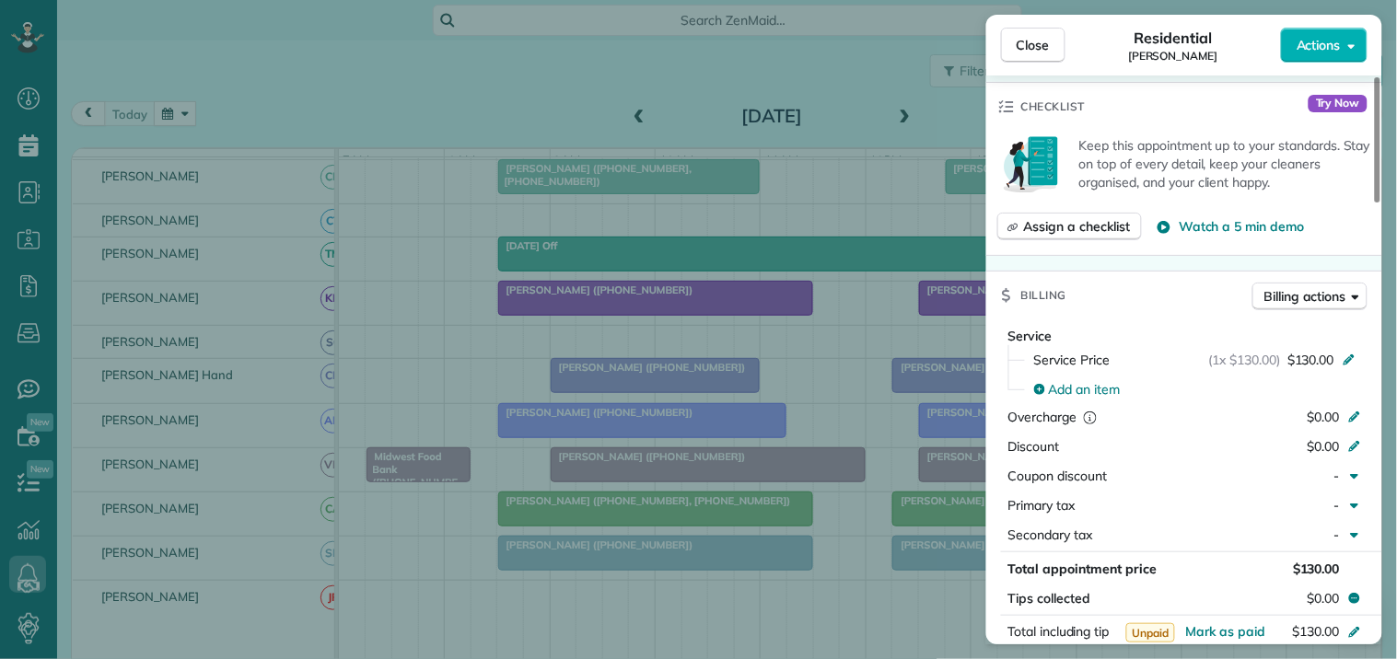
scroll to position [409, 0]
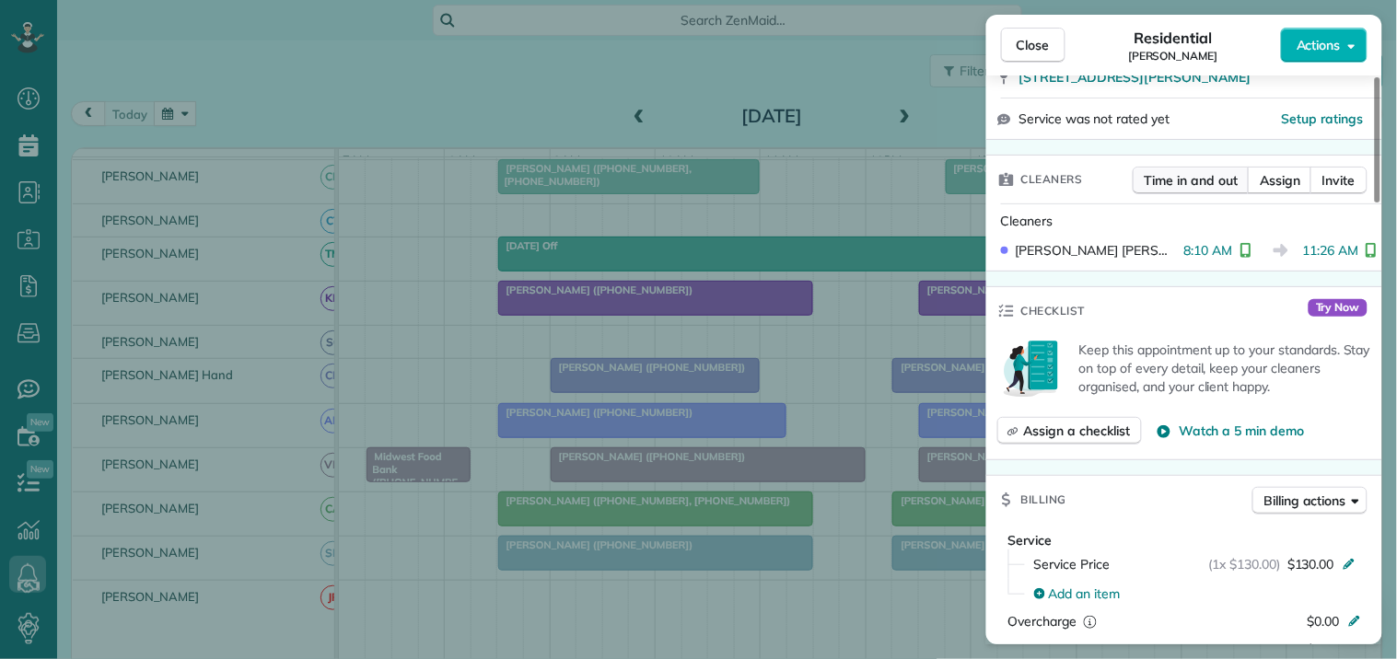
click at [1191, 173] on span "Time in and out" at bounding box center [1190, 180] width 93 height 18
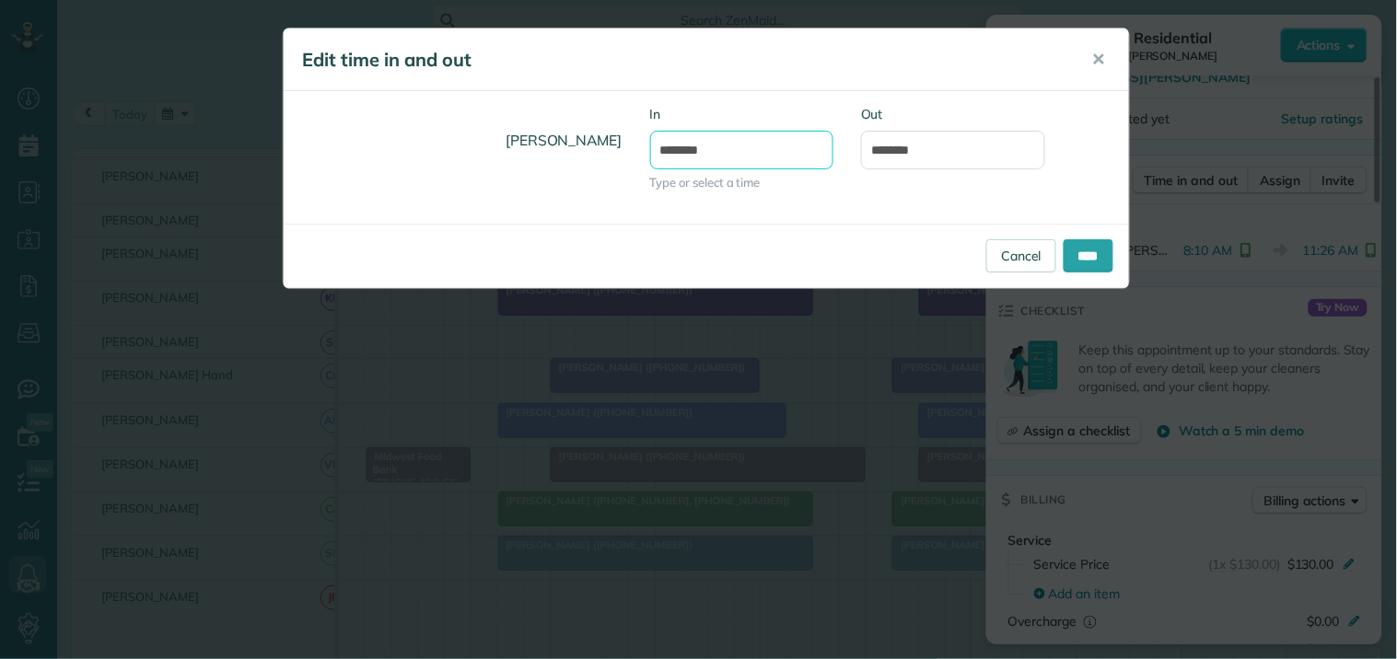
click at [714, 159] on body "Dashboard Scheduling Calendar View List View Dispatch View - Weekly scheduling …" at bounding box center [698, 329] width 1397 height 659
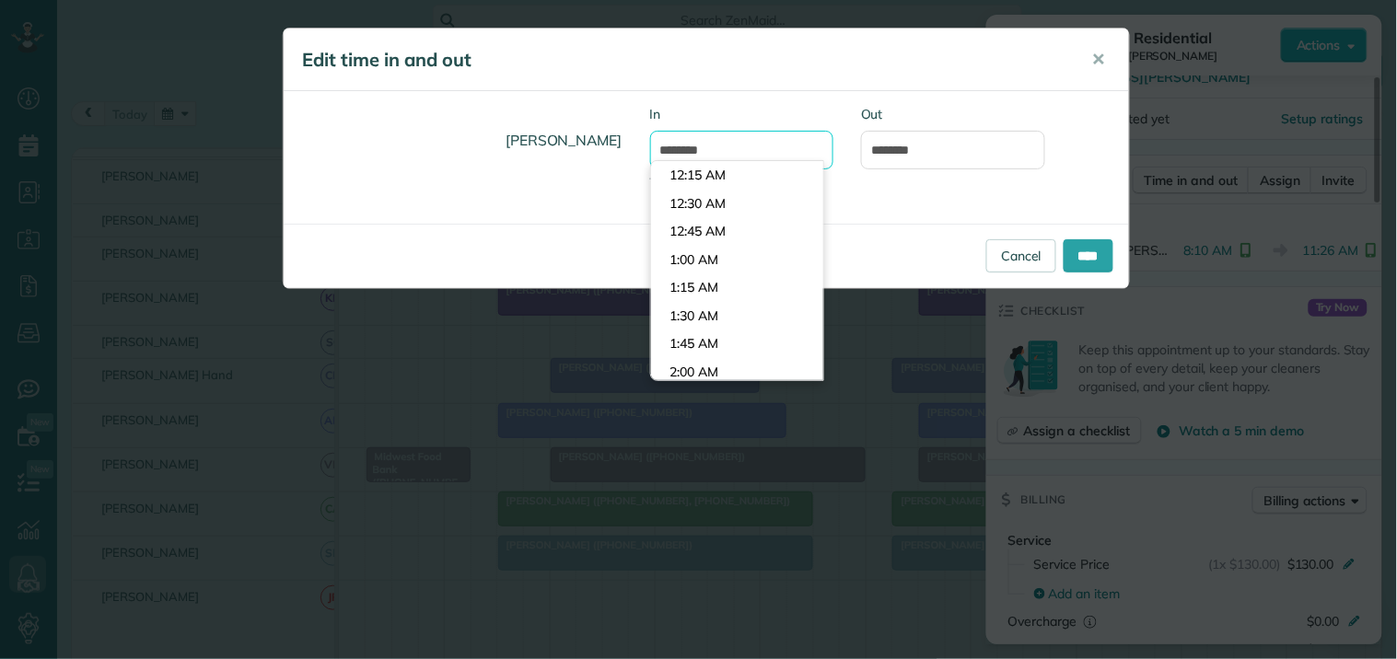
scroll to position [871, 0]
type input "*******"
click at [700, 227] on body "Dashboard Scheduling Calendar View List View Dispatch View - Weekly scheduling …" at bounding box center [698, 329] width 1397 height 659
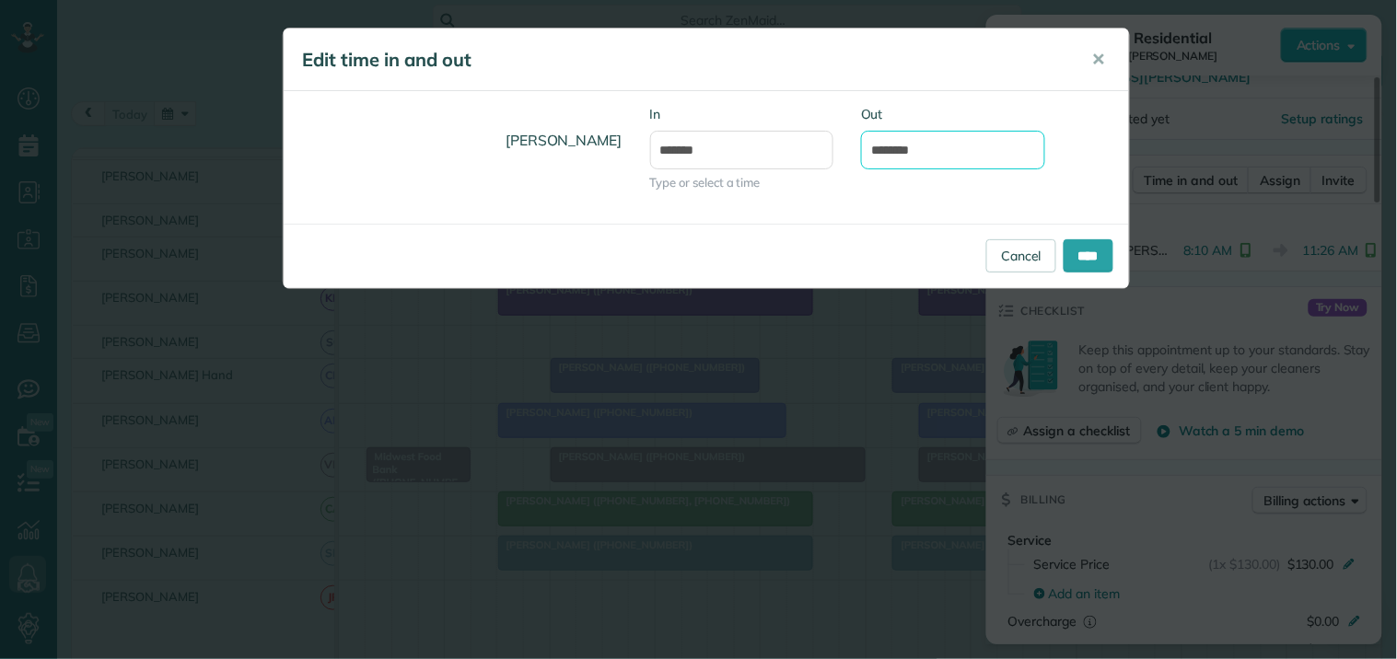
click at [898, 152] on input "********" at bounding box center [953, 150] width 184 height 39
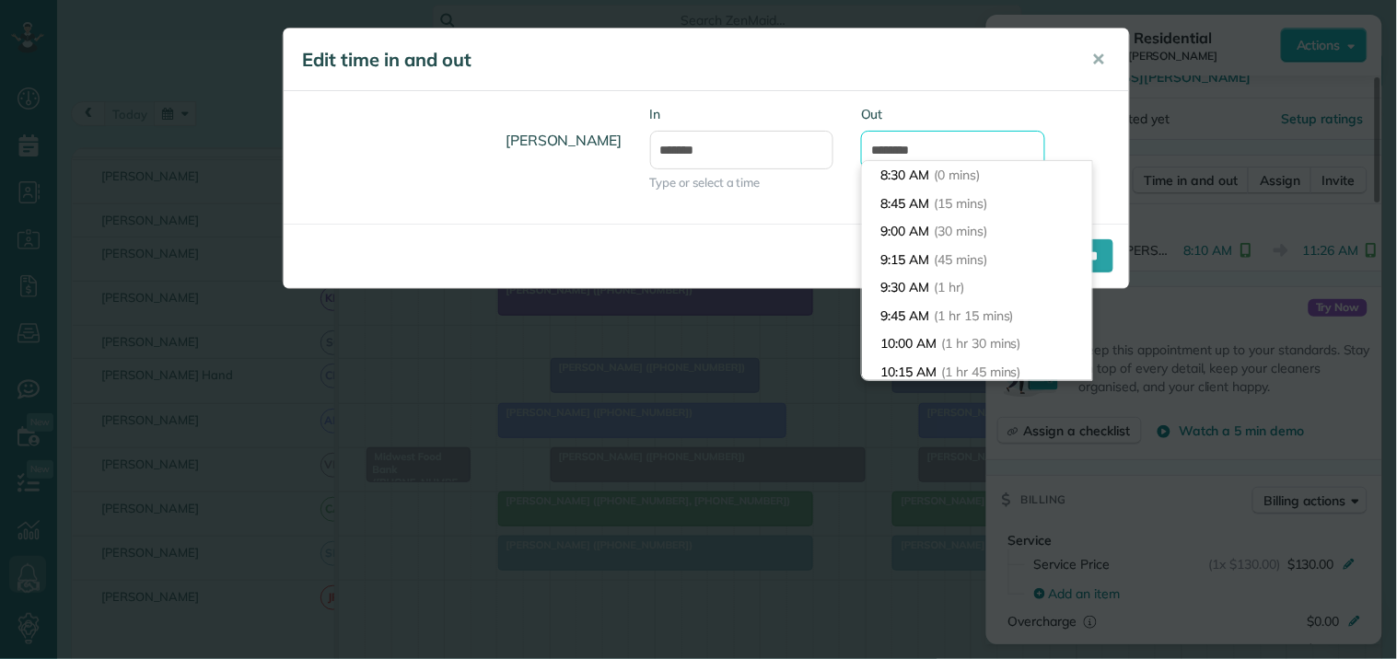
scroll to position [175, 0]
click at [903, 143] on input "********" at bounding box center [953, 150] width 184 height 39
type input "********"
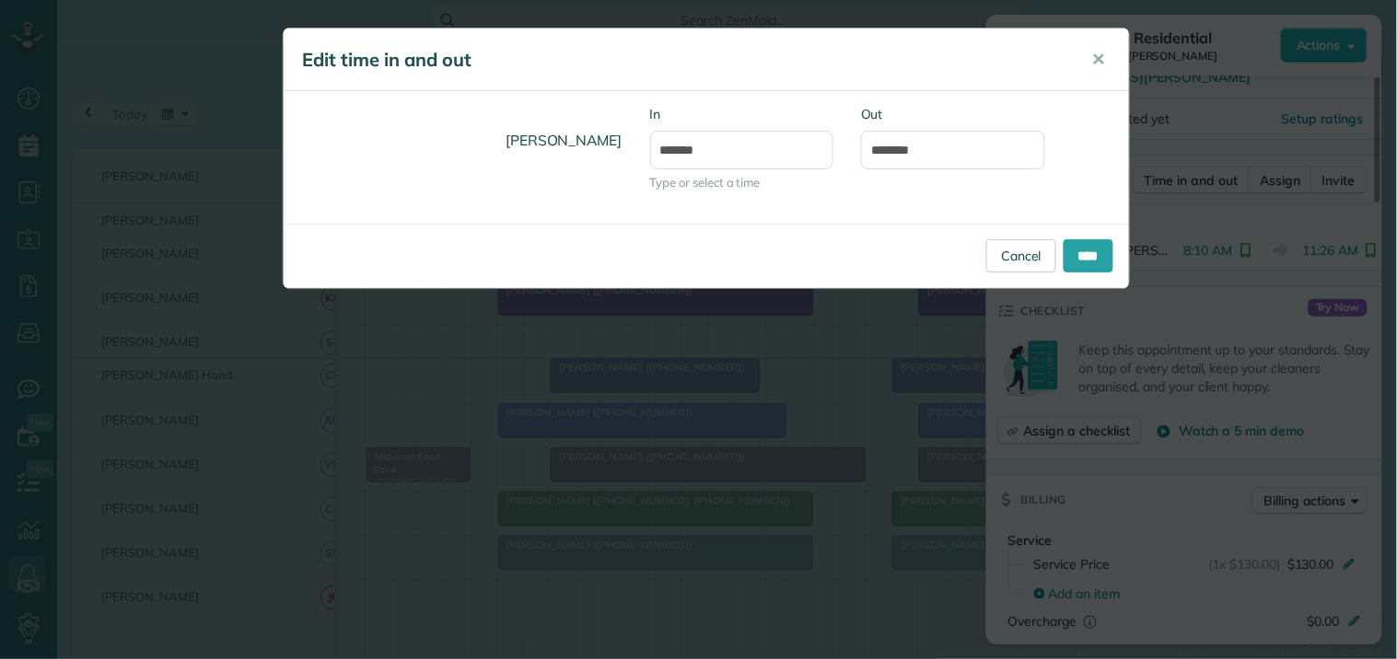
click at [994, 106] on label "Out" at bounding box center [953, 114] width 184 height 18
click at [994, 131] on input "********" at bounding box center [953, 150] width 184 height 39
click at [1107, 254] on input "****" at bounding box center [1088, 255] width 50 height 33
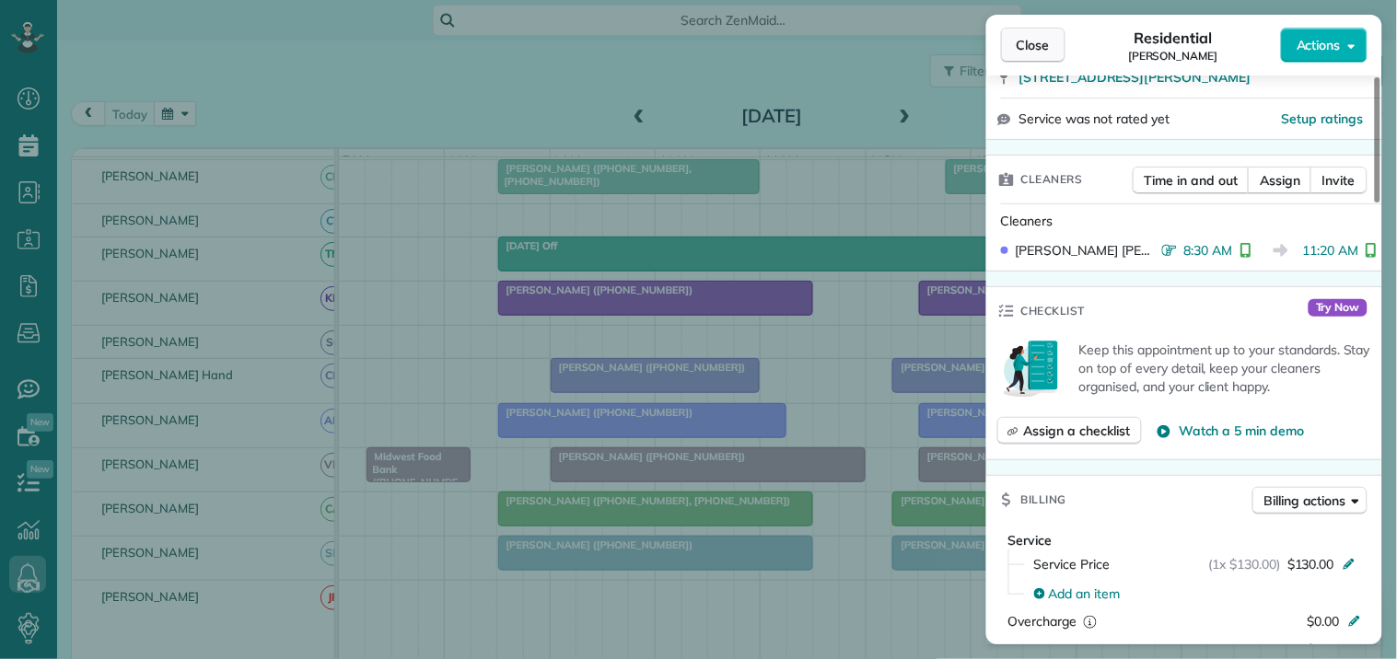
click at [1045, 39] on span "Close" at bounding box center [1033, 45] width 33 height 18
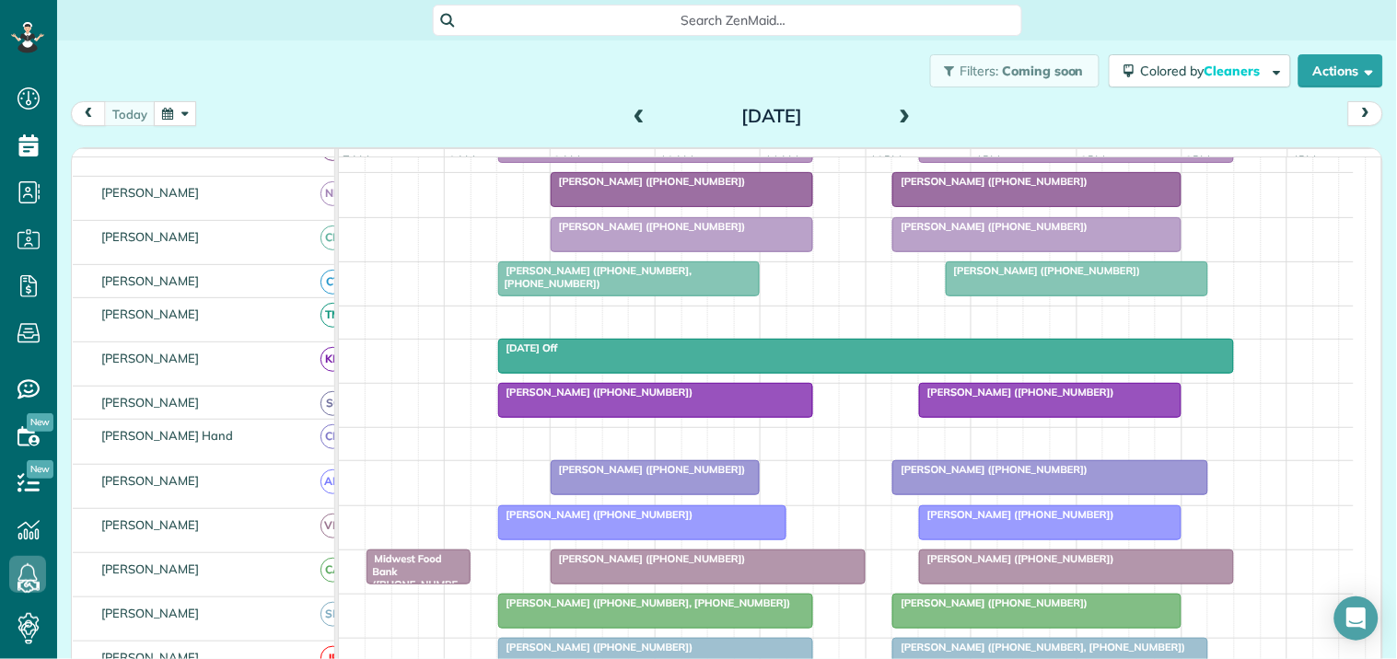
scroll to position [297, 0]
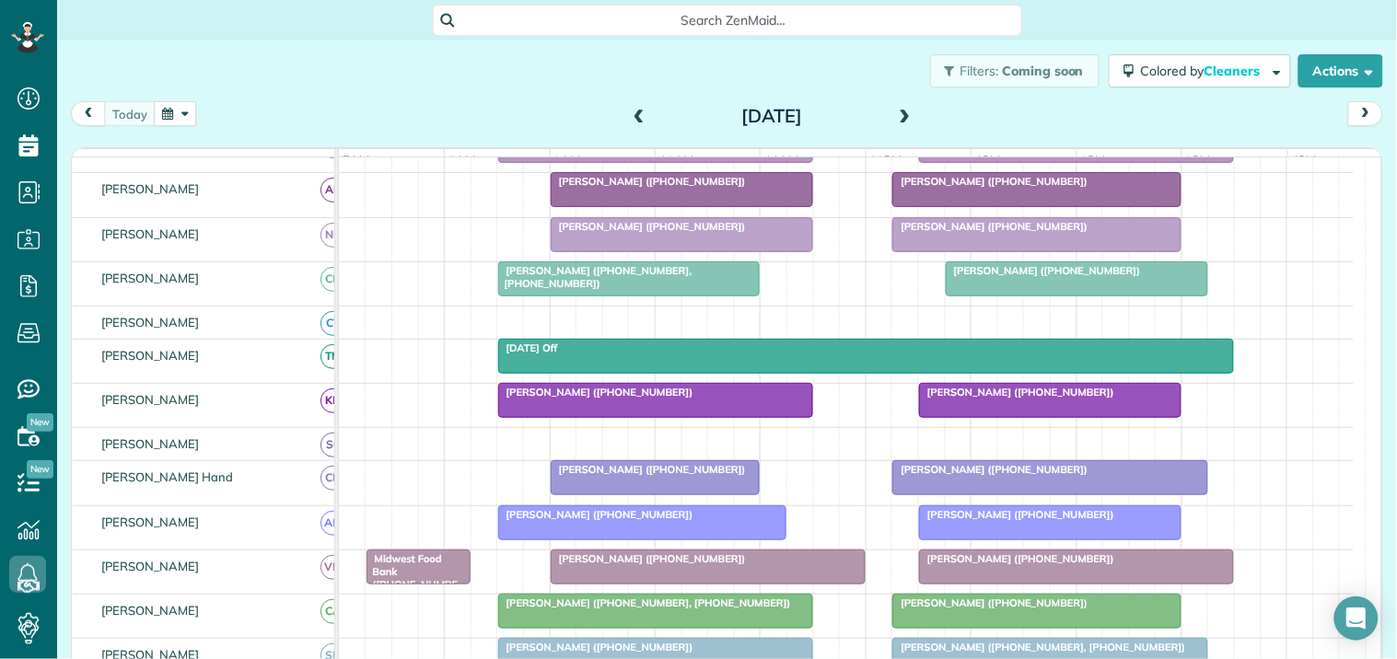
click at [629, 113] on span at bounding box center [639, 117] width 20 height 17
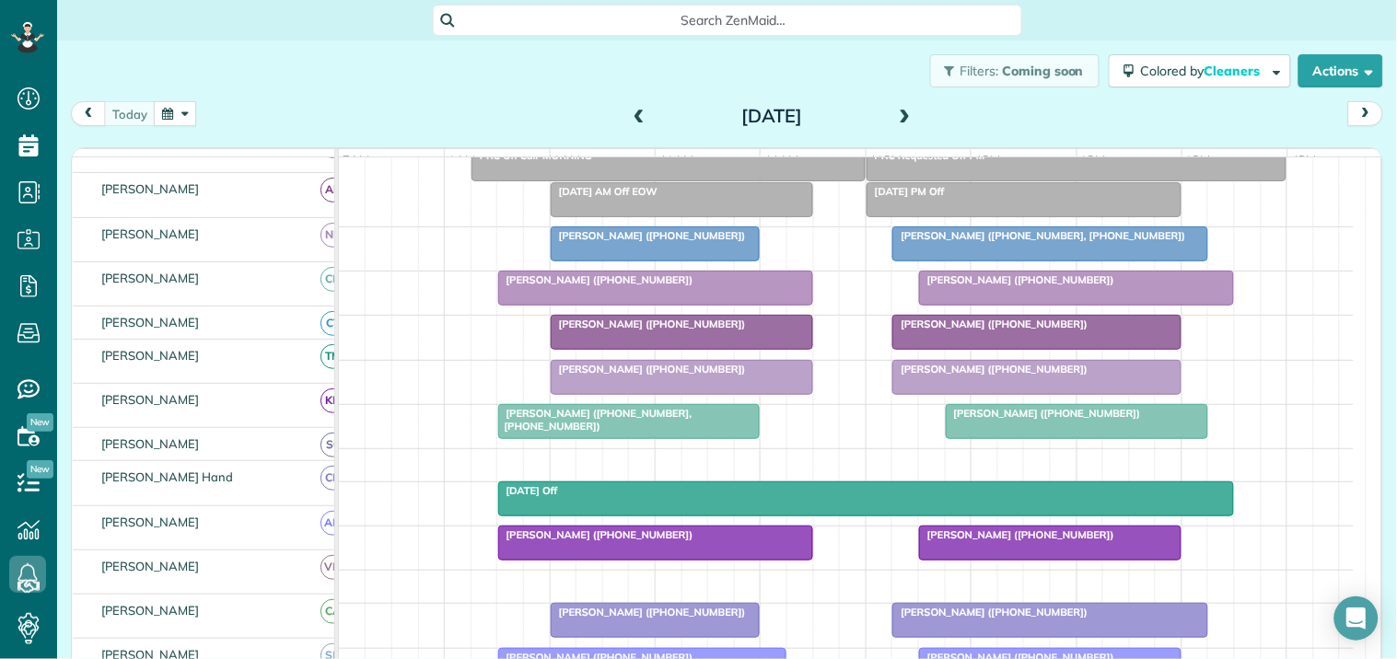
scroll to position [155, 0]
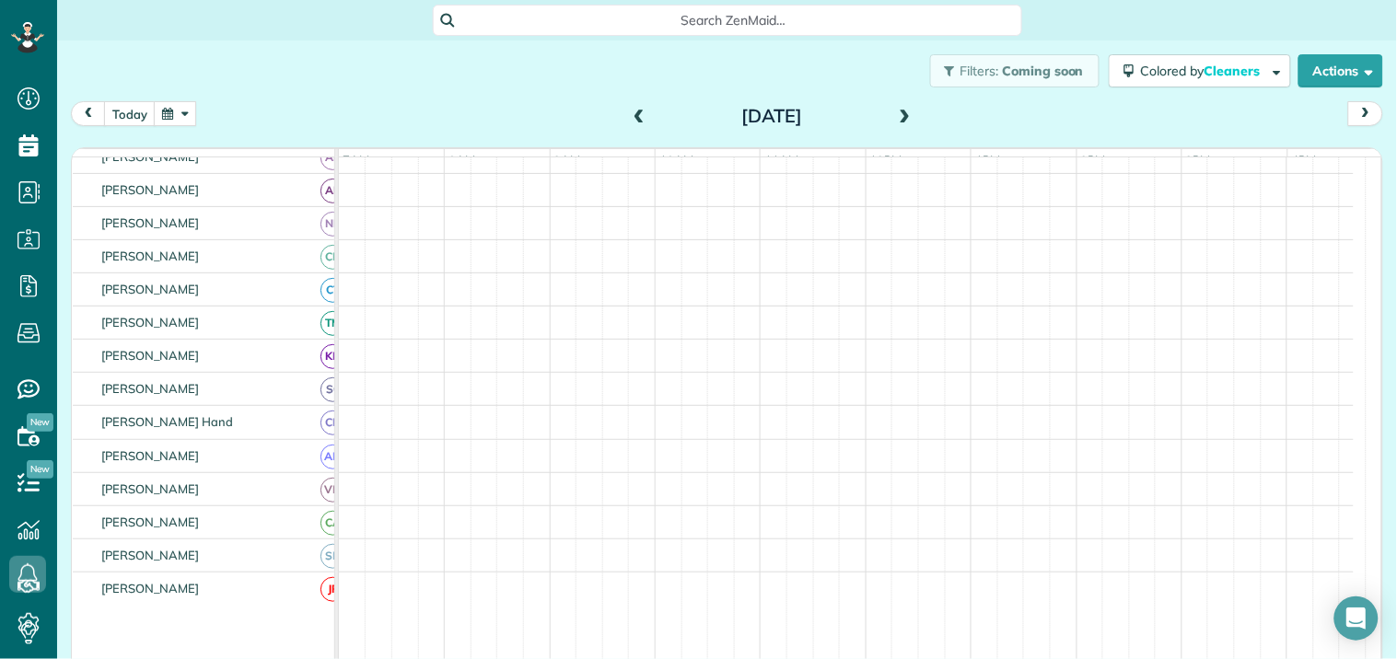
click at [629, 113] on span at bounding box center [639, 117] width 20 height 17
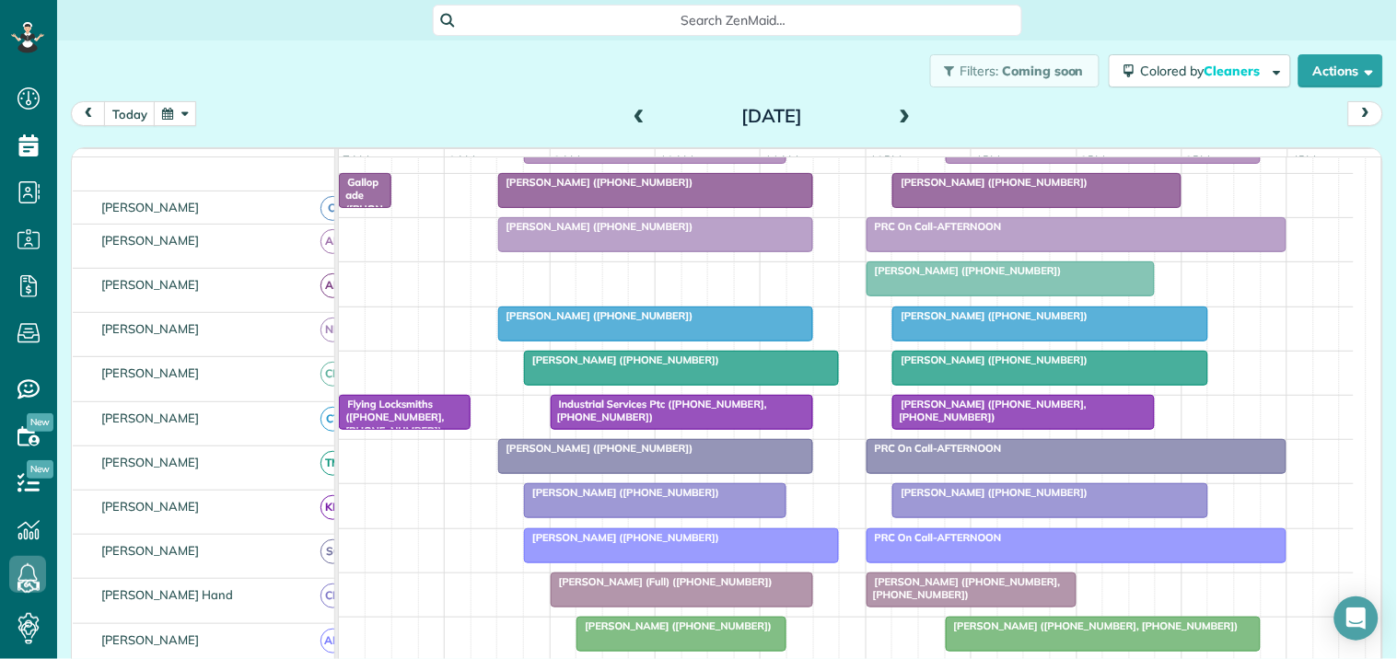
scroll to position [250, 0]
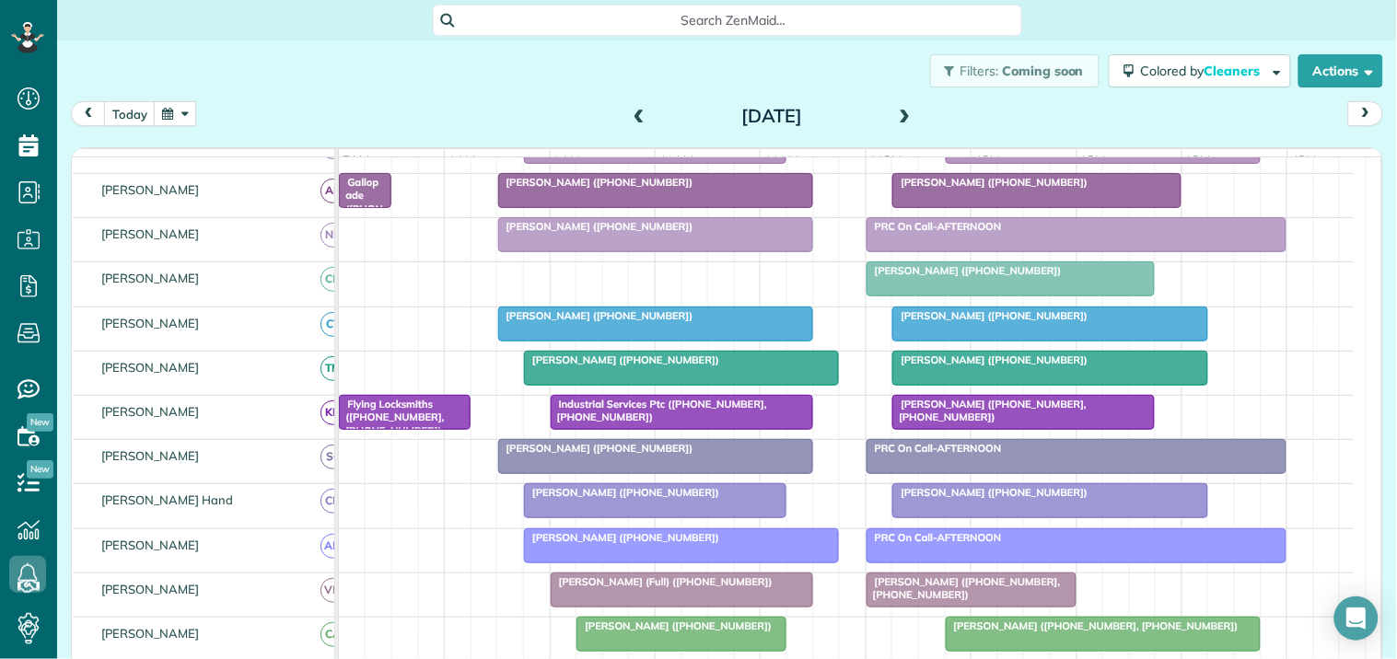
click at [629, 113] on span at bounding box center [639, 117] width 20 height 17
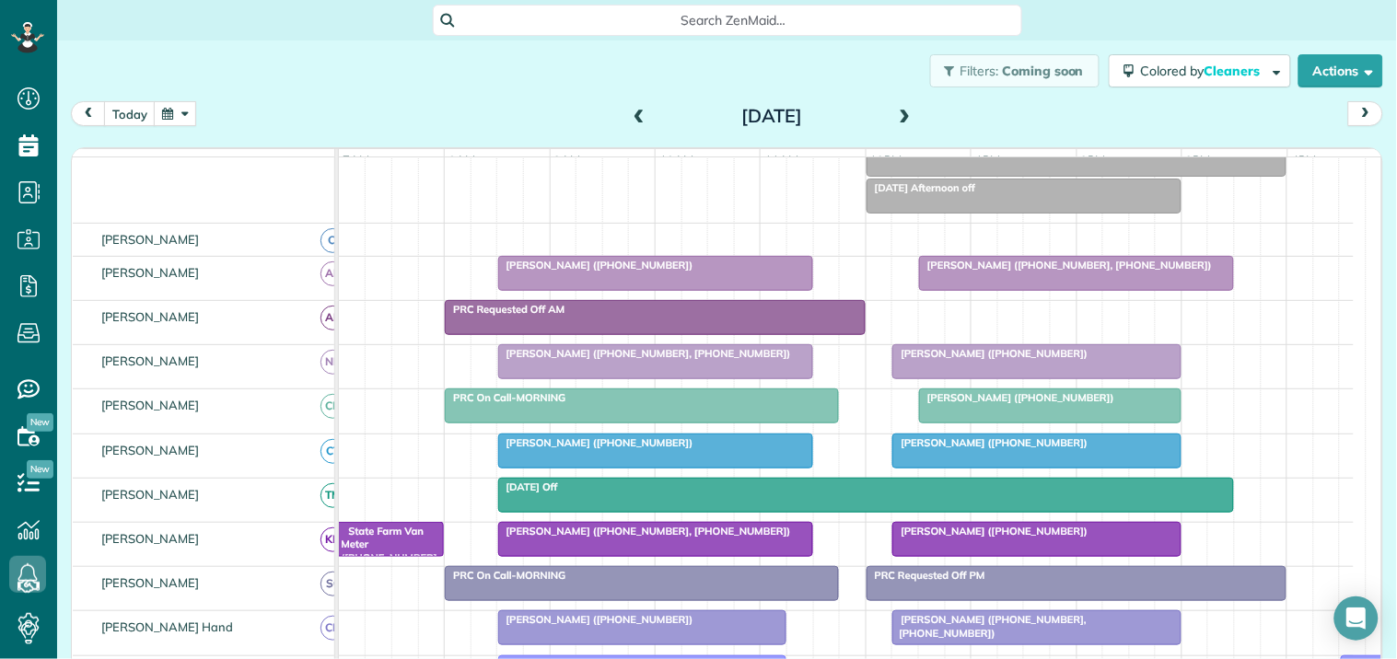
scroll to position [0, 0]
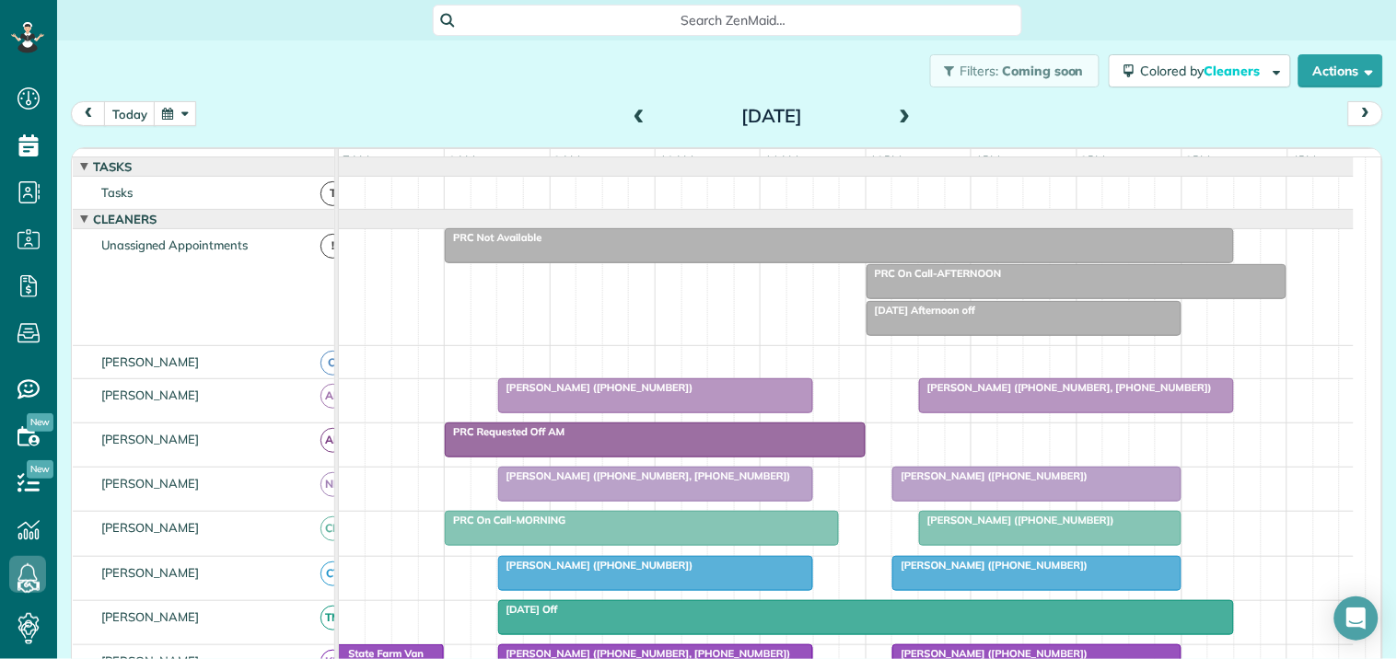
click at [177, 109] on button "button" at bounding box center [175, 113] width 42 height 25
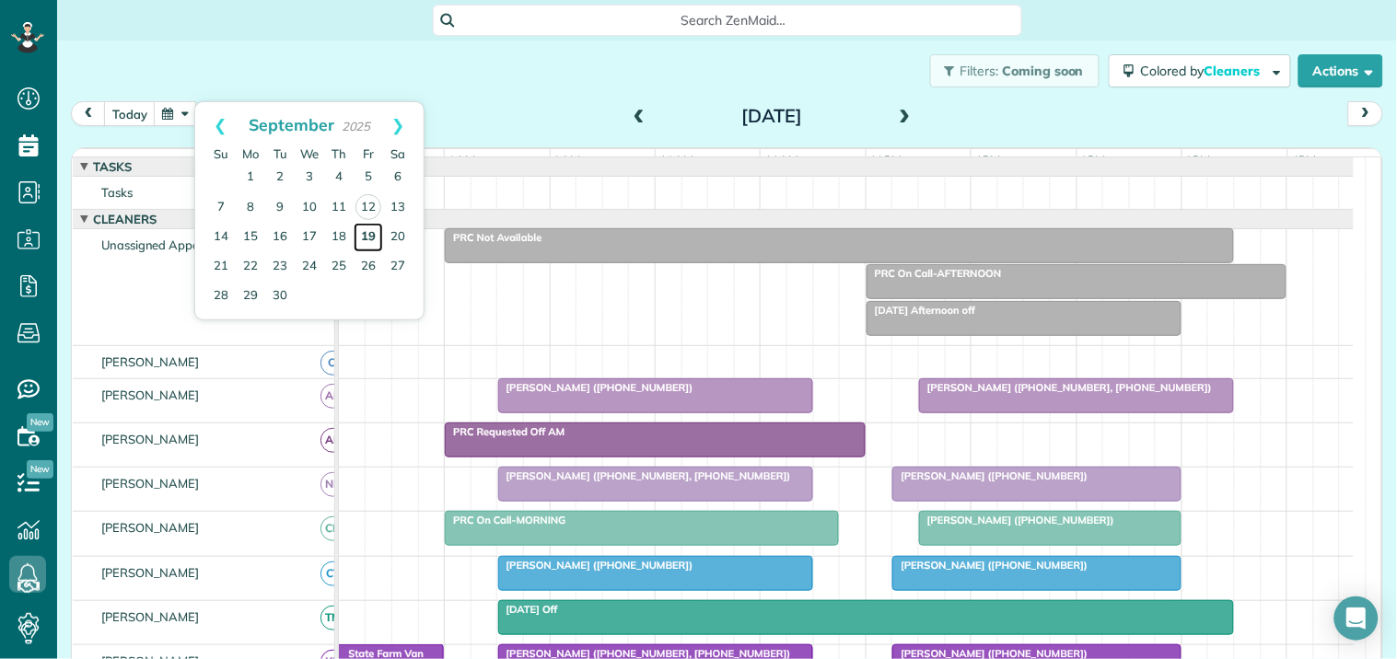
click at [366, 230] on link "19" at bounding box center [368, 237] width 29 height 29
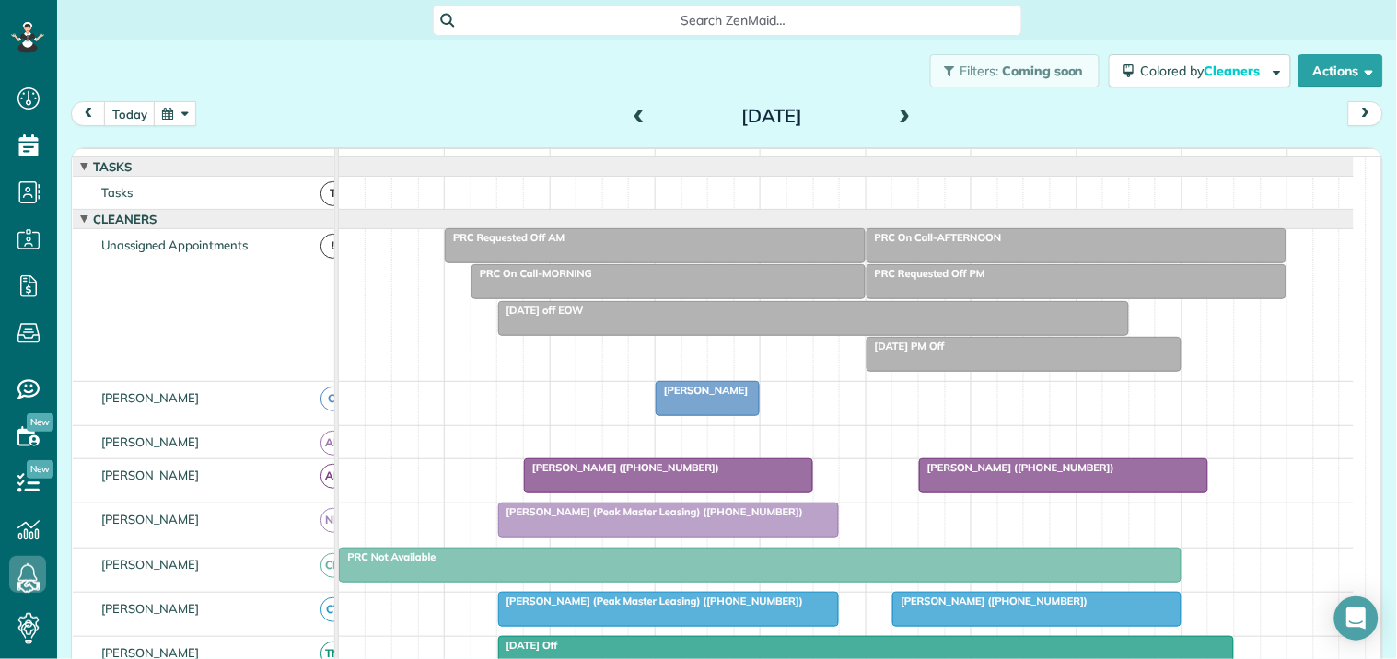
click at [636, 109] on span at bounding box center [639, 117] width 20 height 17
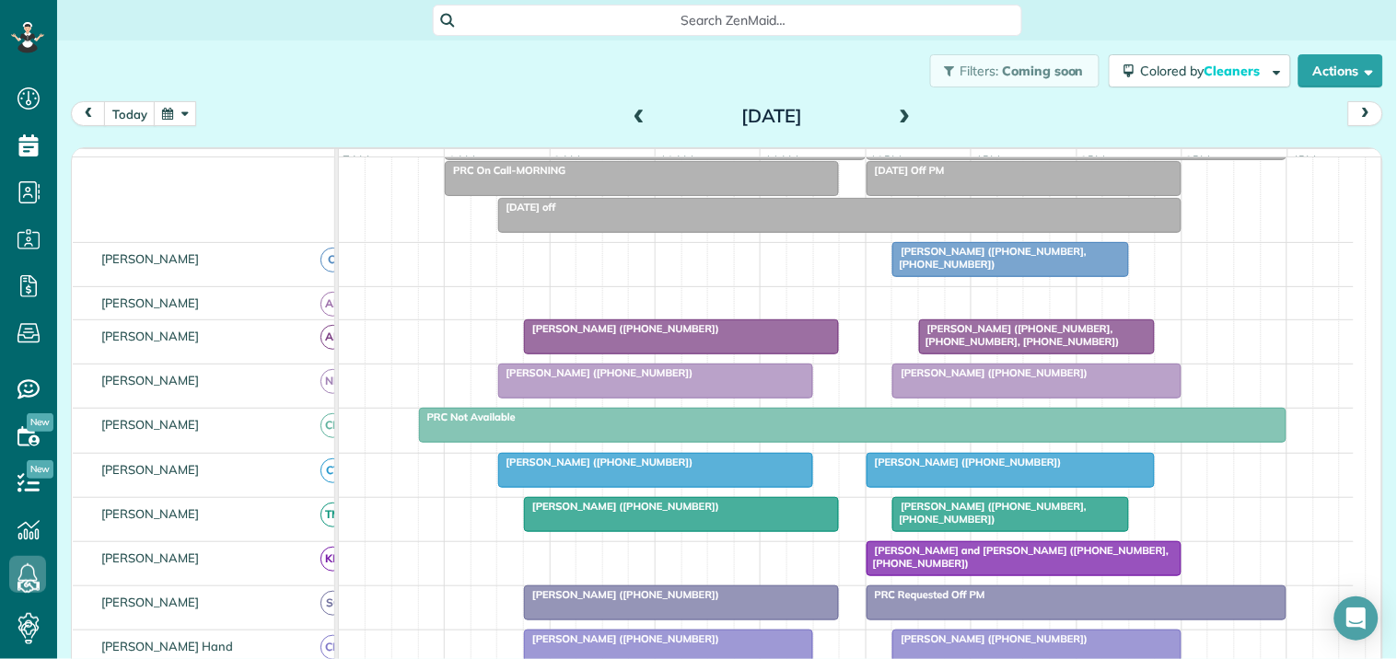
scroll to position [102, 0]
click at [629, 118] on span at bounding box center [639, 117] width 20 height 17
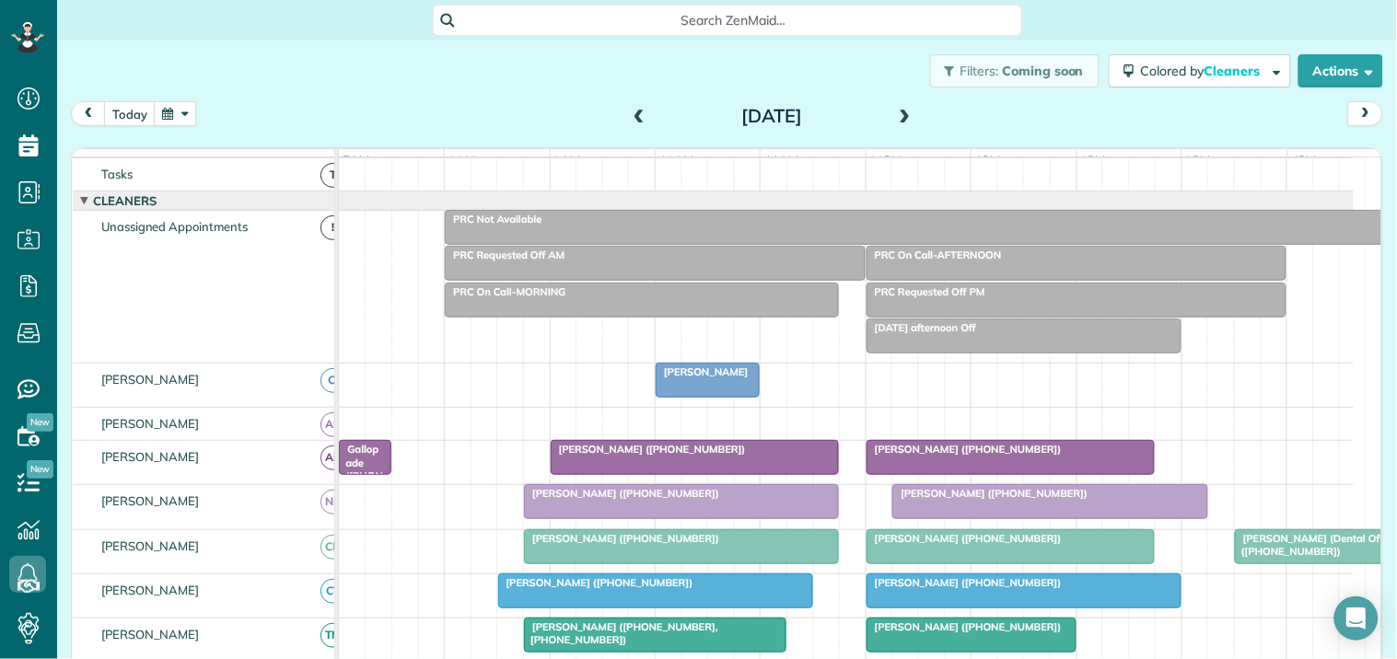
scroll to position [129, 0]
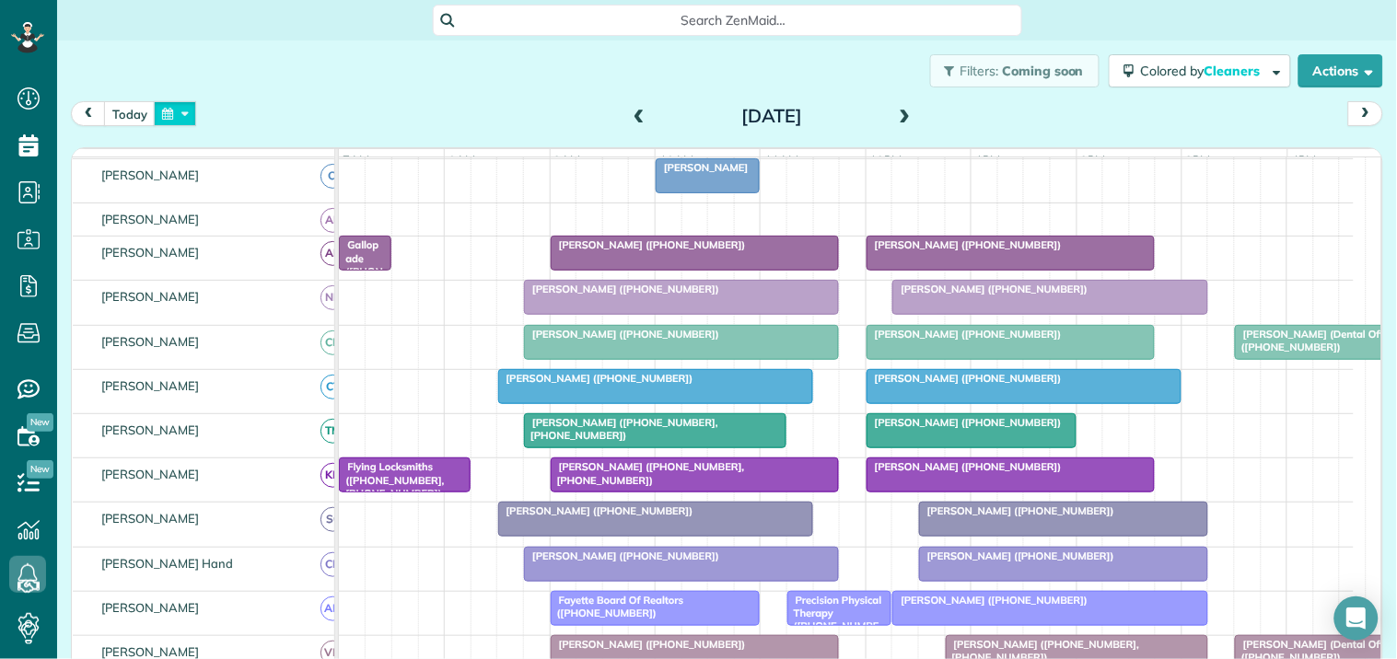
click at [191, 113] on button "button" at bounding box center [175, 113] width 42 height 25
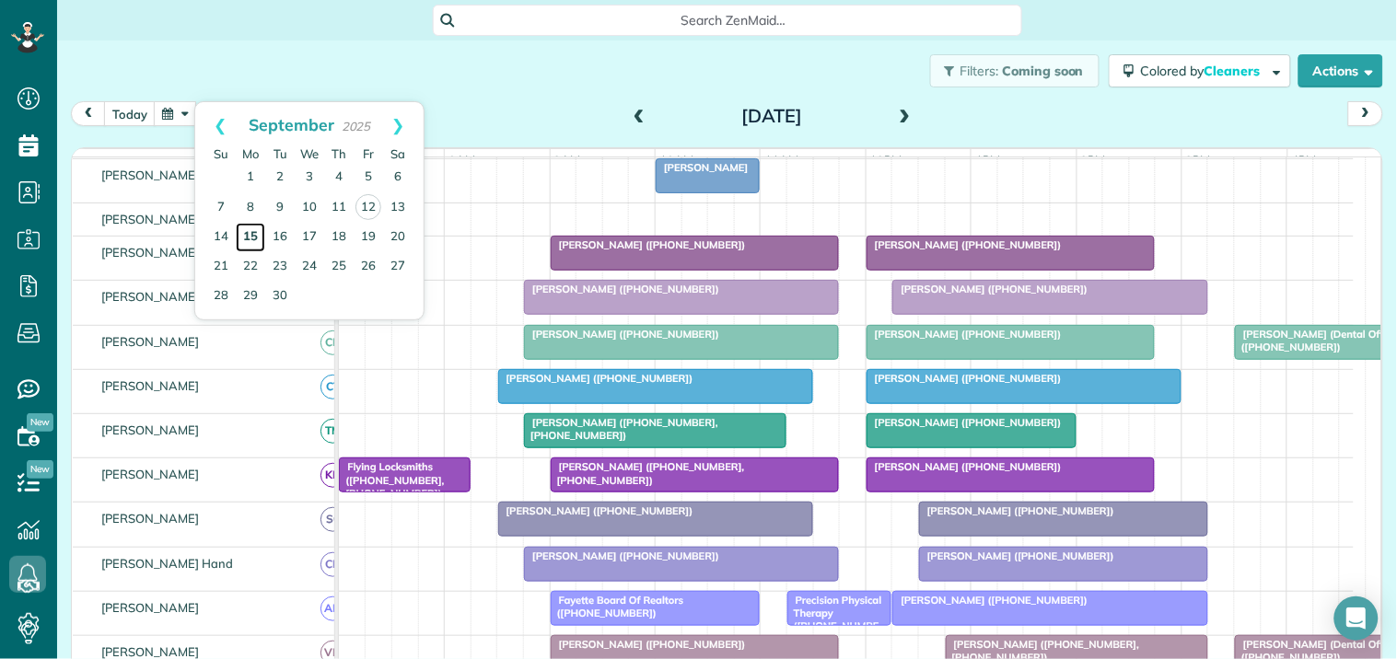
click at [249, 233] on link "15" at bounding box center [250, 237] width 29 height 29
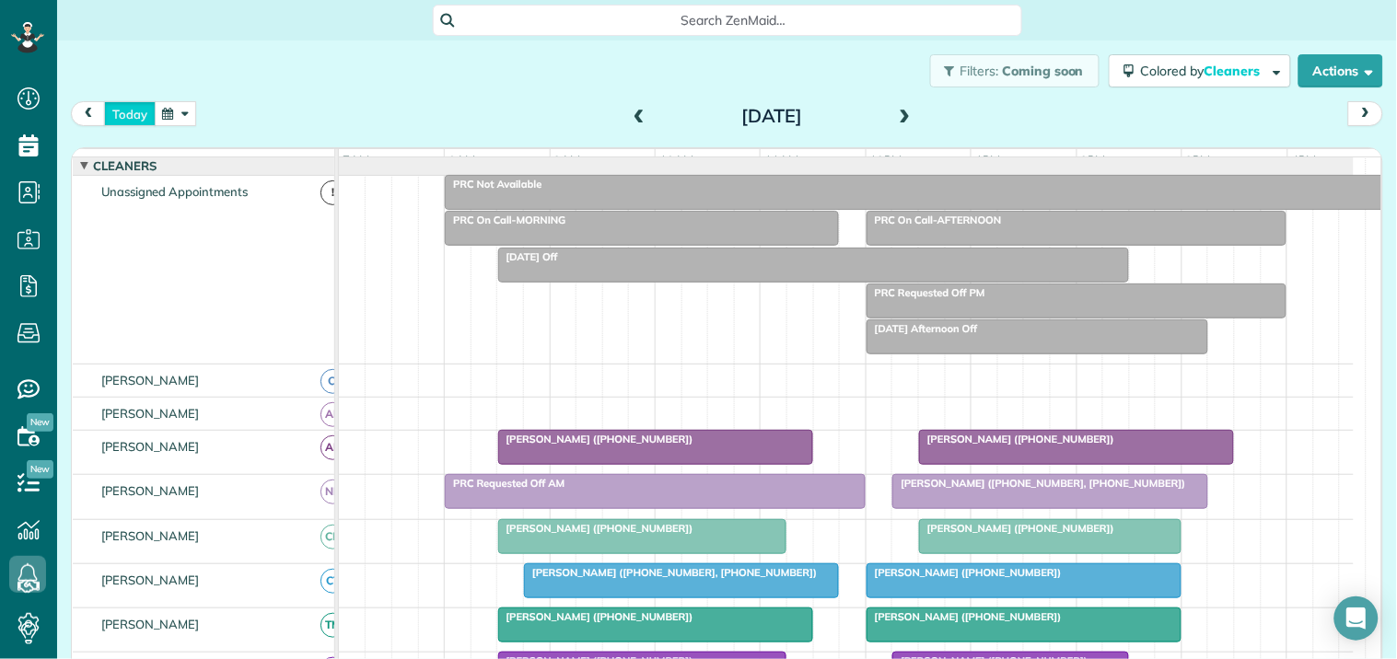
click at [133, 115] on button "today" at bounding box center [130, 113] width 52 height 25
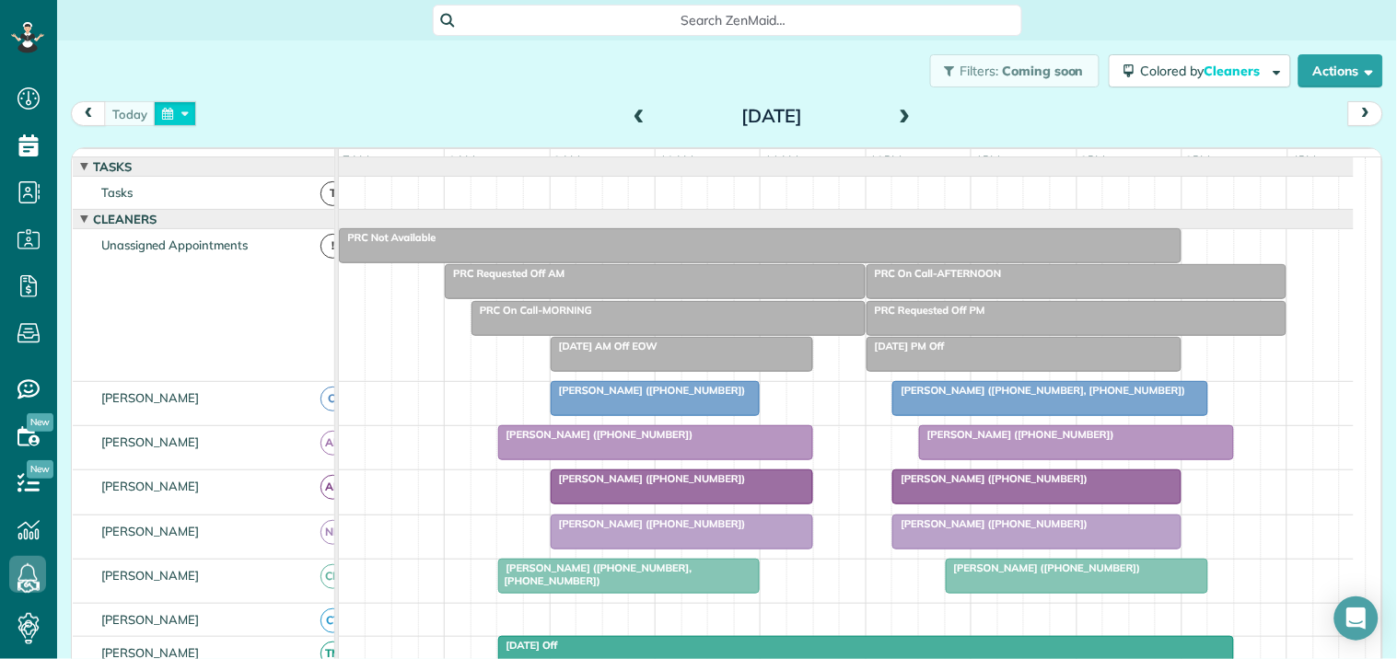
drag, startPoint x: 184, startPoint y: 101, endPoint x: 203, endPoint y: 99, distance: 19.5
click at [186, 101] on button "button" at bounding box center [175, 113] width 42 height 25
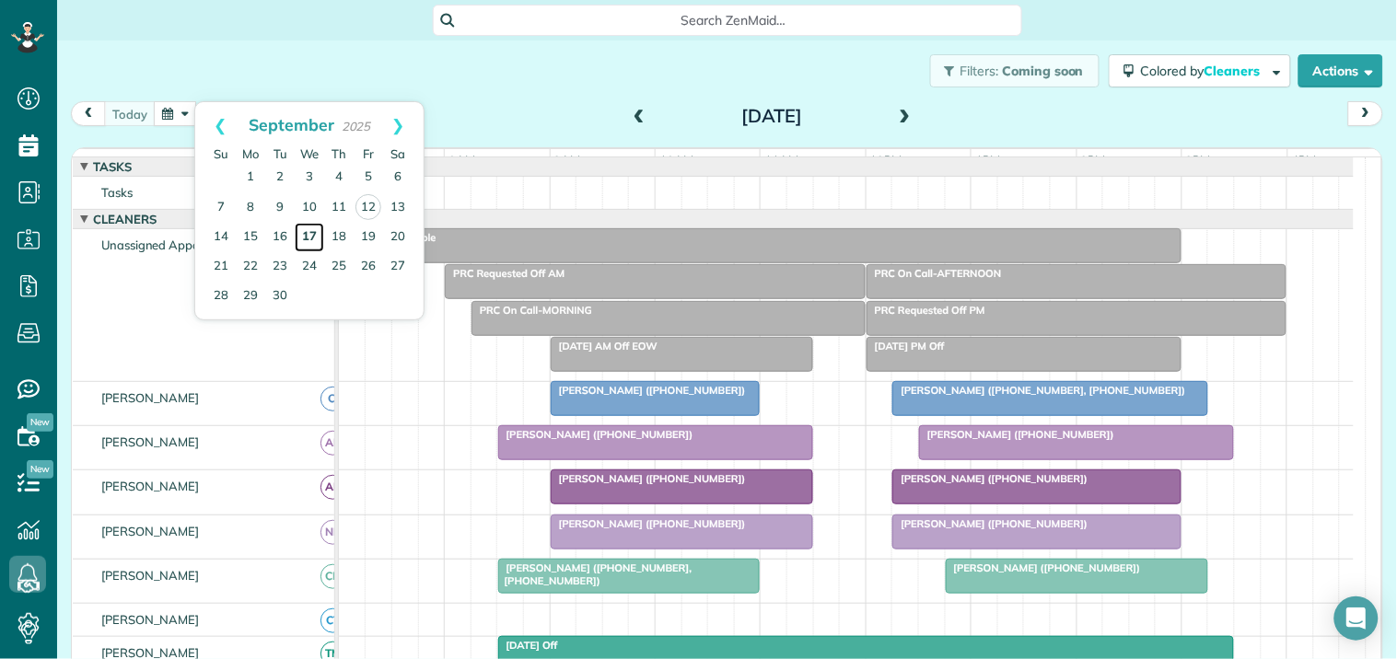
click at [316, 230] on link "17" at bounding box center [309, 237] width 29 height 29
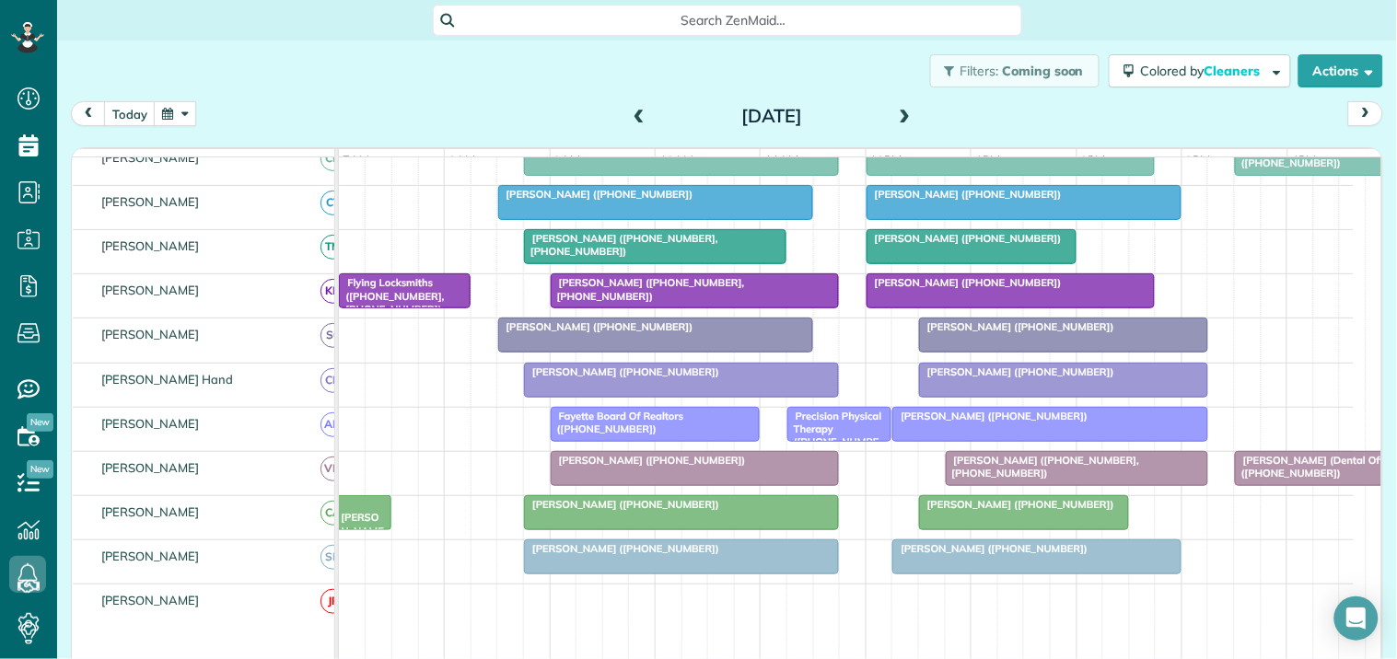
scroll to position [409, 0]
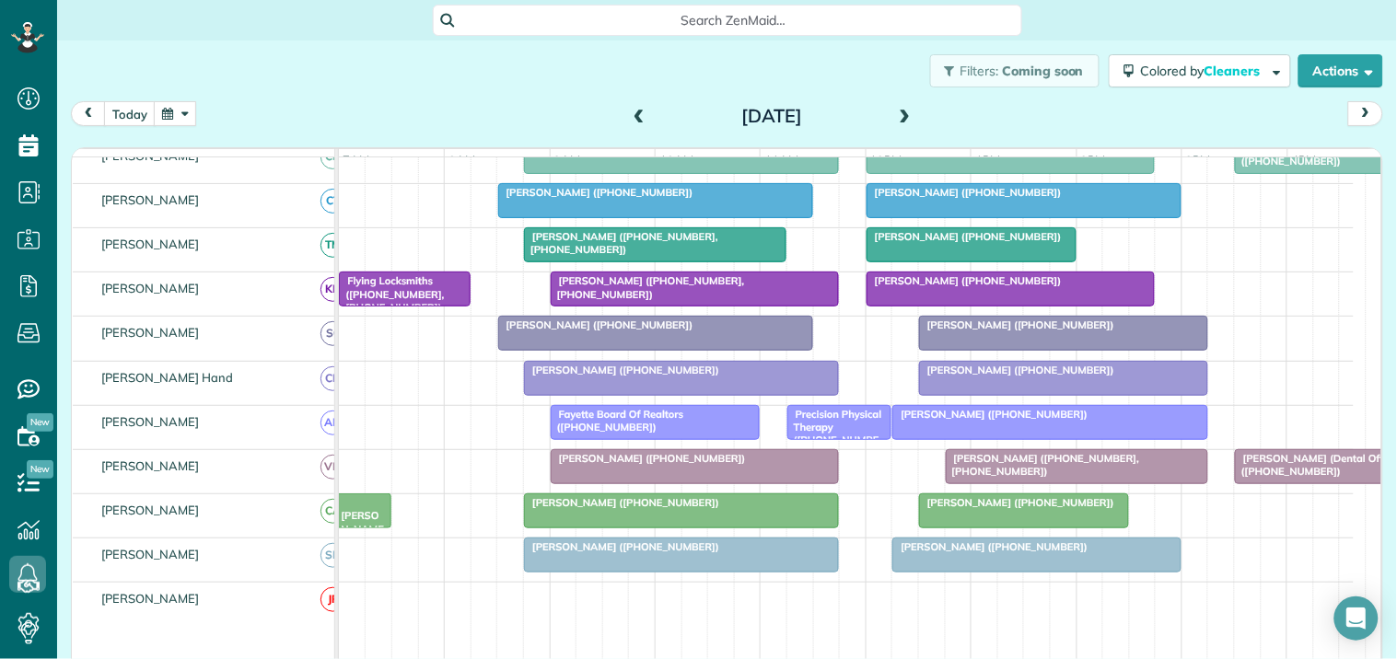
click at [177, 111] on button "button" at bounding box center [175, 113] width 42 height 25
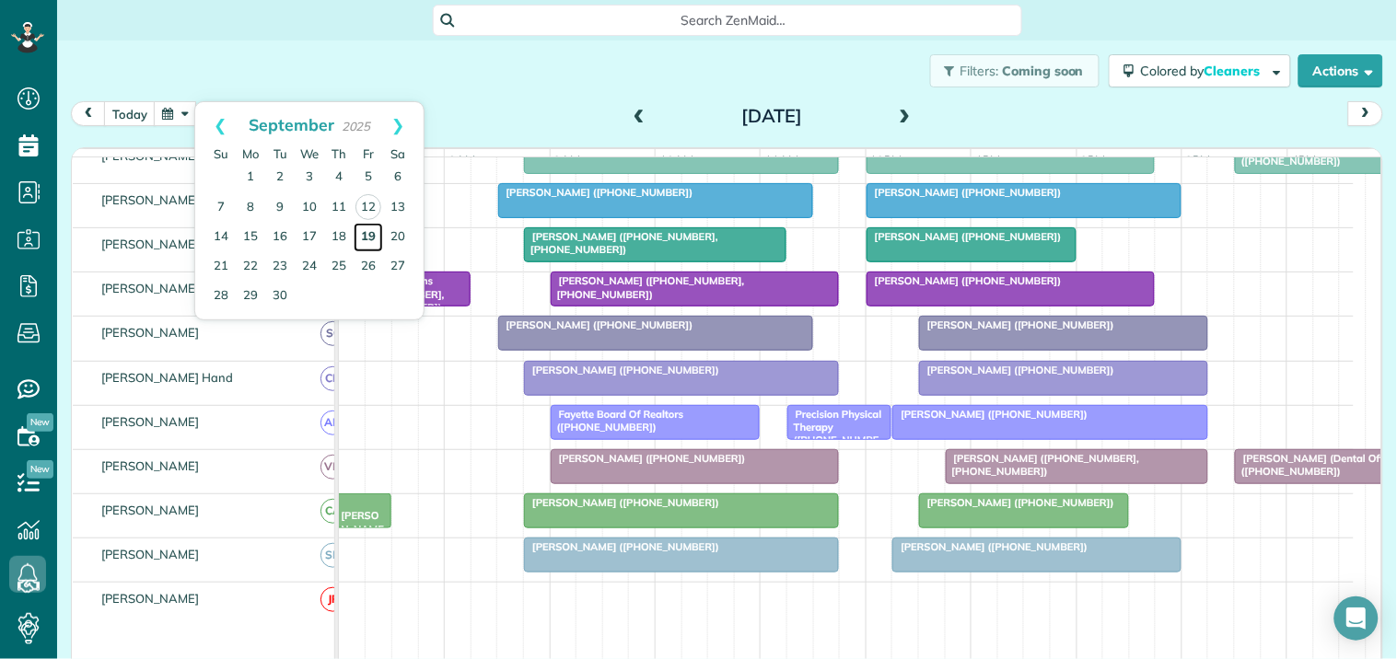
click at [366, 233] on link "19" at bounding box center [368, 237] width 29 height 29
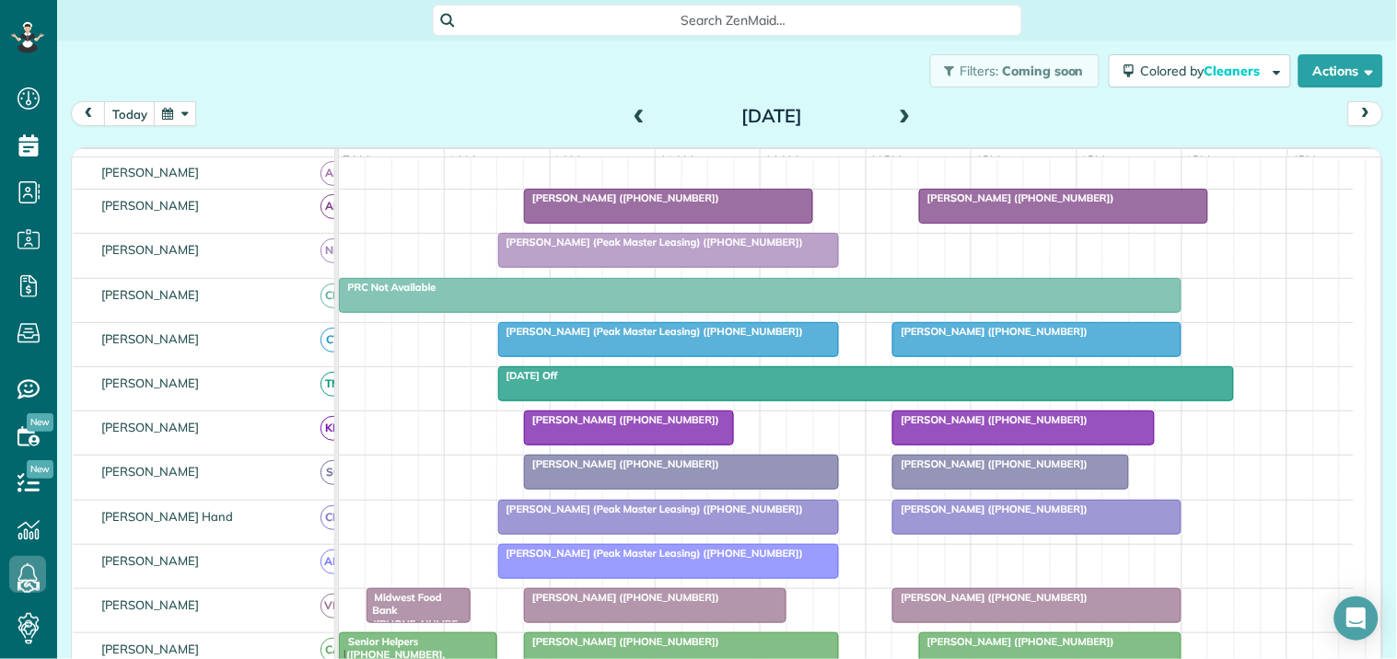
scroll to position [102, 0]
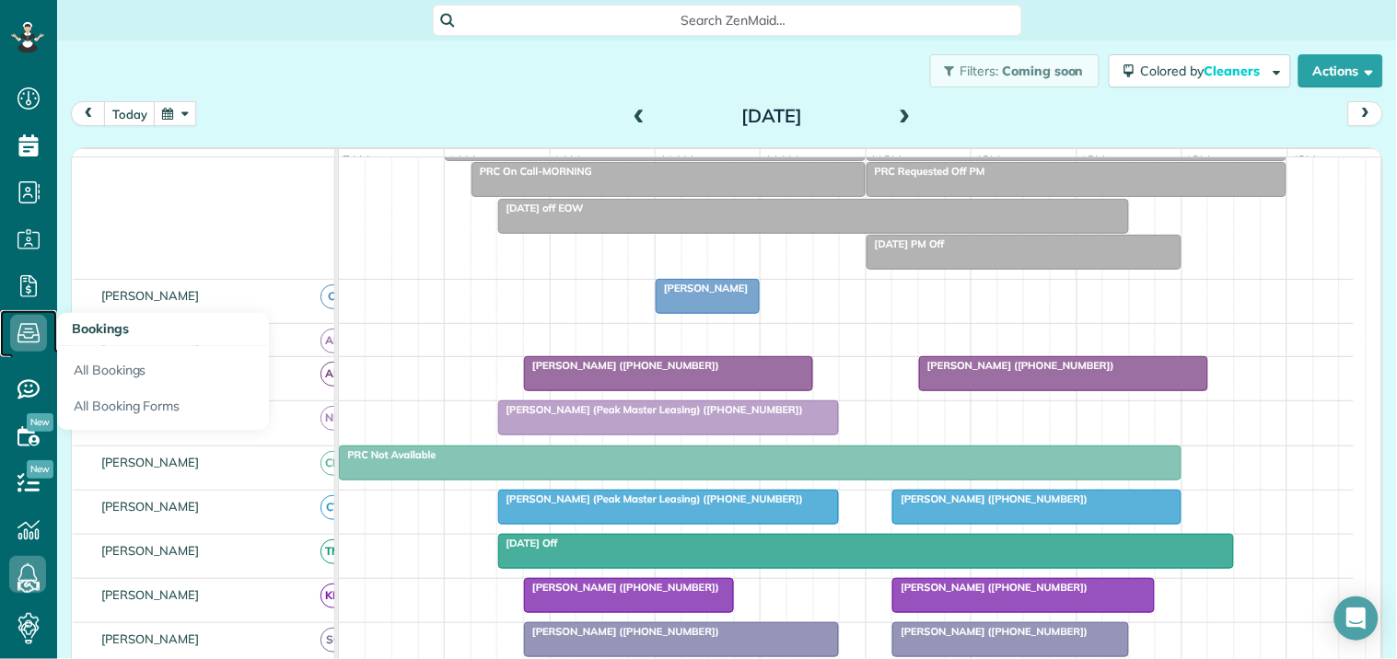
click at [35, 328] on icon at bounding box center [28, 333] width 37 height 37
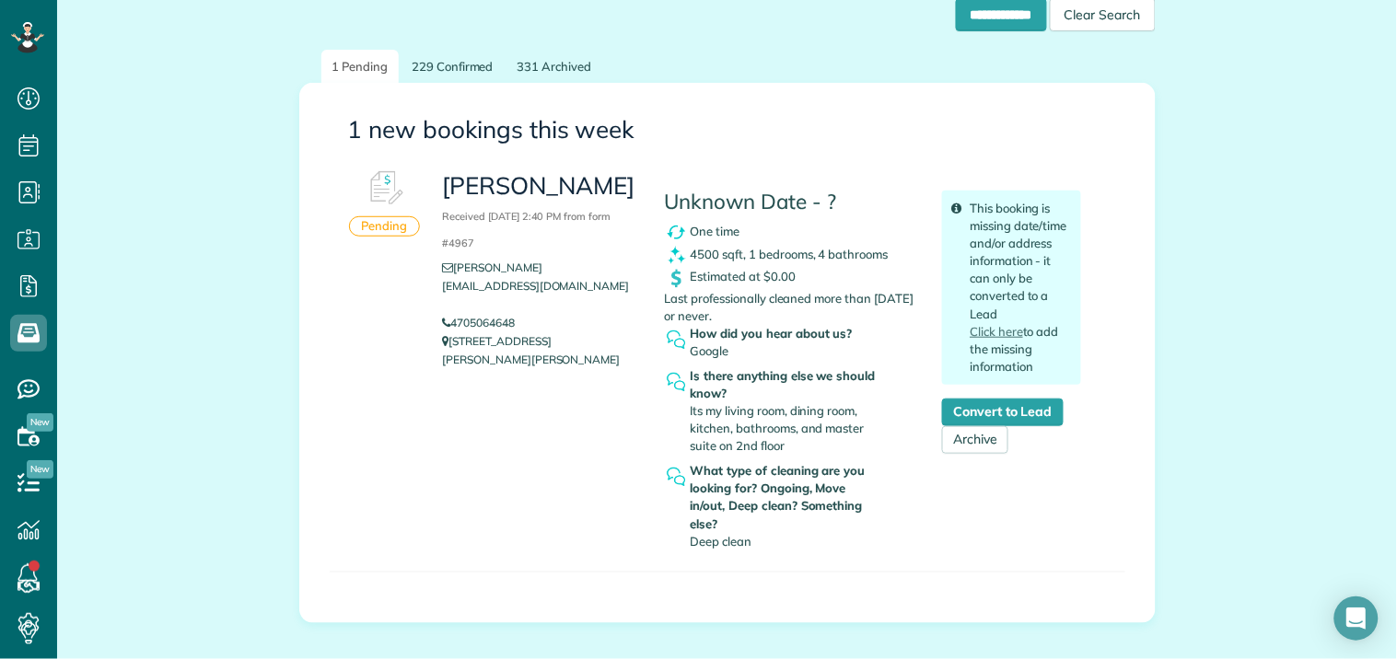
scroll to position [187, 0]
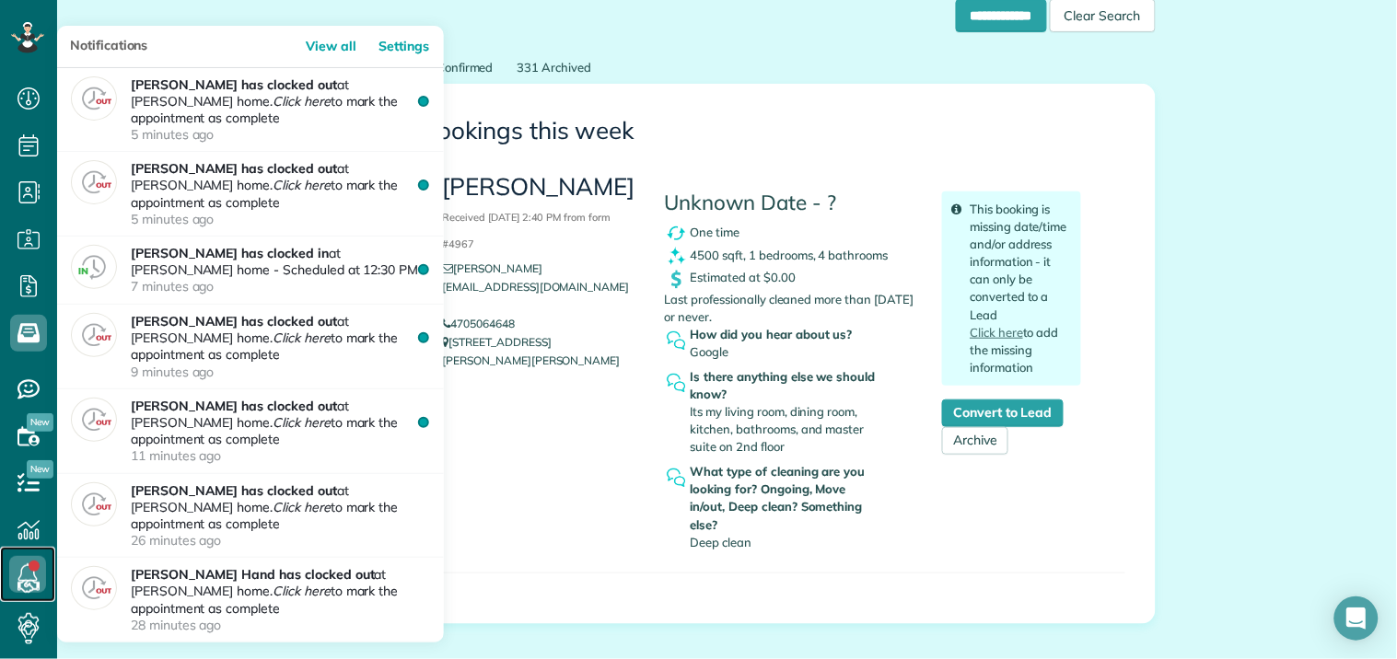
click at [23, 572] on icon at bounding box center [27, 574] width 37 height 37
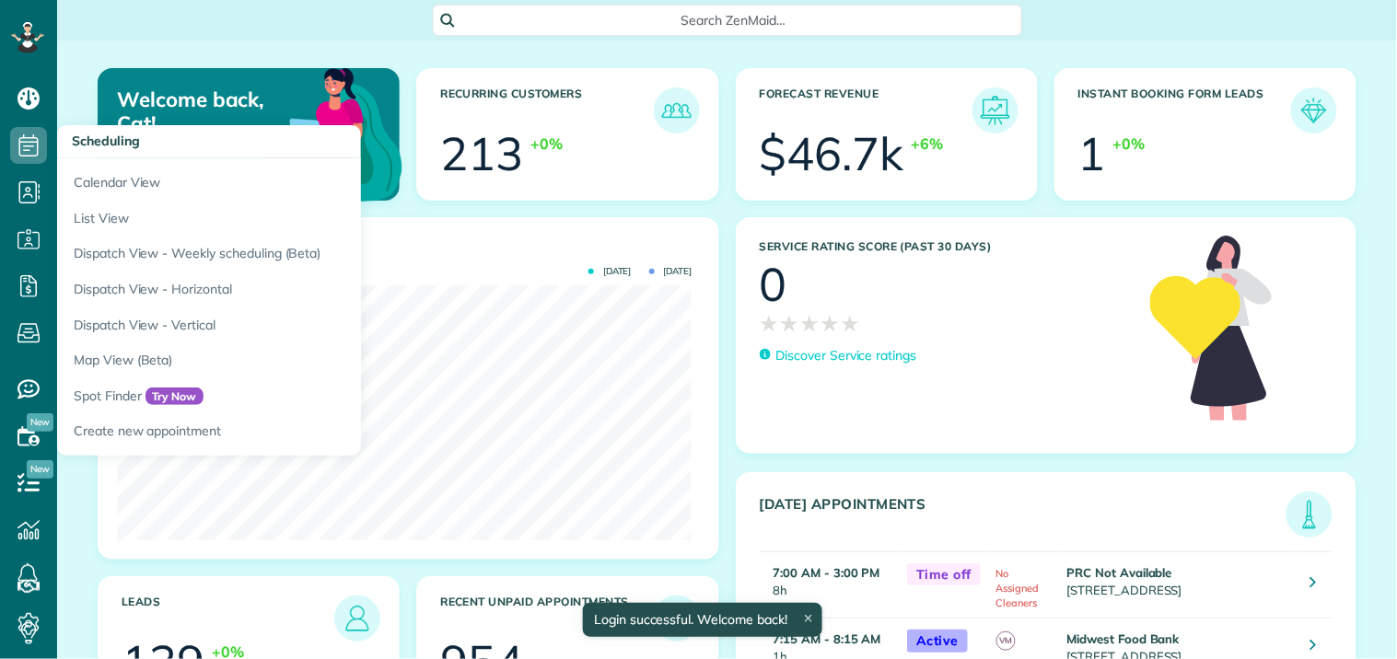
scroll to position [255, 575]
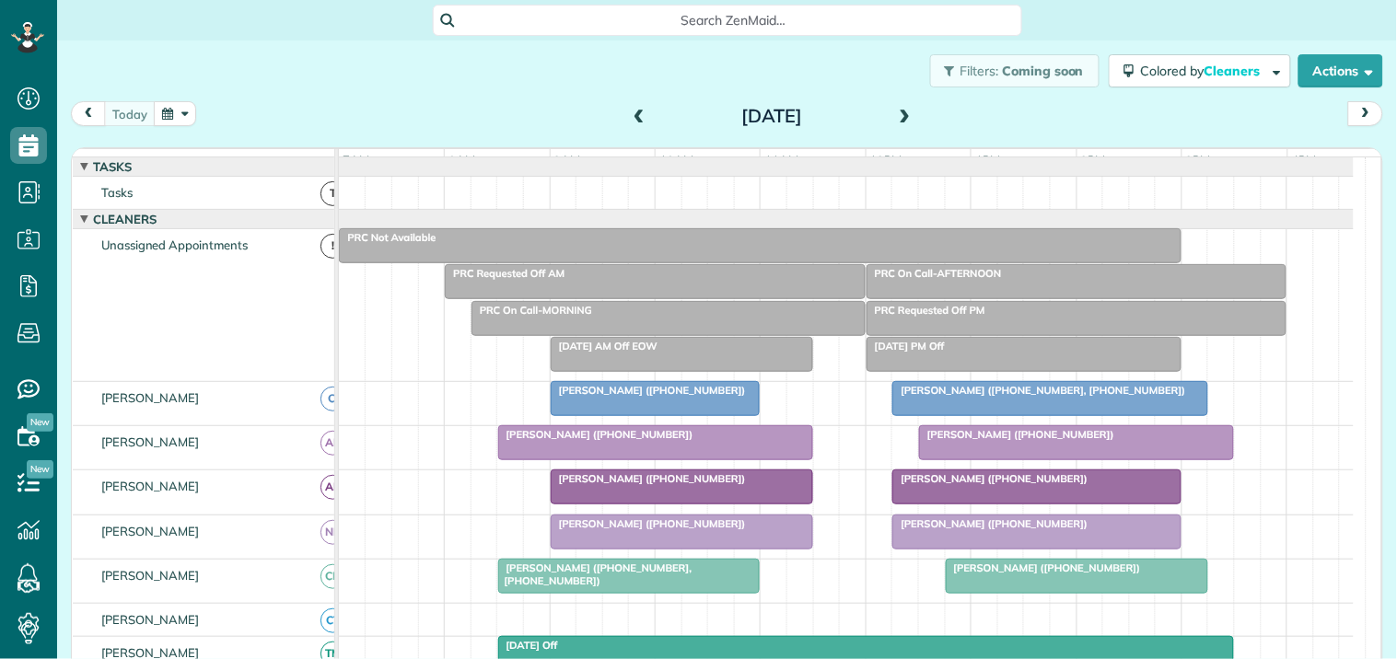
scroll to position [7, 7]
click at [172, 104] on button "button" at bounding box center [175, 113] width 42 height 25
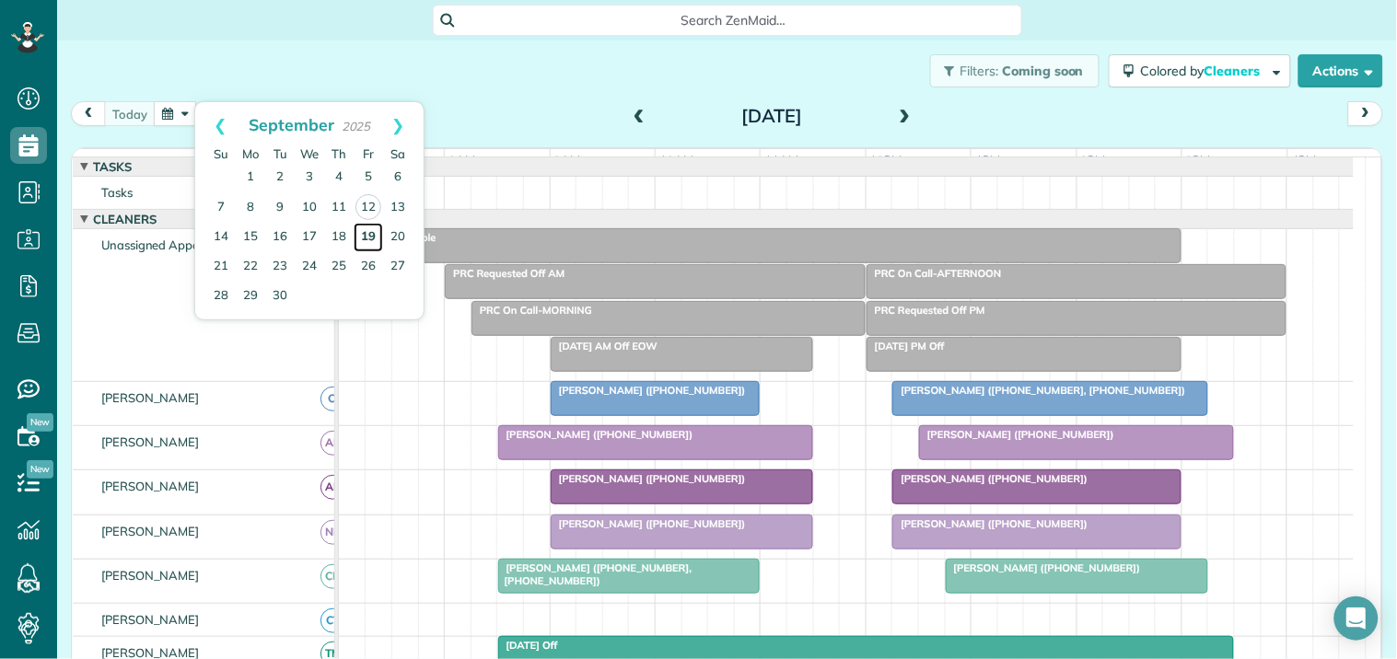
click at [362, 236] on link "19" at bounding box center [368, 237] width 29 height 29
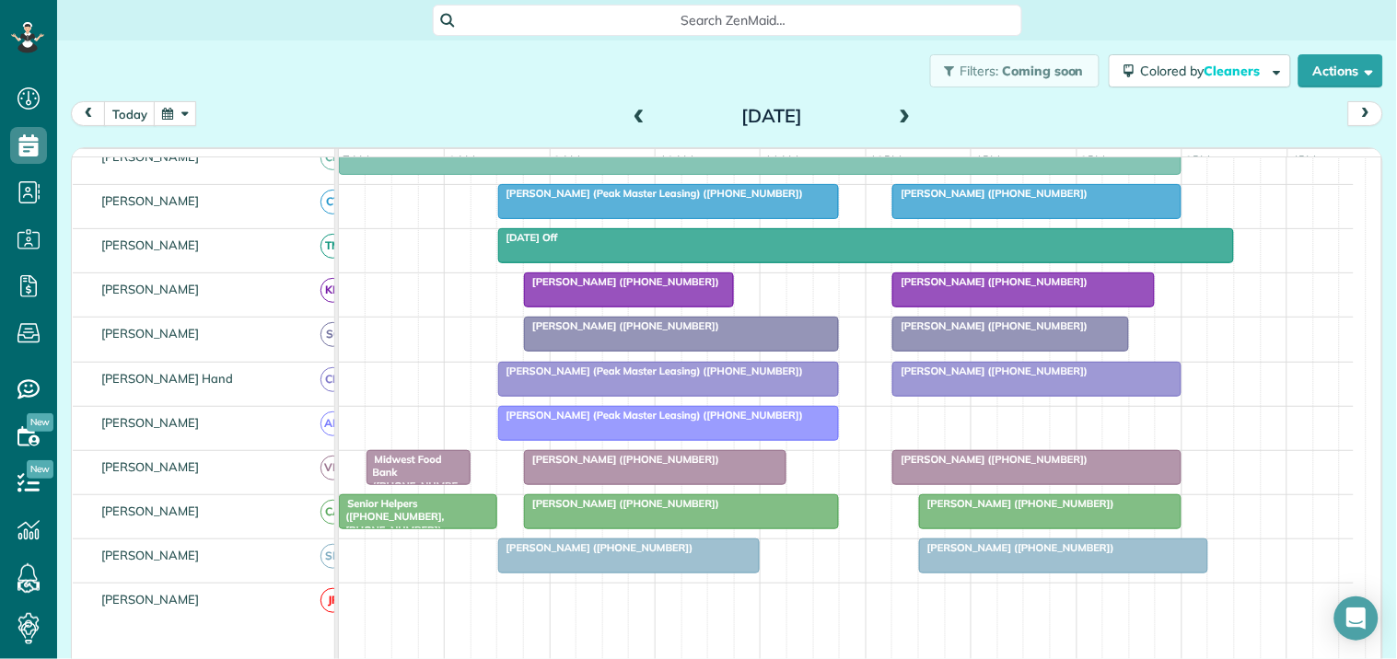
scroll to position [409, 0]
click at [629, 110] on span at bounding box center [639, 117] width 20 height 17
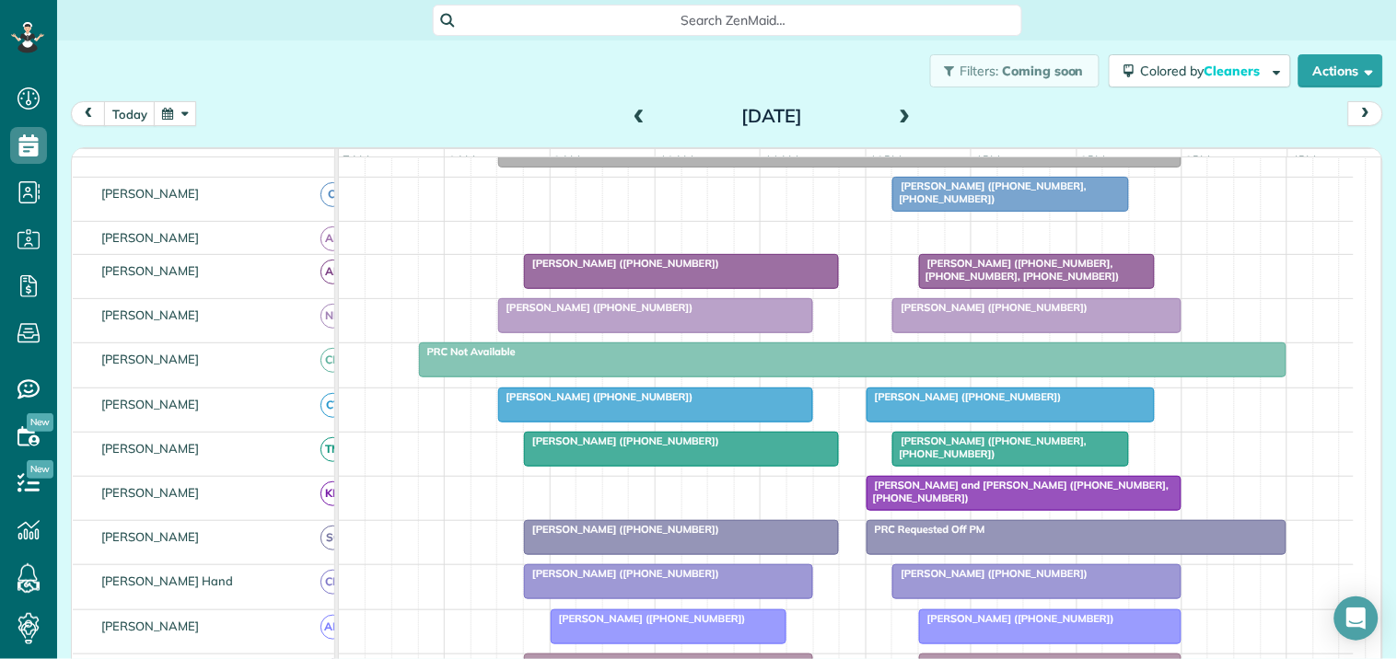
scroll to position [168, 0]
click at [895, 109] on span at bounding box center [905, 117] width 20 height 17
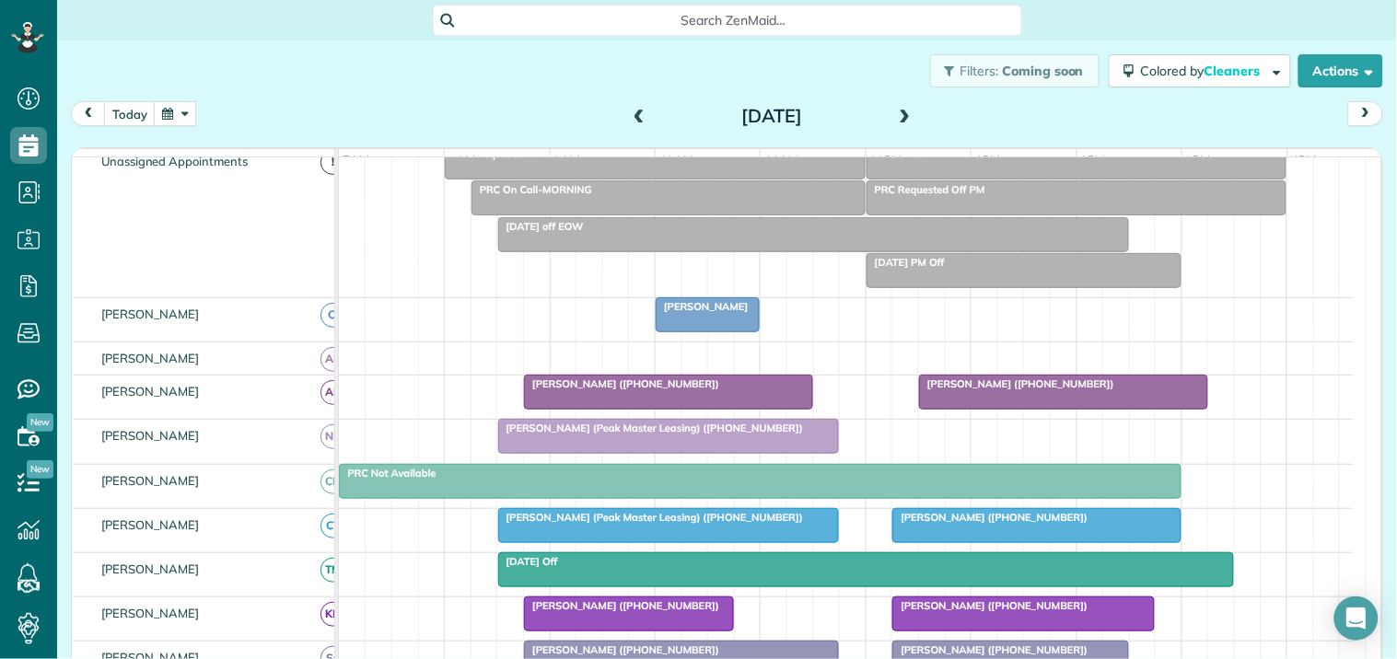
scroll to position [203, 0]
